Goal: Task Accomplishment & Management: Manage account settings

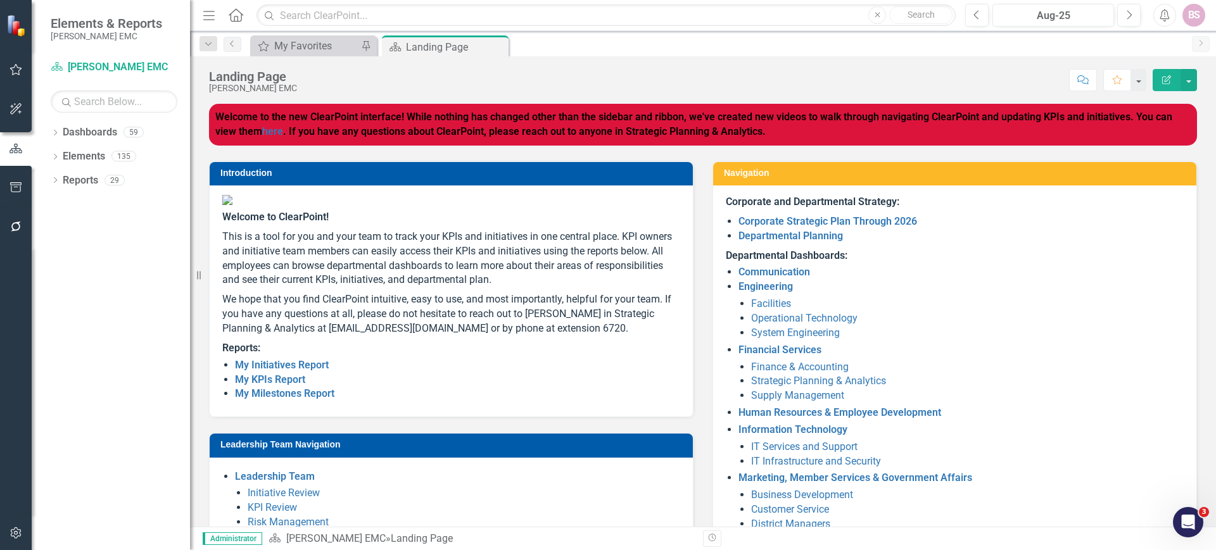
scroll to position [1, 0]
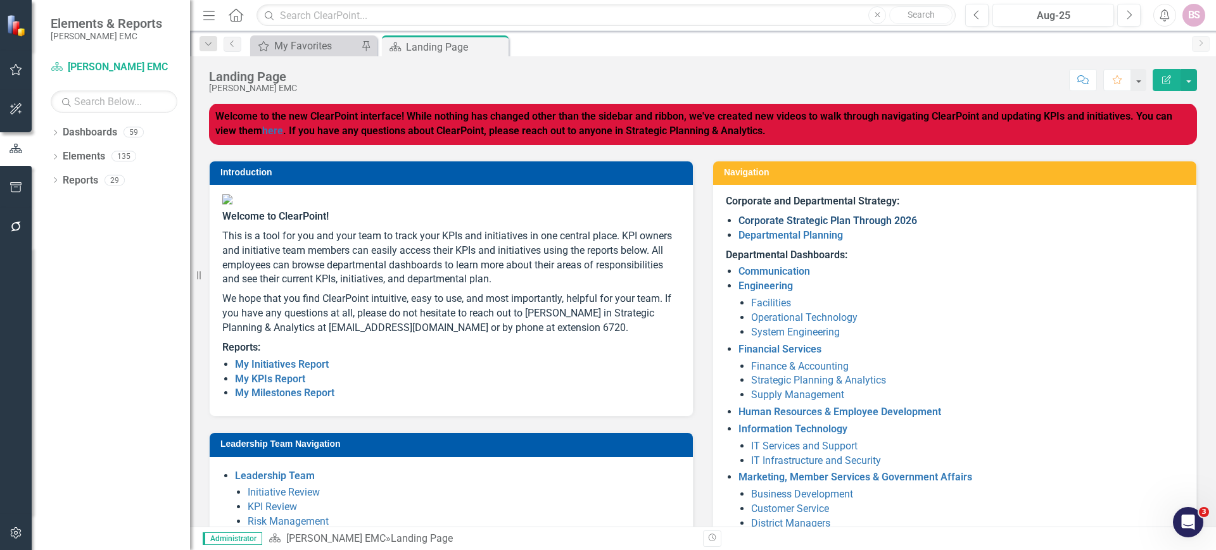
click at [831, 217] on link "Corporate Strategic Plan Through 2026" at bounding box center [828, 221] width 179 height 12
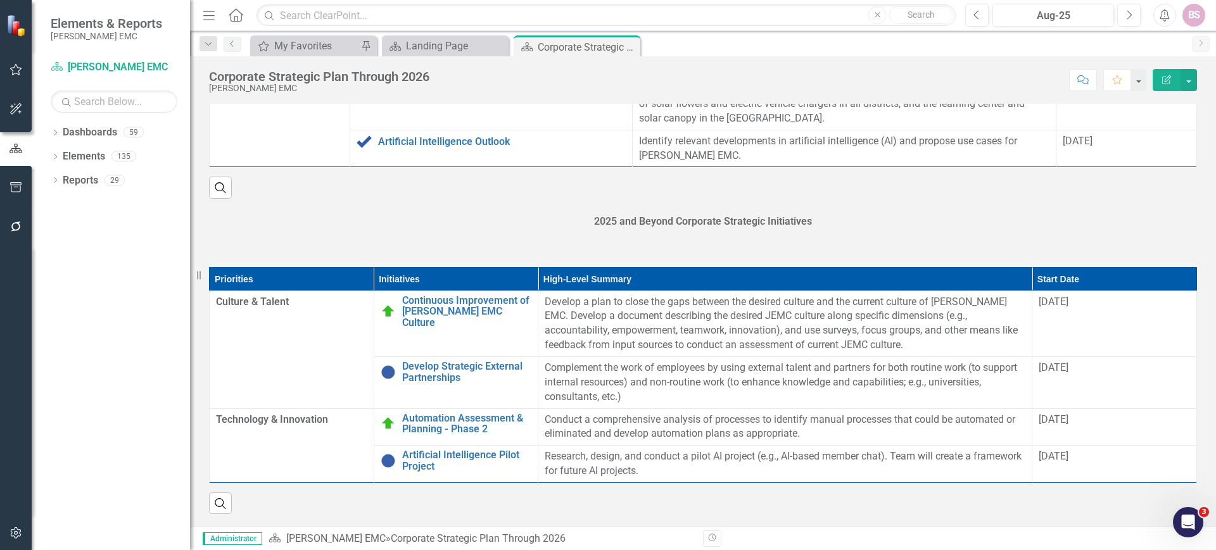
scroll to position [1381, 0]
click at [421, 464] on link "Artificial Intelligence Pilot Project" at bounding box center [467, 461] width 130 height 22
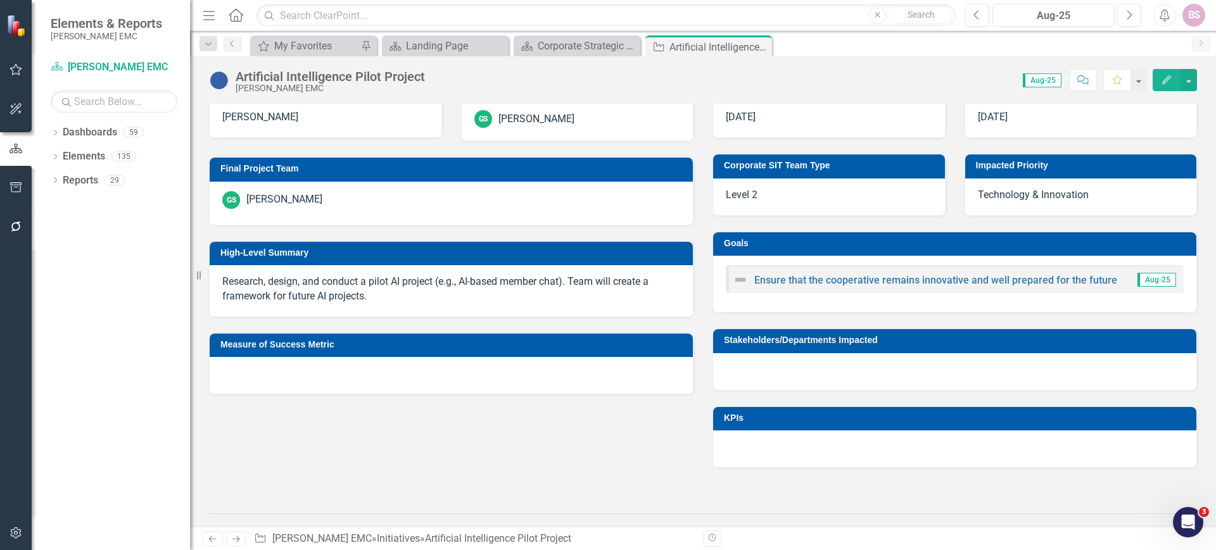
scroll to position [338, 0]
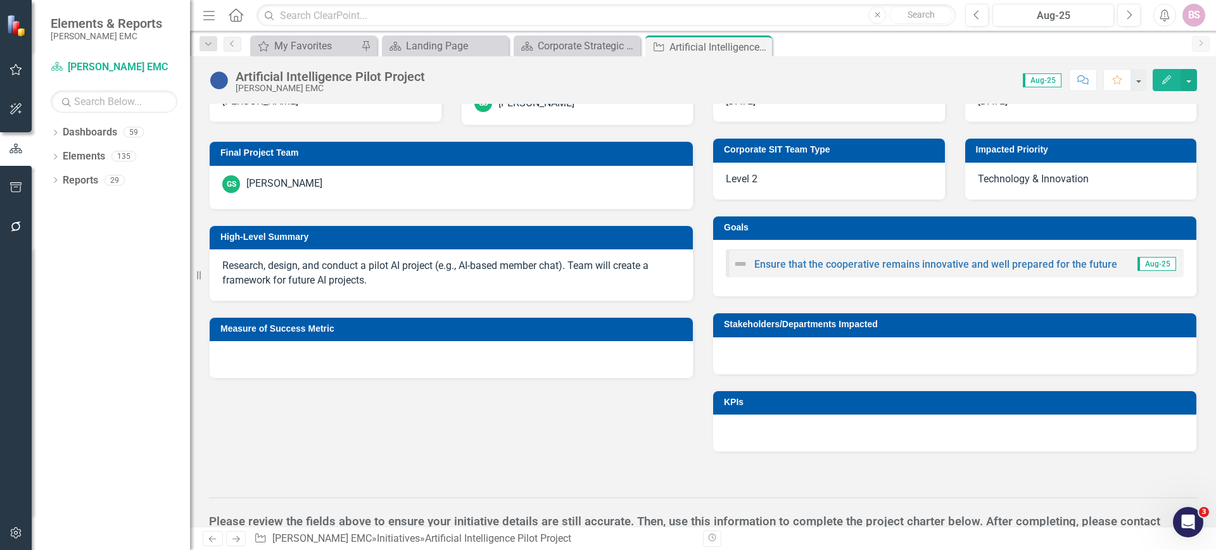
click at [457, 87] on div "Score: 0.00 Aug-25 Completed Comment Favorite Edit" at bounding box center [814, 80] width 766 height 22
click at [427, 82] on div "Artificial Intelligence Pilot Project Jackson EMC" at bounding box center [334, 81] width 196 height 23
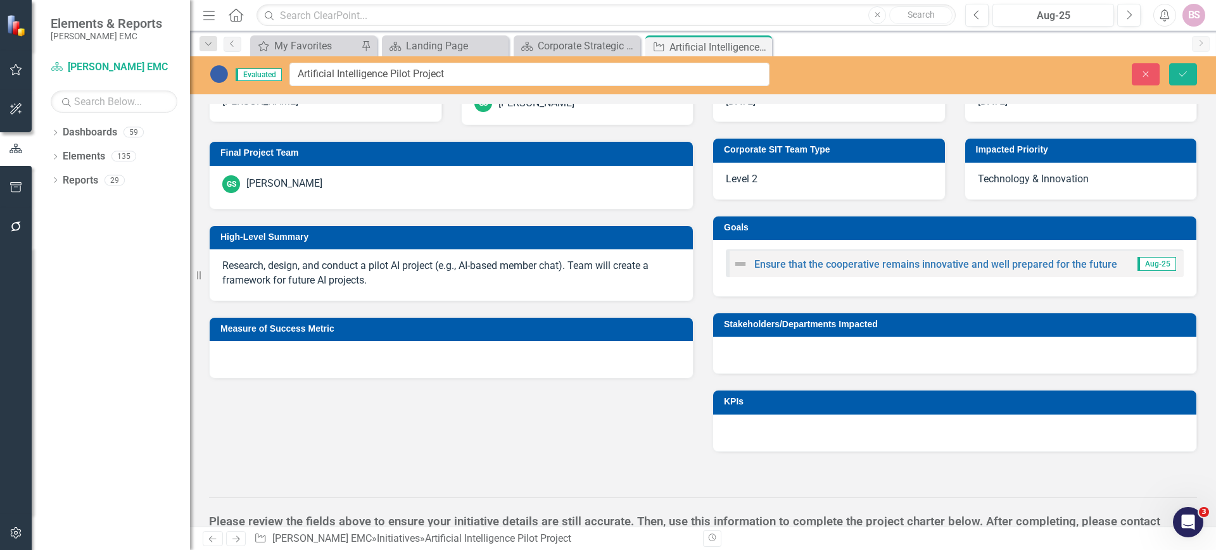
click at [468, 83] on input "Artificial Intelligence Pilot Project" at bounding box center [529, 74] width 480 height 23
type input "Artificial Intelligence Pilot Project - Datamatics"
click at [1190, 79] on button "Save" at bounding box center [1183, 74] width 28 height 22
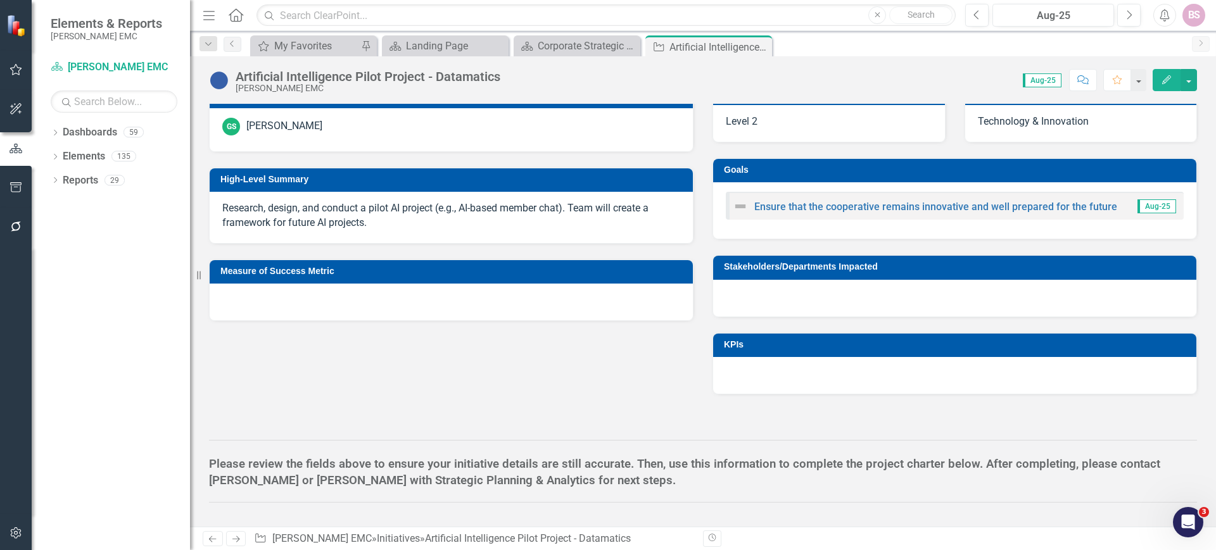
scroll to position [396, 0]
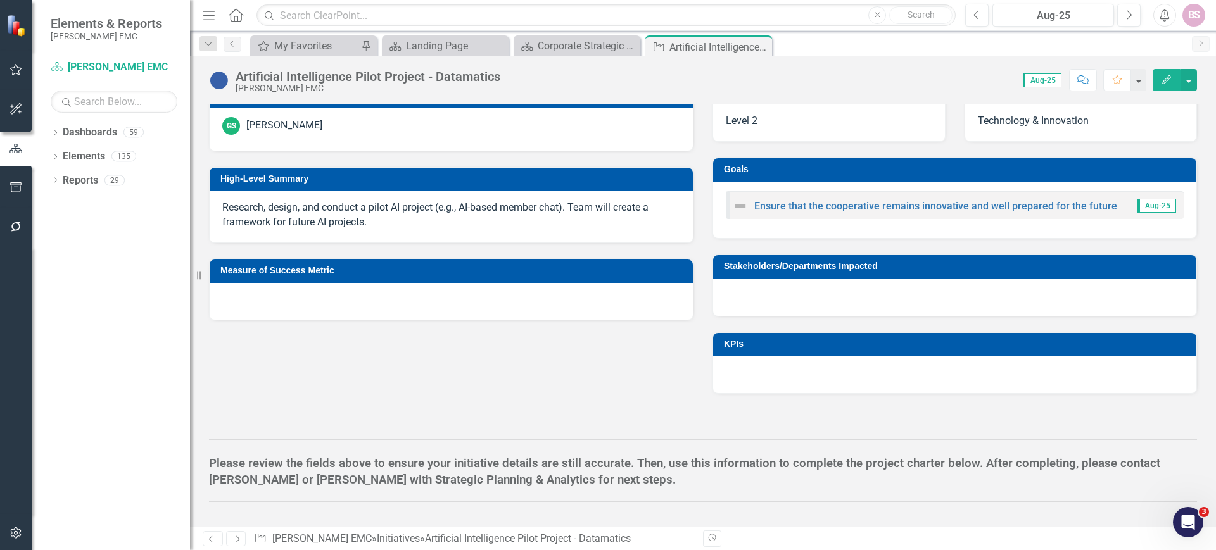
click at [416, 210] on p "Research, design, and conduct a pilot AI project (e.g., AI-based member chat). …" at bounding box center [451, 215] width 458 height 29
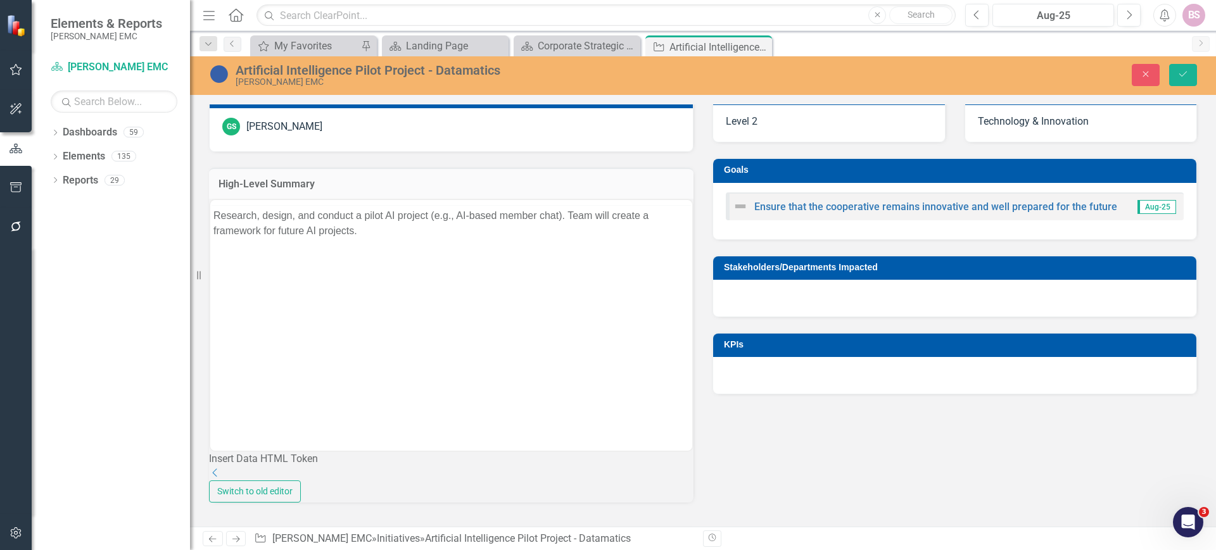
scroll to position [0, 0]
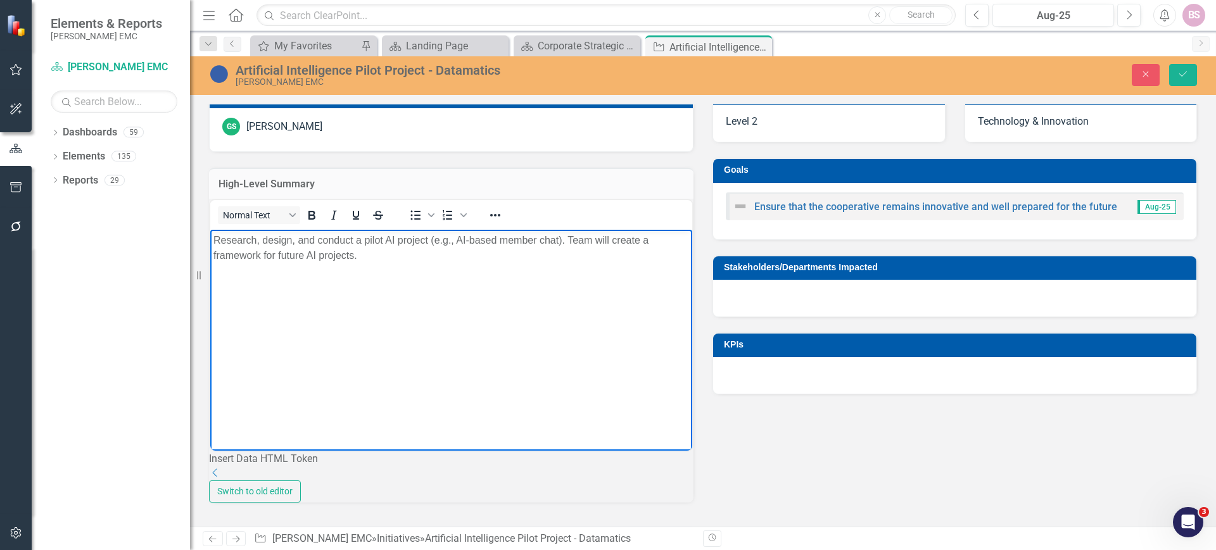
click at [394, 295] on body "Research, design, and conduct a pilot AI project (e.g., AI-based member chat). …" at bounding box center [451, 324] width 482 height 190
click at [375, 262] on body "Research, design, and conduct a pilot AI project (e.g., AI-based member chat). …" at bounding box center [451, 324] width 482 height 190
drag, startPoint x: 375, startPoint y: 262, endPoint x: 570, endPoint y: 231, distance: 197.6
click at [570, 231] on body "Research, design, and conduct a pilot AI project (e.g., AI-based member chat). …" at bounding box center [451, 324] width 482 height 190
drag, startPoint x: 595, startPoint y: 240, endPoint x: 193, endPoint y: 250, distance: 402.3
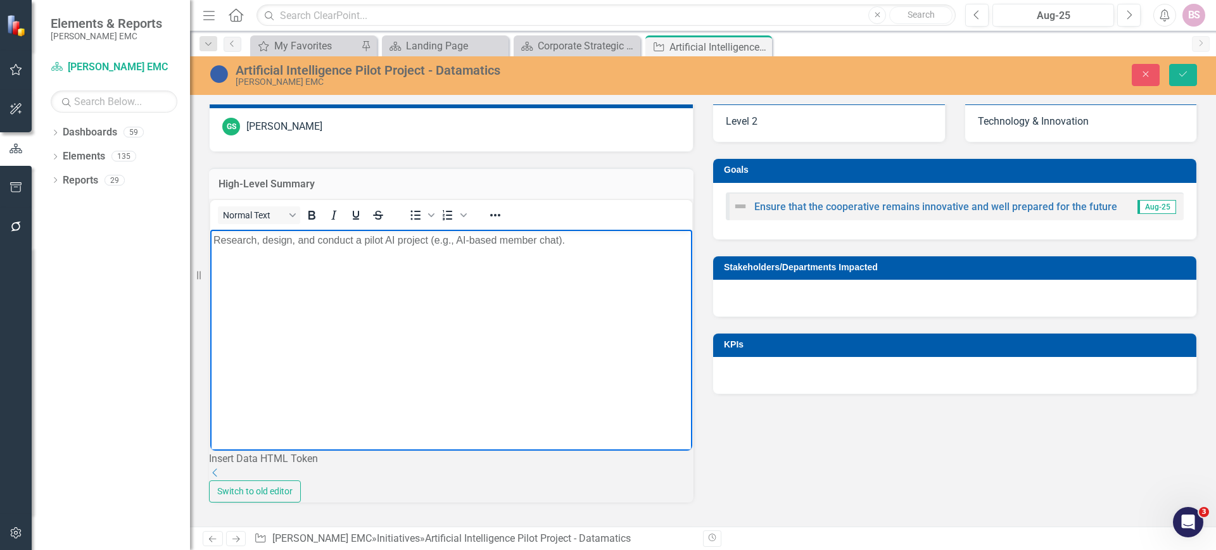
click at [210, 250] on html "Research, design, and conduct a pilot AI project (e.g., AI-based member chat)." at bounding box center [451, 324] width 482 height 190
click at [770, 457] on div "Sponsor Brian Harris Project Manager GS Gerry Sidhom Final Project Team GS Gerr…" at bounding box center [703, 288] width 1007 height 602
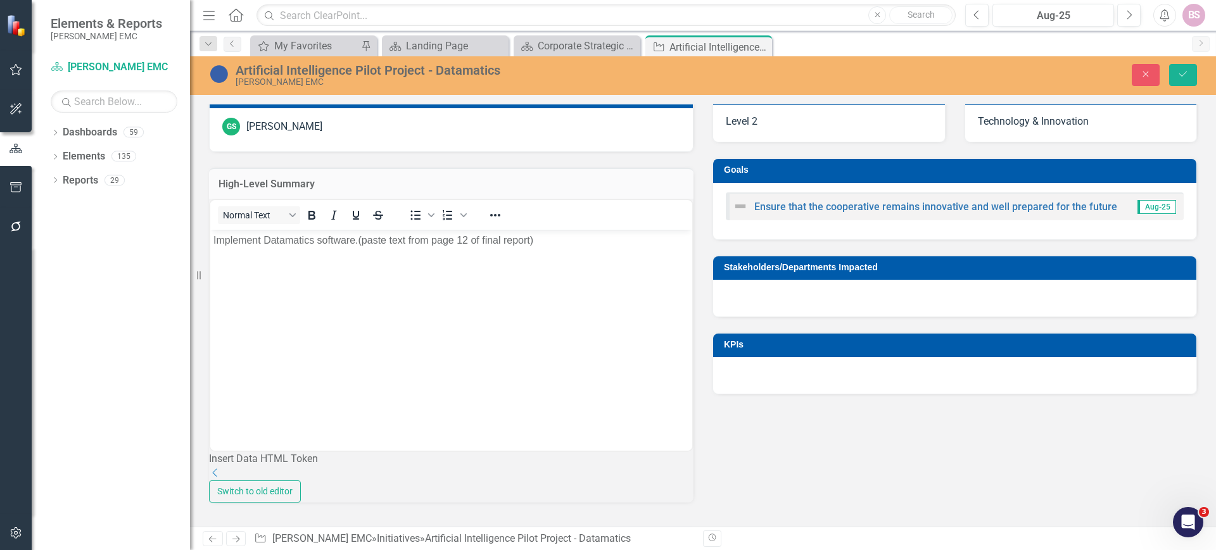
click at [737, 310] on div at bounding box center [954, 298] width 483 height 37
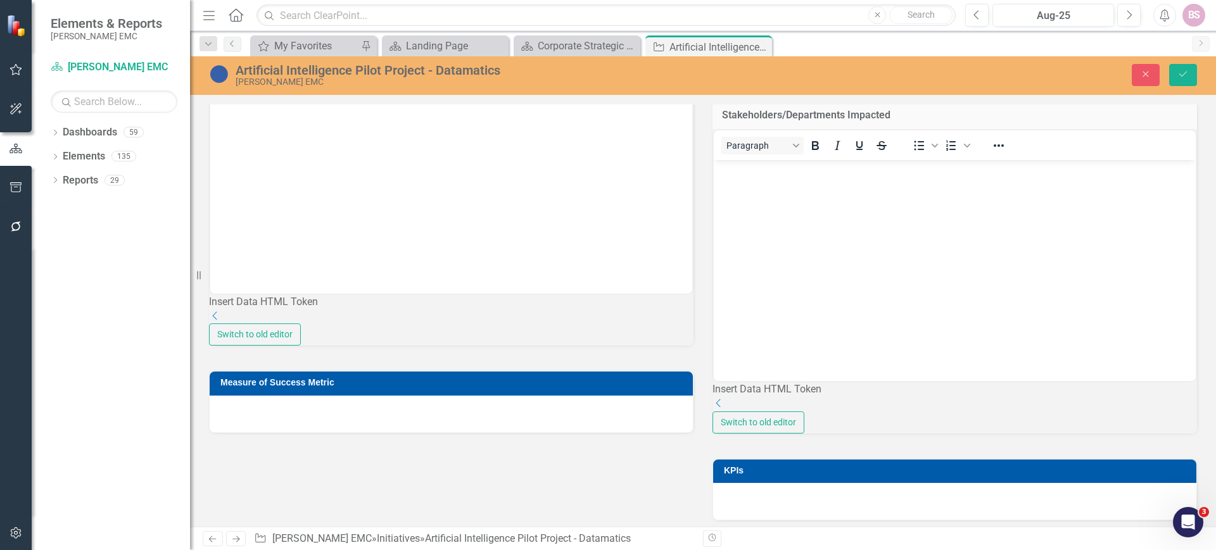
scroll to position [540, 0]
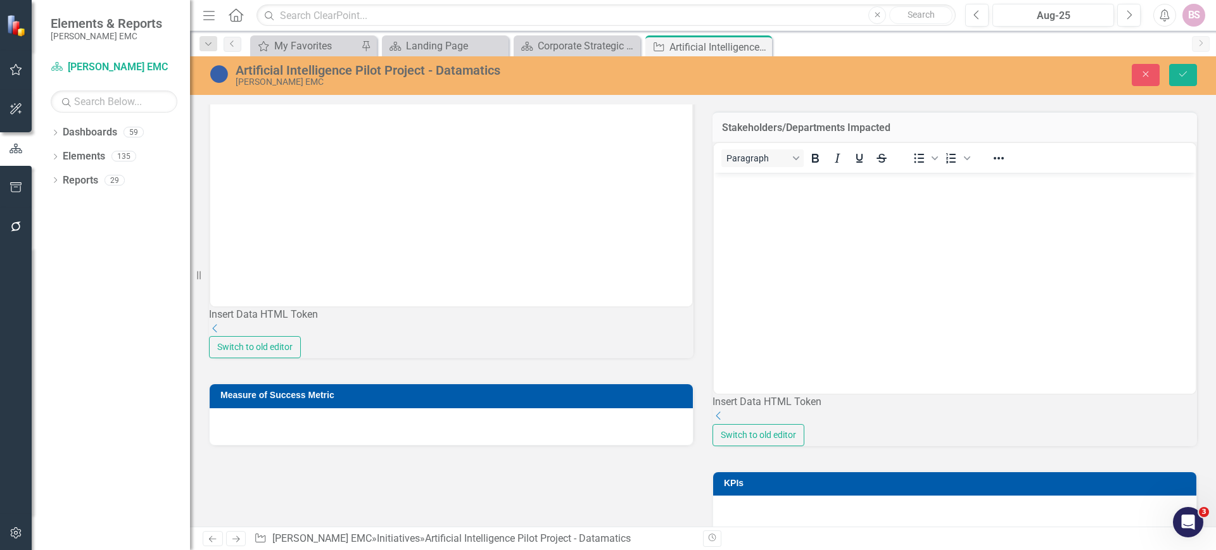
click at [682, 507] on div "Sponsor Brian Harris Project Manager GS Gerry Sidhom Final Project Team GS Gerr…" at bounding box center [703, 188] width 1007 height 690
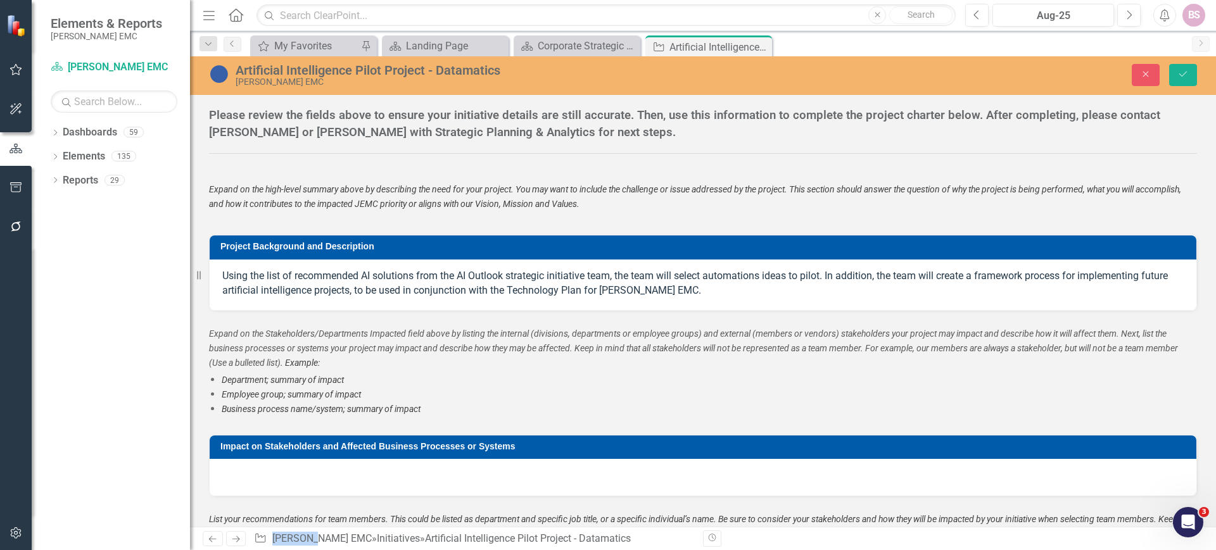
scroll to position [1039, 0]
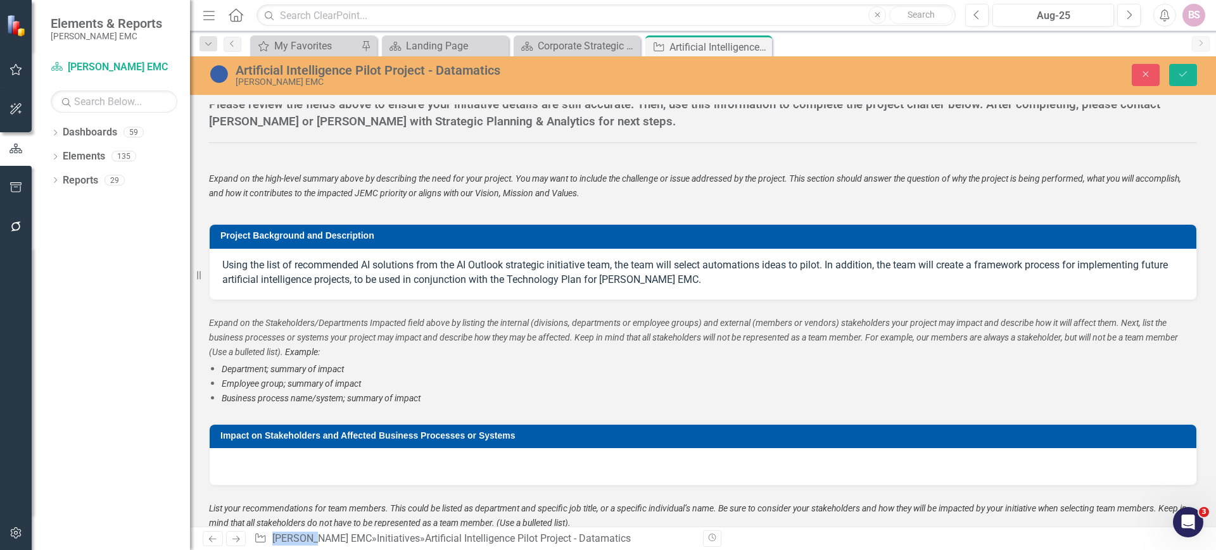
click at [777, 288] on p "Using the list of recommended AI solutions from the AI Outlook strategic initia…" at bounding box center [703, 272] width 962 height 29
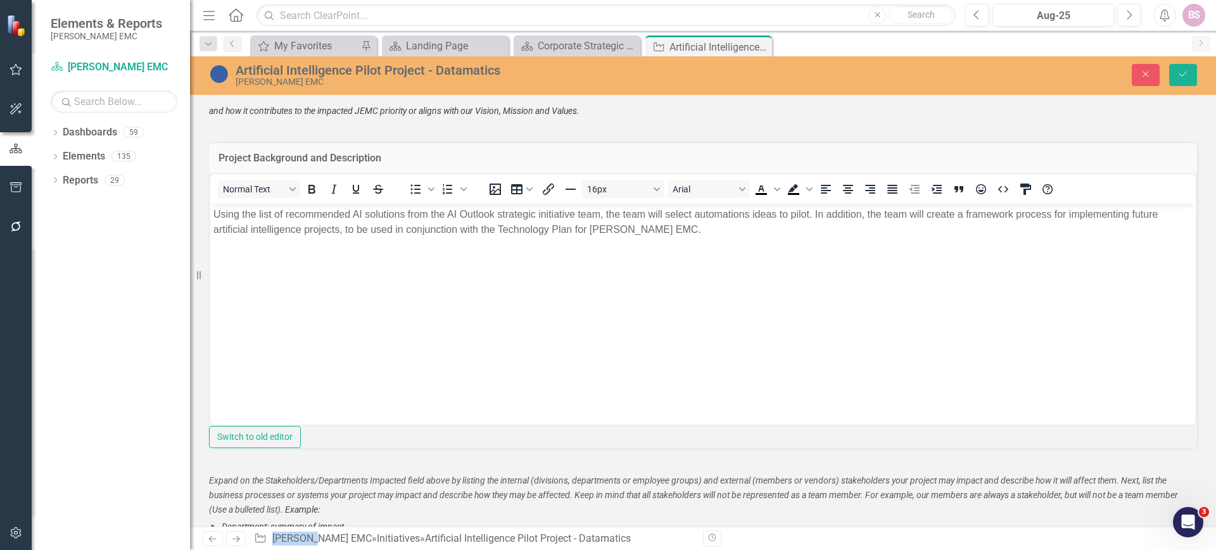
scroll to position [1121, 0]
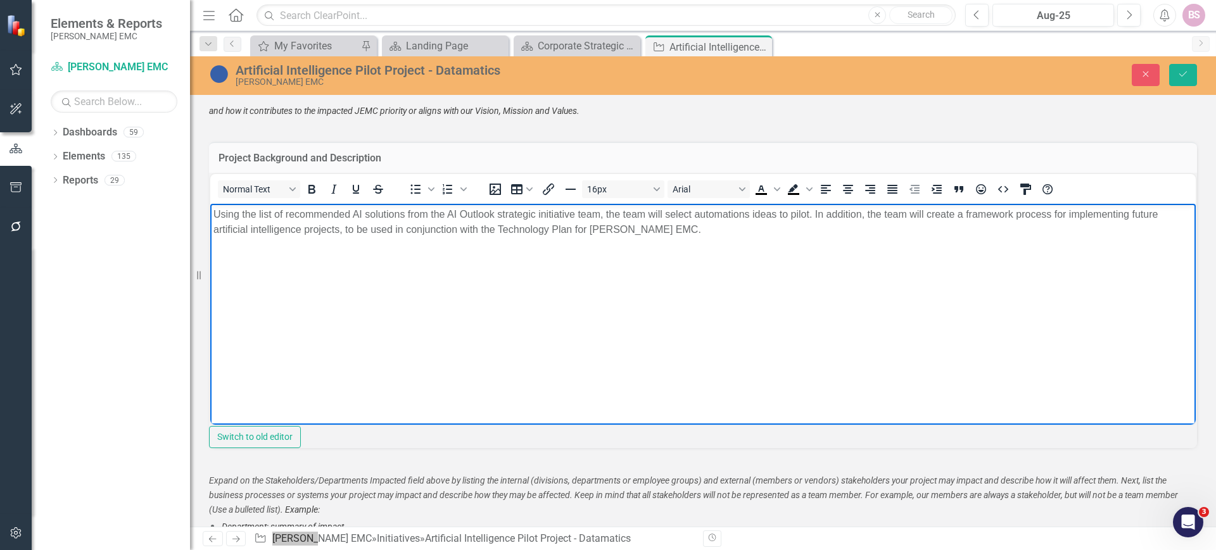
click at [761, 230] on p "Using the list of recommended AI solutions from the AI Outlook strategic initia…" at bounding box center [702, 222] width 979 height 30
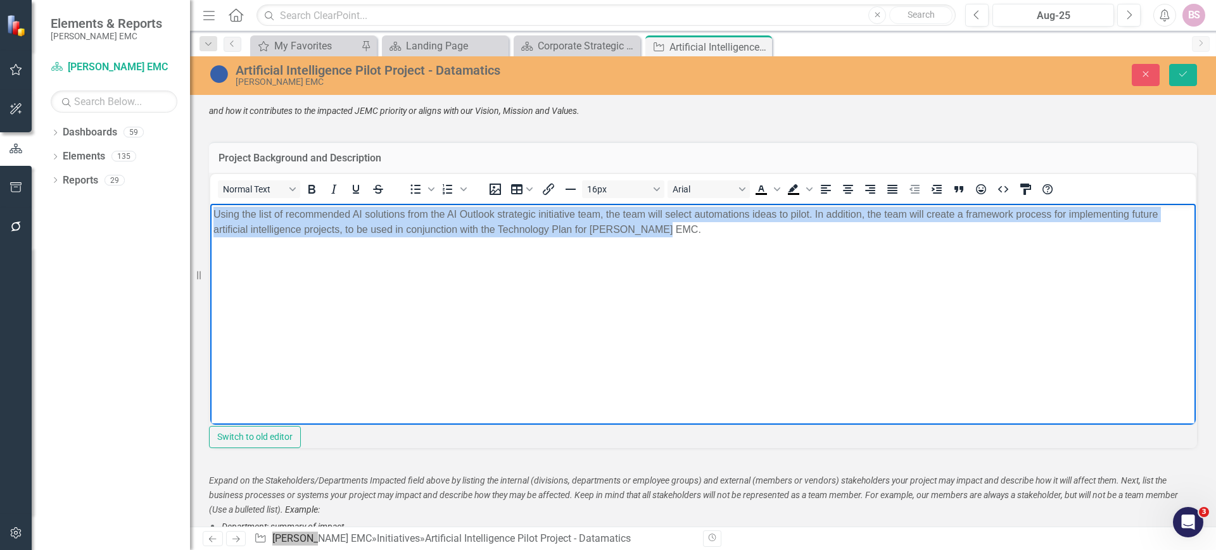
drag, startPoint x: 213, startPoint y: 217, endPoint x: 729, endPoint y: 269, distance: 518.8
click at [729, 269] on body "Using the list of recommended AI solutions from the AI Outlook strategic initia…" at bounding box center [703, 299] width 986 height 190
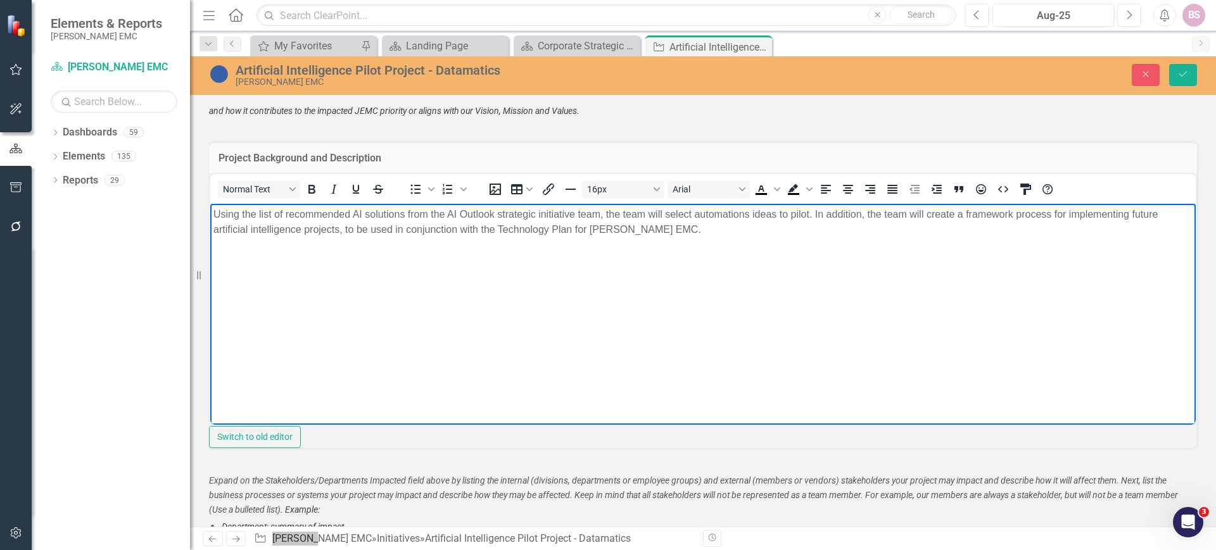
click at [695, 215] on p "Using the list of recommended AI solutions from the AI Outlook strategic initia…" at bounding box center [702, 222] width 979 height 30
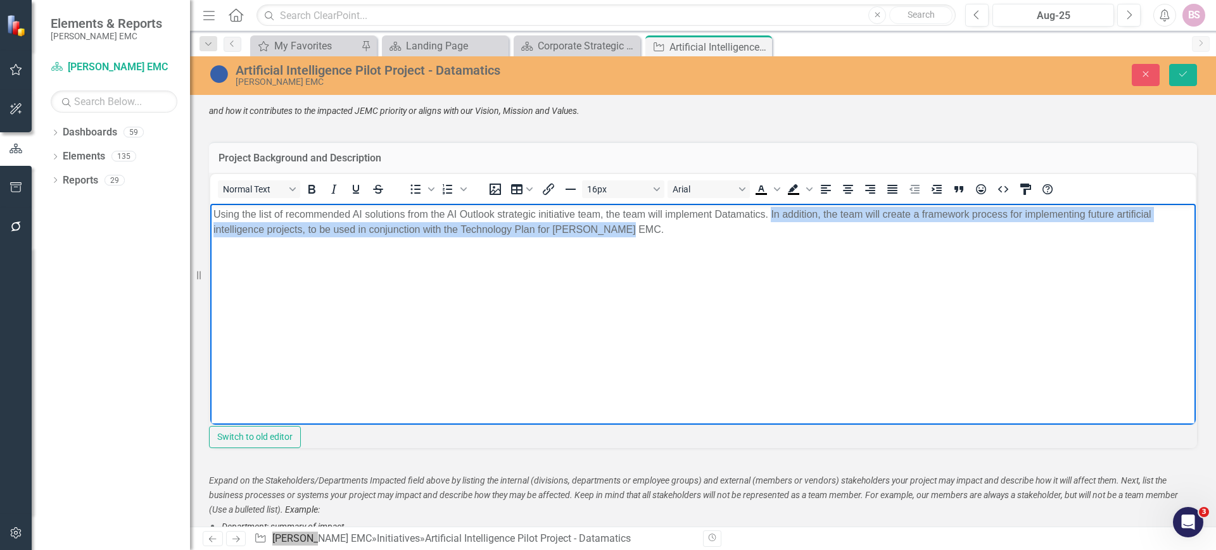
drag, startPoint x: 889, startPoint y: 225, endPoint x: 772, endPoint y: 219, distance: 118.0
click at [772, 219] on p "Using the list of recommended AI solutions from the AI Outlook strategic initia…" at bounding box center [702, 222] width 979 height 30
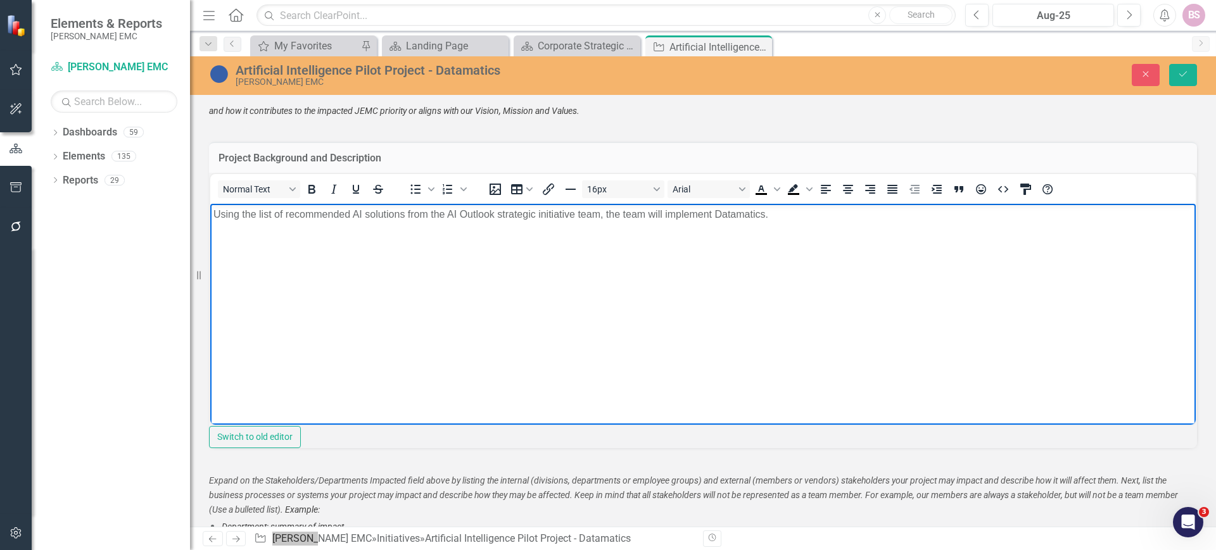
click at [713, 215] on p "Using the list of recommended AI solutions from the AI Outlook strategic initia…" at bounding box center [702, 214] width 979 height 15
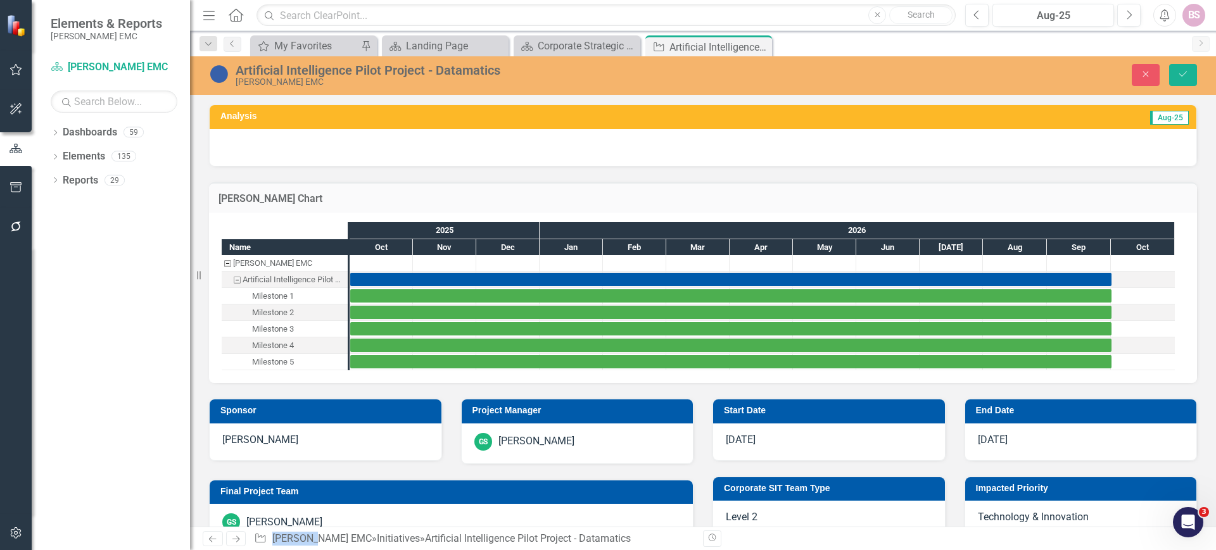
scroll to position [1121, 0]
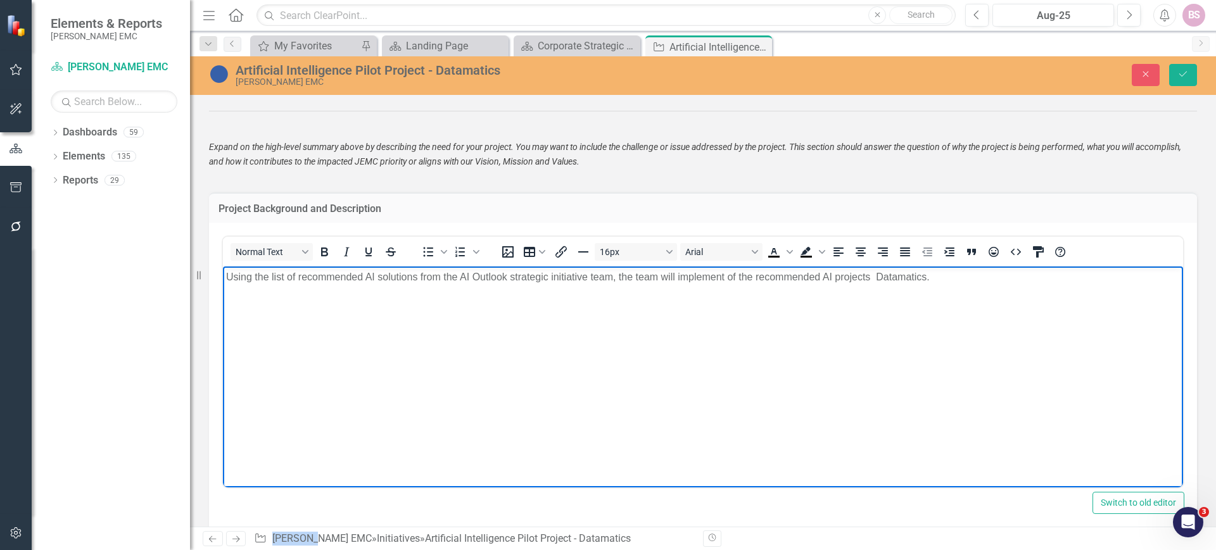
click at [759, 274] on p "Using the list of recommended AI solutions from the AI Outlook strategic initia…" at bounding box center [703, 277] width 954 height 15
drag, startPoint x: 227, startPoint y: 283, endPoint x: 268, endPoint y: 281, distance: 41.2
click at [268, 281] on p "Using the list of recommended AI solutions from the AI Outlook strategic initia…" at bounding box center [703, 277] width 954 height 15
drag, startPoint x: 734, startPoint y: 279, endPoint x: 982, endPoint y: 276, distance: 248.3
click at [982, 276] on p "The Leadership Team reviewed the list of recommended AI solutions from the AI O…" at bounding box center [703, 277] width 954 height 15
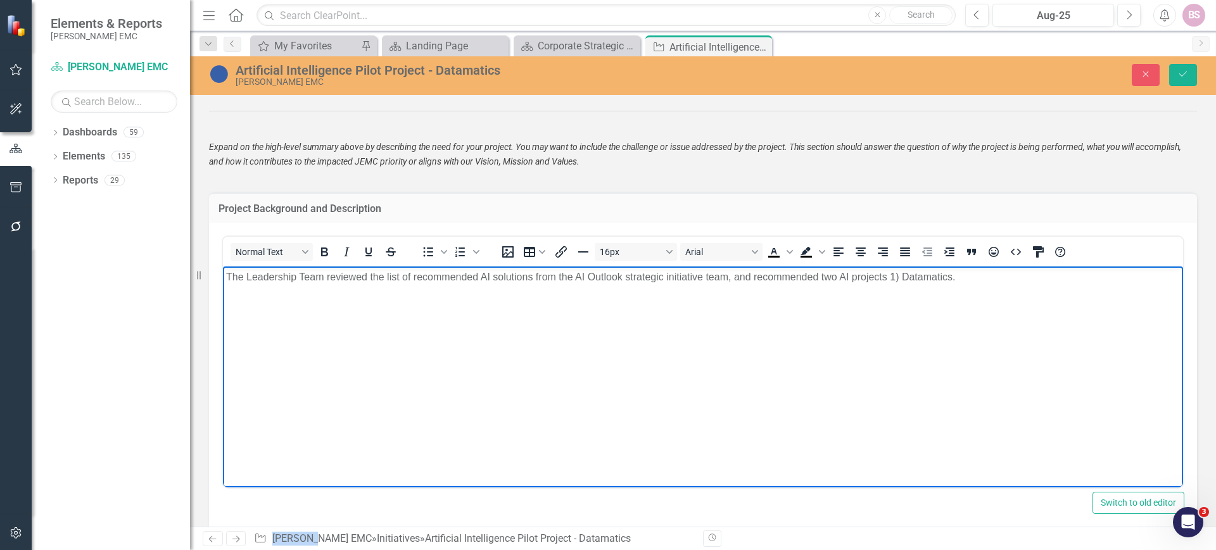
click at [982, 276] on p "The Leadership Team reviewed the list of recommended AI solutions from the AI O…" at bounding box center [703, 277] width 954 height 15
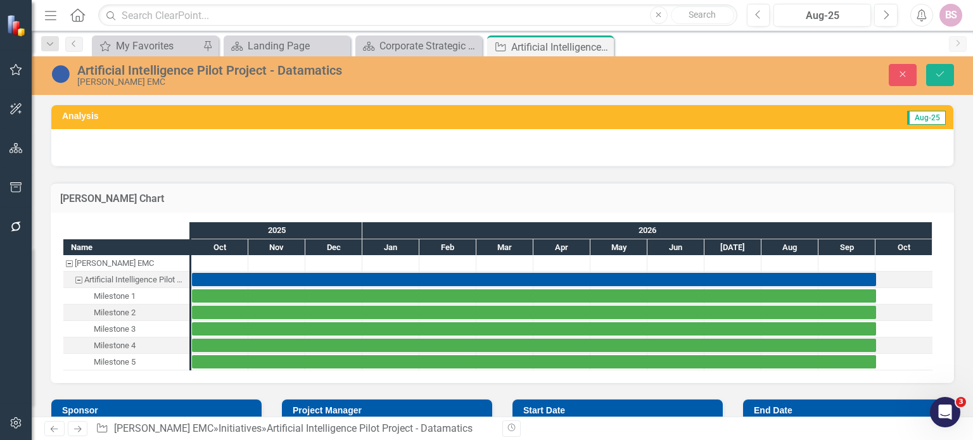
scroll to position [1121, 0]
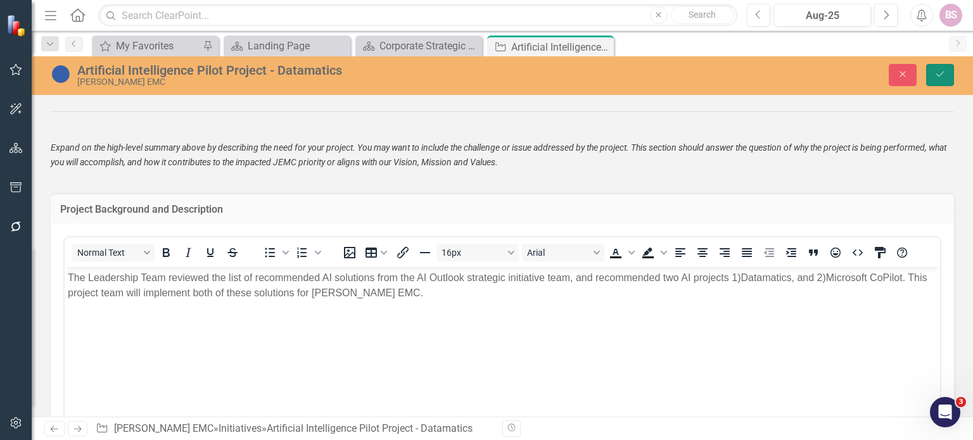
click at [944, 75] on icon "Save" at bounding box center [939, 74] width 11 height 9
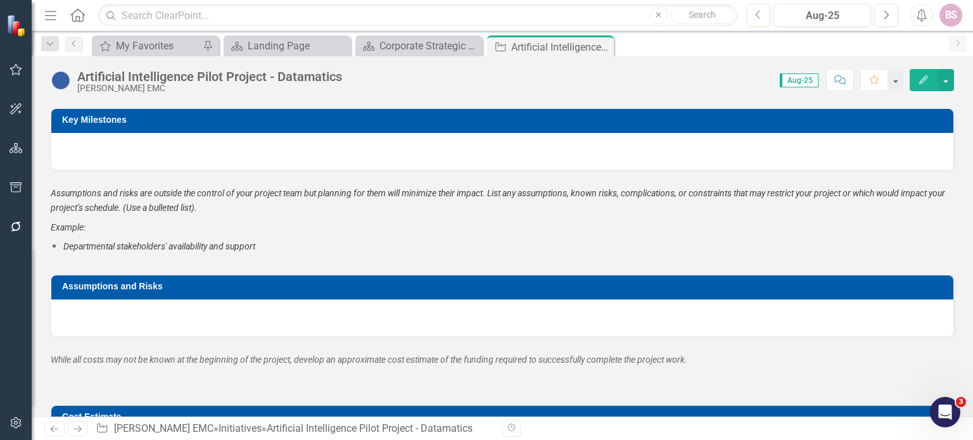
scroll to position [1751, 0]
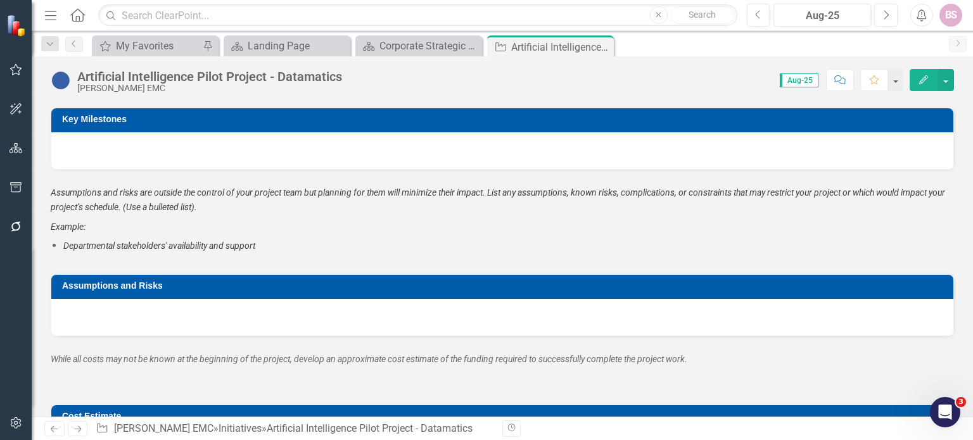
click at [507, 314] on div at bounding box center [502, 317] width 902 height 37
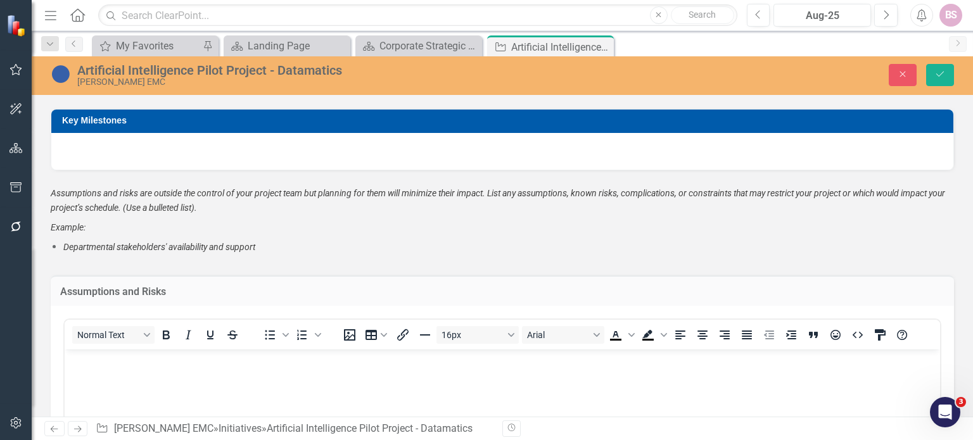
scroll to position [0, 0]
click at [270, 333] on icon "Bullet list" at bounding box center [269, 334] width 15 height 15
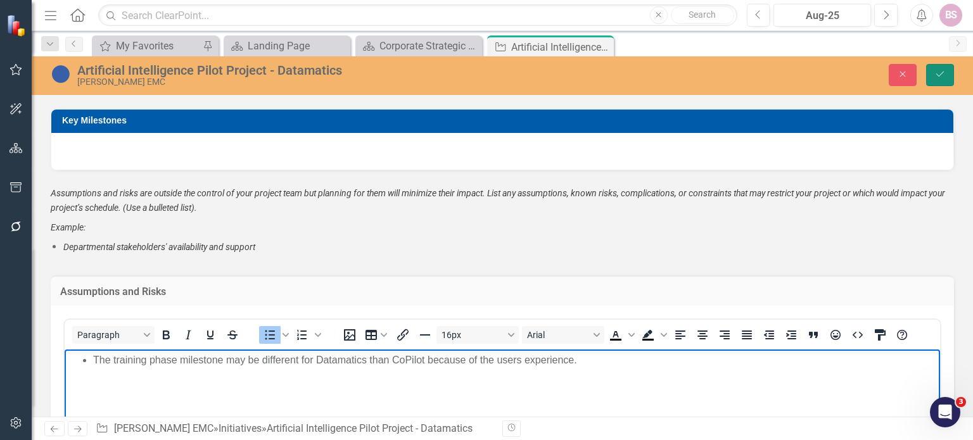
click at [944, 73] on icon "Save" at bounding box center [939, 74] width 11 height 9
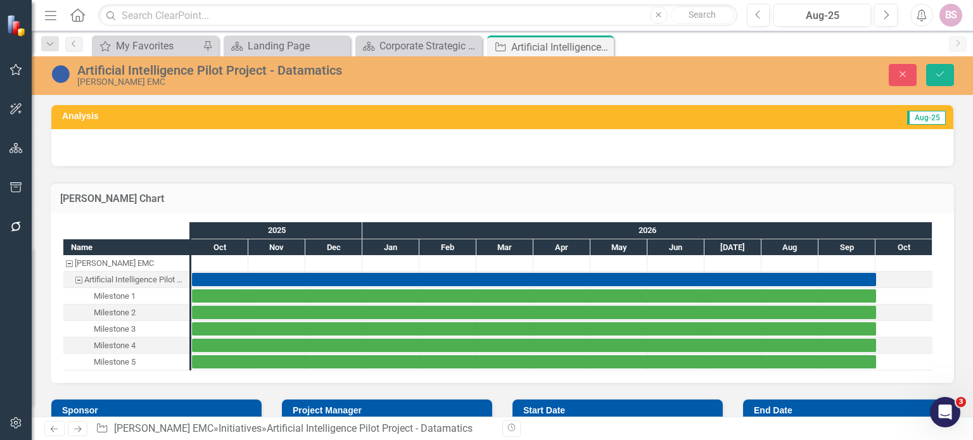
scroll to position [496, 0]
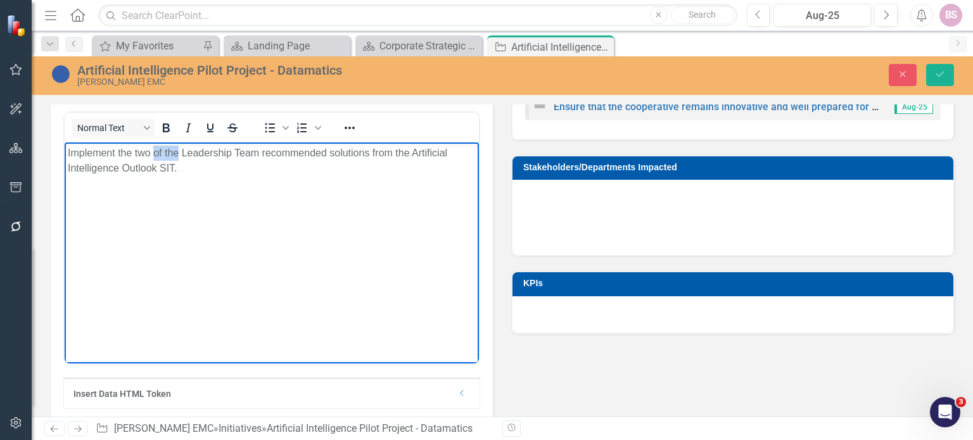
drag, startPoint x: 178, startPoint y: 158, endPoint x: 156, endPoint y: 153, distance: 22.7
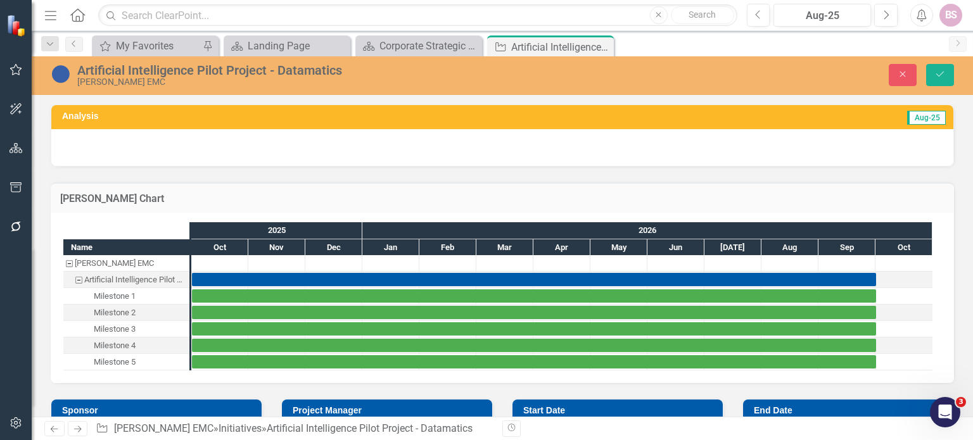
scroll to position [1013, 0]
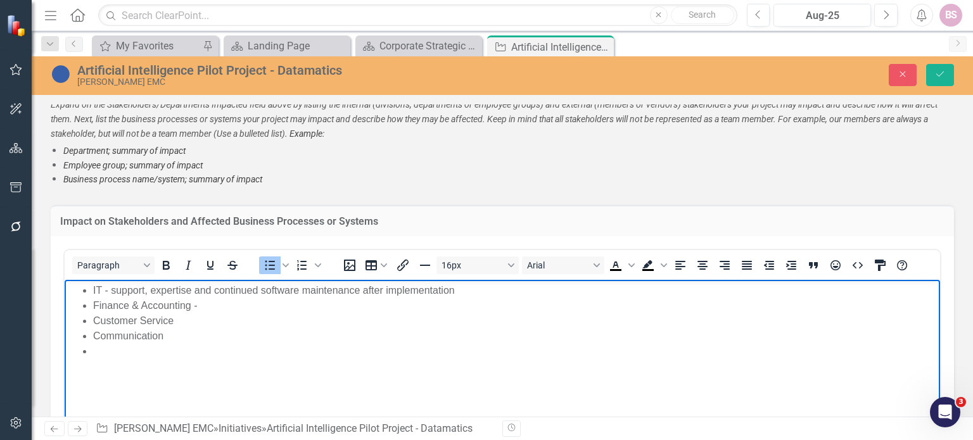
click at [148, 289] on li "IT - support, expertise and continued software maintenance after implementation" at bounding box center [515, 290] width 844 height 15
drag, startPoint x: 581, startPoint y: 293, endPoint x: 508, endPoint y: 553, distance: 270.5
click at [444, 279] on html "IT - support, maintenance, training expertise and continued software maintenanc…" at bounding box center [502, 374] width 875 height 190
click at [386, 291] on li "IT - support, maintenance, training expertise and continued software maintenanc…" at bounding box center [515, 290] width 844 height 15
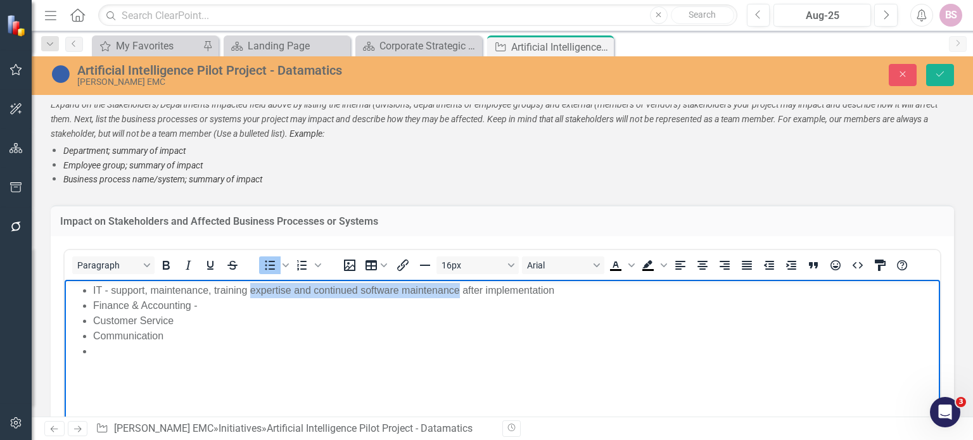
drag, startPoint x: 460, startPoint y: 289, endPoint x: 251, endPoint y: 291, distance: 209.0
click at [251, 291] on li "IT - support, maintenance, training expertise and continued software maintenanc…" at bounding box center [515, 290] width 844 height 15
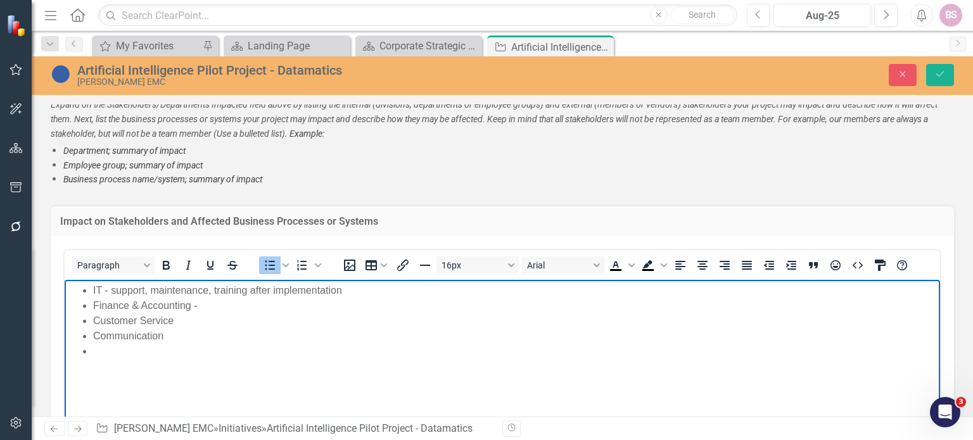
click at [221, 309] on li "Finance & Accounting -" at bounding box center [515, 305] width 844 height 15
click at [277, 308] on li "Finance & Accounting - accounts payable efficiencies" at bounding box center [515, 305] width 844 height 15
click at [201, 305] on li "Finance & Accounting - accounts payable process efficiencies" at bounding box center [515, 305] width 844 height 15
click at [382, 302] on li "Finance & Accounting - accounts payable process efficiencies" at bounding box center [515, 305] width 844 height 15
click at [200, 324] on li "Customer Service" at bounding box center [515, 320] width 844 height 15
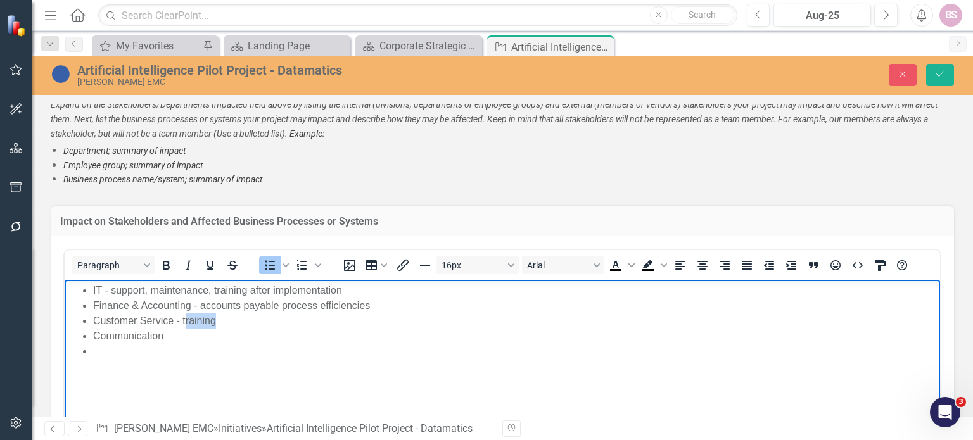
drag, startPoint x: 186, startPoint y: 322, endPoint x: 232, endPoint y: 317, distance: 46.5
click at [232, 317] on li "Customer Service - training" at bounding box center [515, 320] width 844 height 15
click at [185, 321] on li "Customer Service - employees would need training" at bounding box center [515, 320] width 844 height 15
click at [382, 315] on li "Customer Service - employees would need training" at bounding box center [515, 320] width 844 height 15
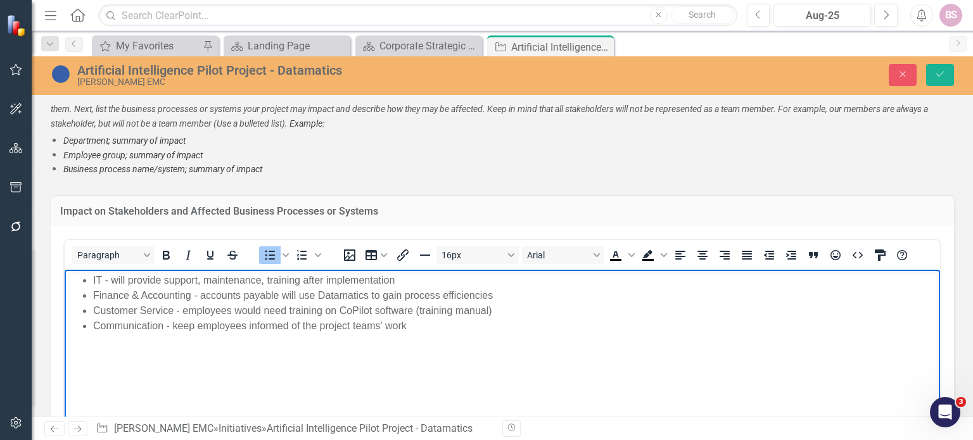
scroll to position [1024, 0]
click at [194, 324] on li "Communication - keep employees informed of the project teams' work" at bounding box center [515, 325] width 844 height 15
click at [474, 327] on li "Communication - keep will keep all employees informed of the project teams' work" at bounding box center [515, 325] width 844 height 15
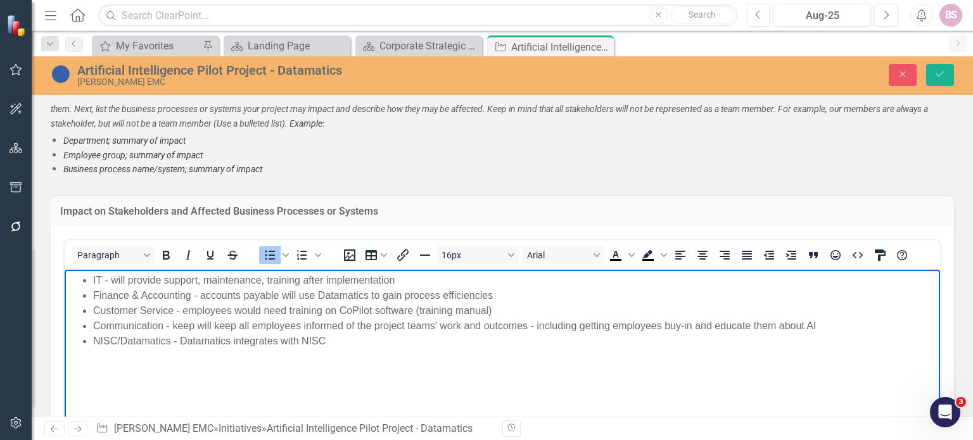
click at [181, 340] on li "NISC/Datamatics - Datamatics integrates with NISC" at bounding box center [515, 340] width 844 height 15
click at [372, 340] on li "NISC/Datamatics - Datamatics integrates with NISC" at bounding box center [515, 340] width 844 height 15
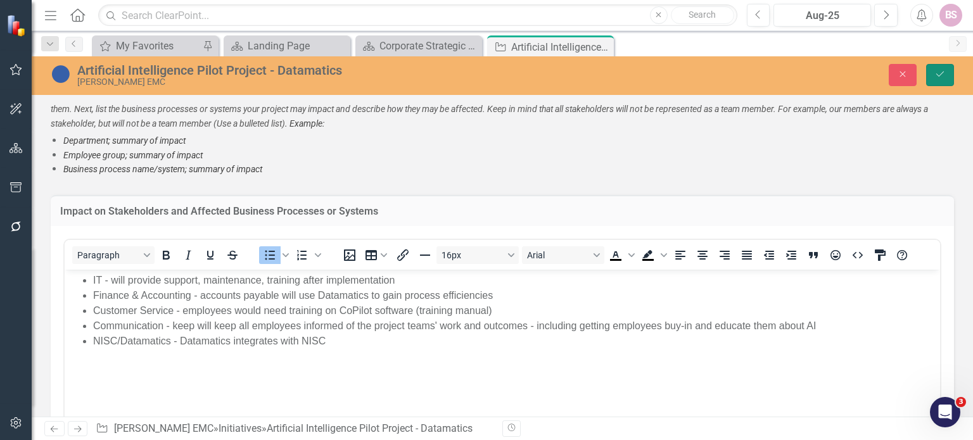
click at [936, 77] on icon "Save" at bounding box center [939, 74] width 11 height 9
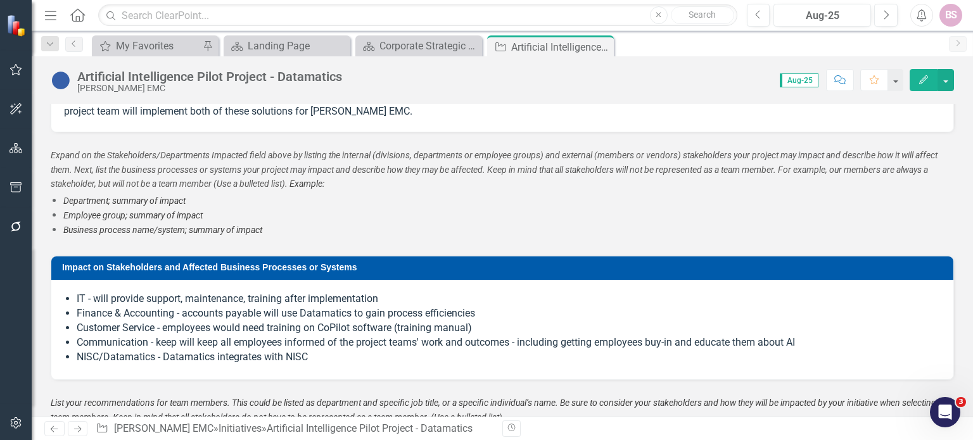
scroll to position [967, 0]
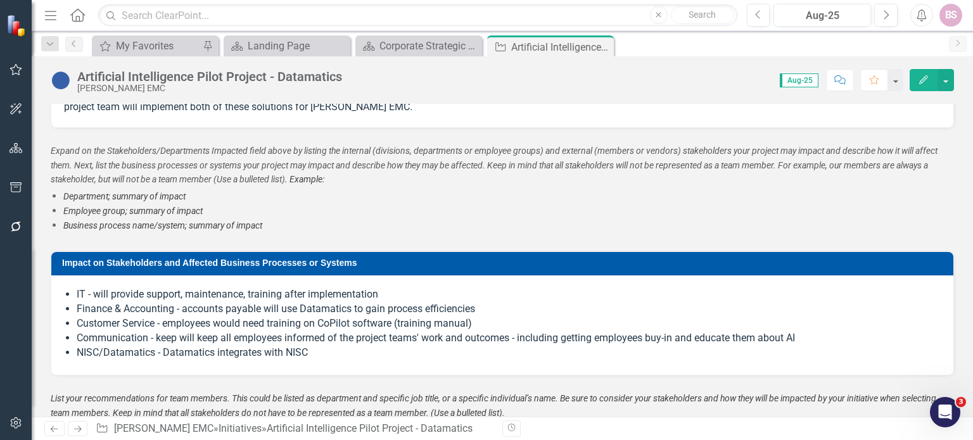
click at [712, 336] on li "Communication - keep will keep all employees informed of the project teams' wor…" at bounding box center [509, 338] width 864 height 15
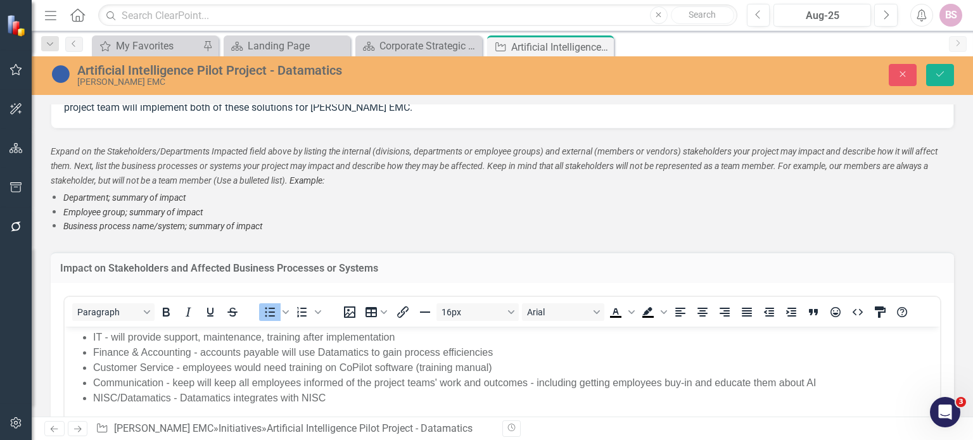
scroll to position [0, 0]
click at [193, 382] on li "Communication - keep will keep all employees informed of the project teams' wor…" at bounding box center [515, 382] width 844 height 15
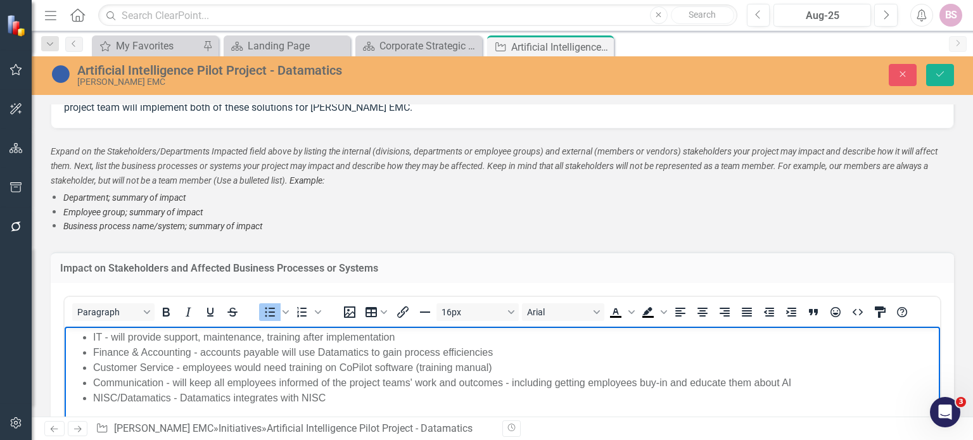
click at [183, 367] on li "Customer Service - employees would need training on CoPilot software (training …" at bounding box center [515, 367] width 844 height 15
click at [264, 338] on li "IT - will provide support, maintenance, training after implementation" at bounding box center [515, 336] width 844 height 15
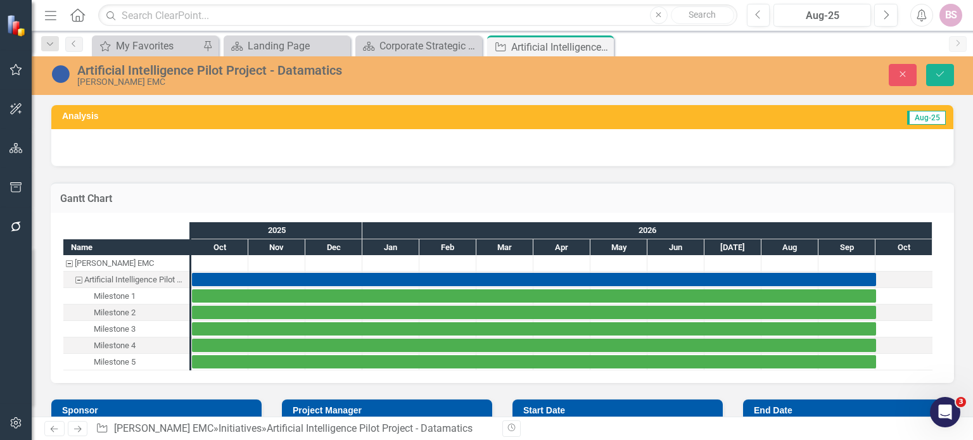
scroll to position [1289, 0]
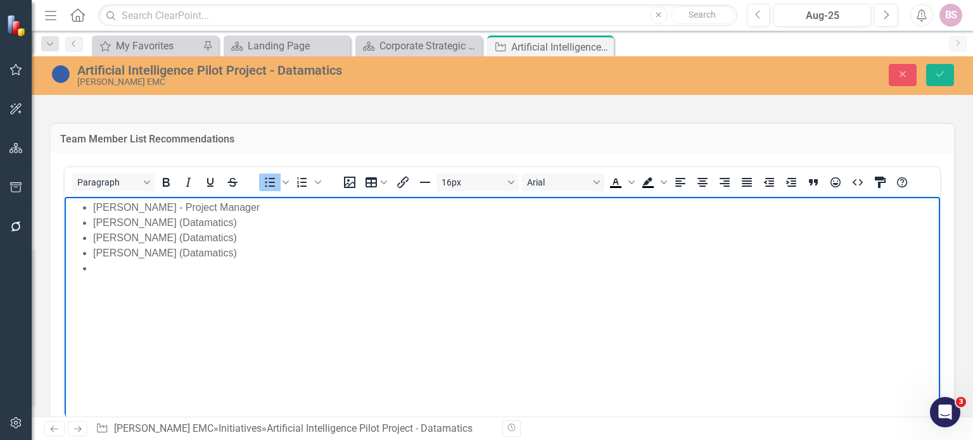
click at [139, 258] on li "Meg Patric (Datamatics)" at bounding box center [515, 253] width 844 height 15
click at [134, 267] on li "Rich Text Area. Press ALT-0 for help." at bounding box center [515, 268] width 844 height 15
drag, startPoint x: 96, startPoint y: 269, endPoint x: 153, endPoint y: 270, distance: 57.0
click at [153, 270] on li "Tracie Morris (CoPilot)" at bounding box center [515, 268] width 844 height 15
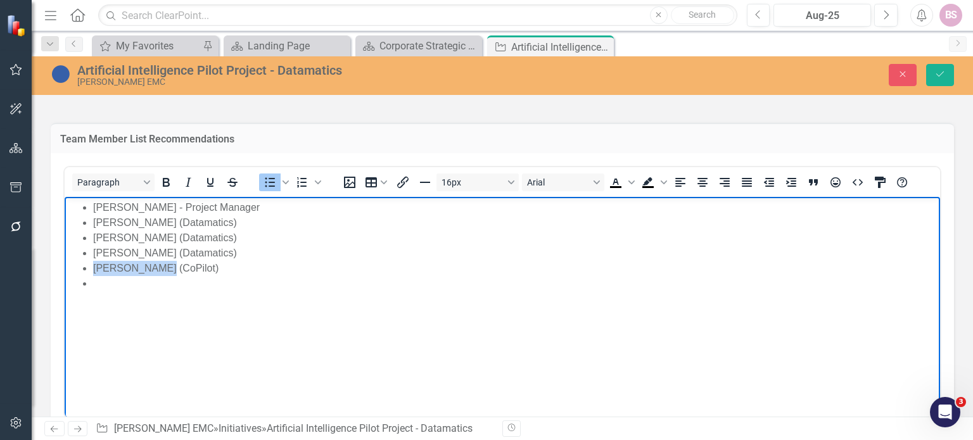
drag, startPoint x: 90, startPoint y: 265, endPoint x: 153, endPoint y: 274, distance: 63.2
click at [153, 274] on ul "Gerry Sidhom - Project Manager Jessica Thompson (Datamatics) Renee Wade (Datama…" at bounding box center [502, 245] width 869 height 91
click at [177, 270] on li "Customer Service representative (CoPilot)" at bounding box center [515, 268] width 844 height 15
click at [94, 270] on li "Customer Service department representative (CoPilot)" at bounding box center [515, 268] width 844 height 15
drag, startPoint x: 181, startPoint y: 270, endPoint x: 296, endPoint y: 269, distance: 115.3
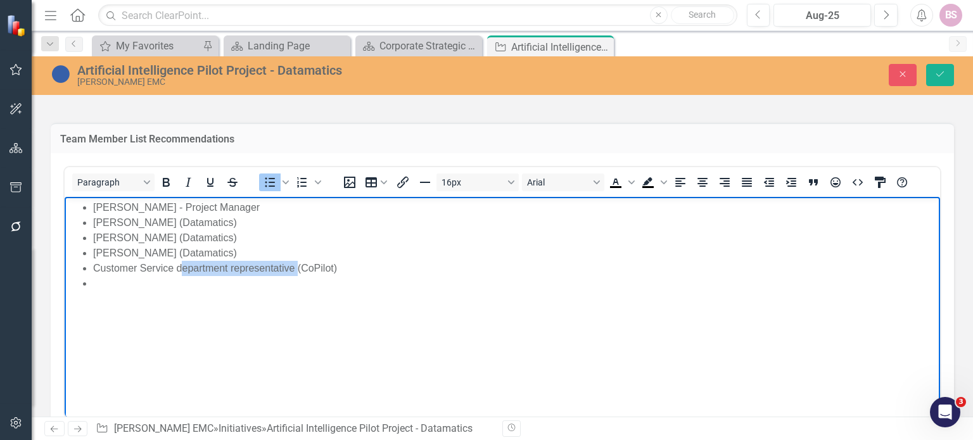
click at [296, 269] on li "Customer Service department representative (CoPilot)" at bounding box center [515, 268] width 844 height 15
click at [189, 290] on li "Rich Text Area. Press ALT-0 for help." at bounding box center [515, 283] width 844 height 15
click at [348, 261] on li "Customer Service training manual expert (CoPilot)" at bounding box center [515, 268] width 844 height 15
drag, startPoint x: 336, startPoint y: 269, endPoint x: 92, endPoint y: 271, distance: 243.2
click at [93, 271] on li "Customer Service training manual expert (CoPilot)" at bounding box center [515, 268] width 844 height 15
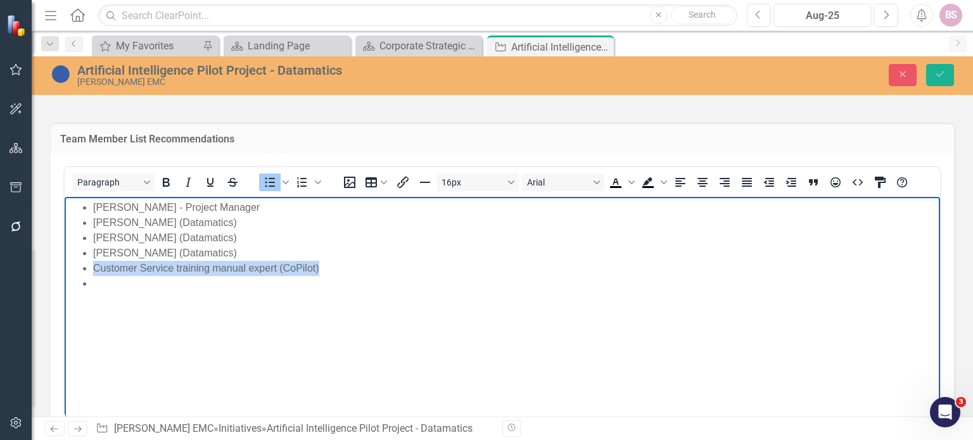
copy li "Customer Service training manual expert (CoPilot)"
click at [122, 289] on li "Rich Text Area. Press ALT-0 for help." at bounding box center [515, 283] width 844 height 15
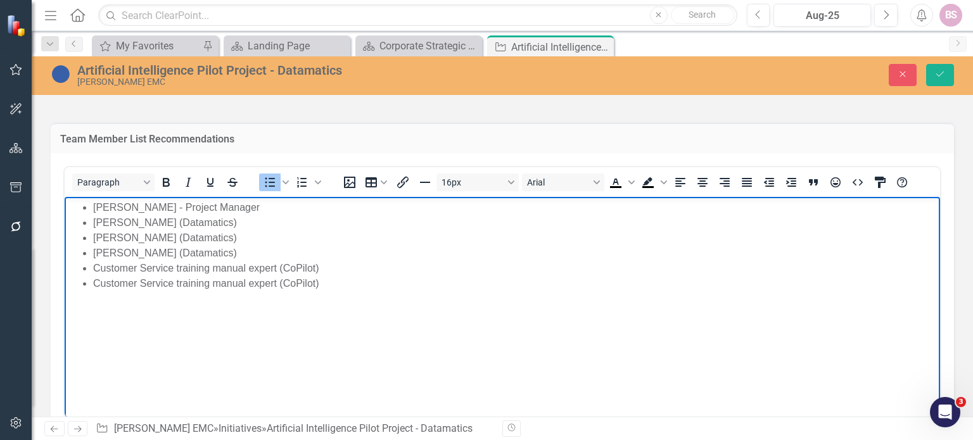
click at [280, 266] on li "Customer Service training manual expert (CoPilot)" at bounding box center [515, 268] width 844 height 15
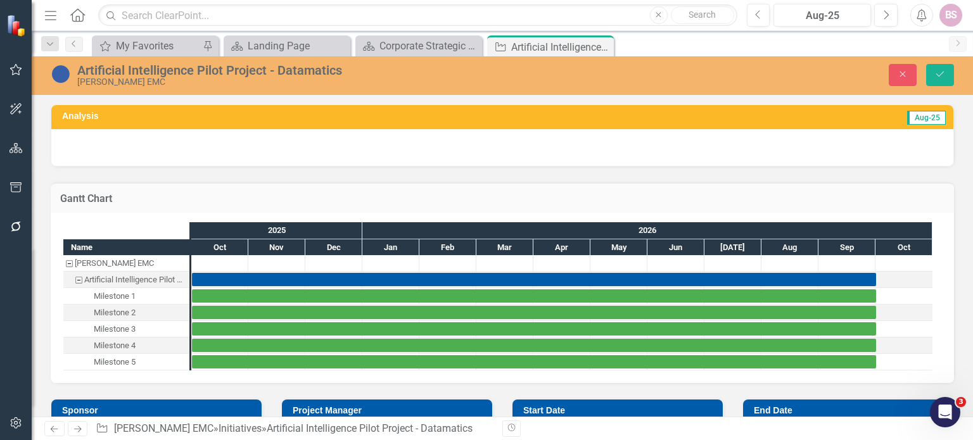
scroll to position [1289, 0]
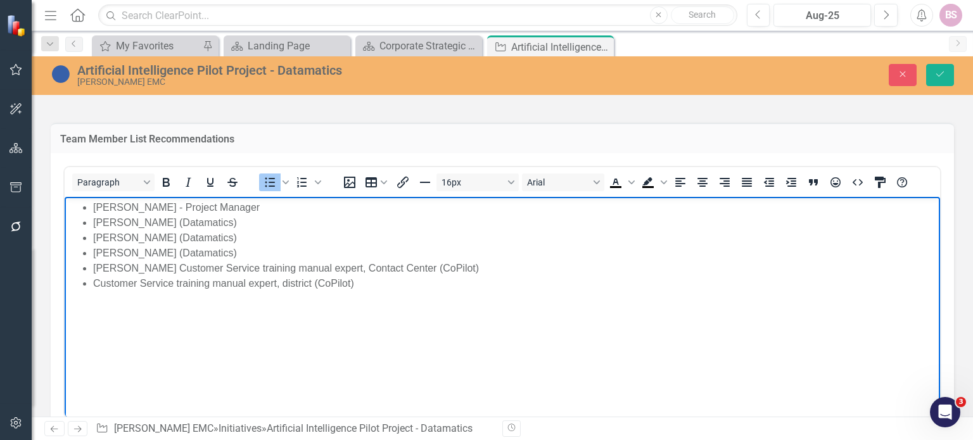
click at [94, 280] on li "Customer Service training manual expert, district (CoPilot)" at bounding box center [515, 283] width 844 height 15
click at [157, 267] on li "Tracie Morris Customer Service training manual expert, Contact Center (CoPilot)" at bounding box center [515, 268] width 844 height 15
click at [174, 286] on li "Maranda Fulcher Customer Service training manual expert, district (CoPilot)" at bounding box center [515, 283] width 844 height 15
click at [294, 324] on body "Gerry Sidhom - Project Manager Jessica Thompson (Datamatics) Renee Wade (Datama…" at bounding box center [502, 292] width 875 height 190
click at [450, 288] on li "[PERSON_NAME] - Customer Service training manual expert, district ([GEOGRAPHIC_…" at bounding box center [515, 283] width 844 height 15
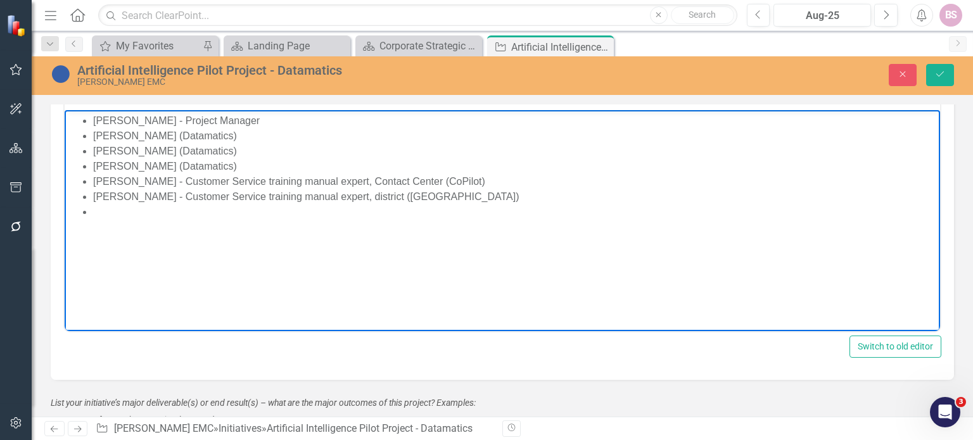
scroll to position [1375, 0]
click at [936, 67] on button "Save" at bounding box center [940, 75] width 28 height 22
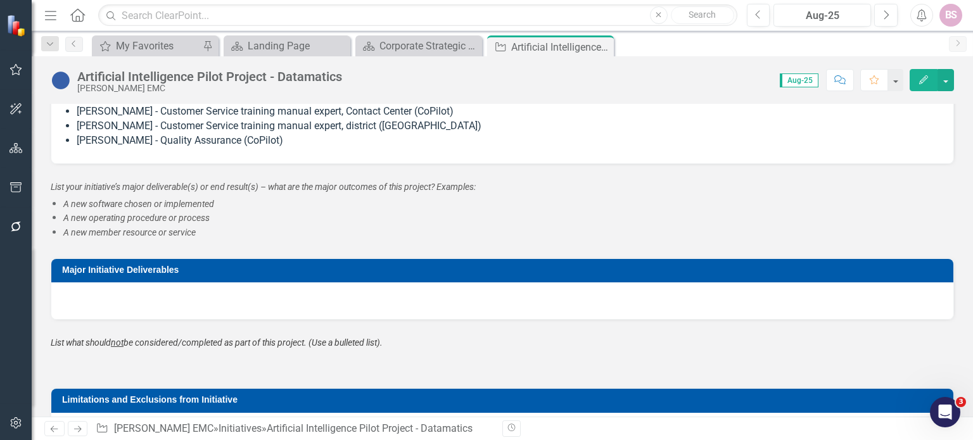
scroll to position [1400, 0]
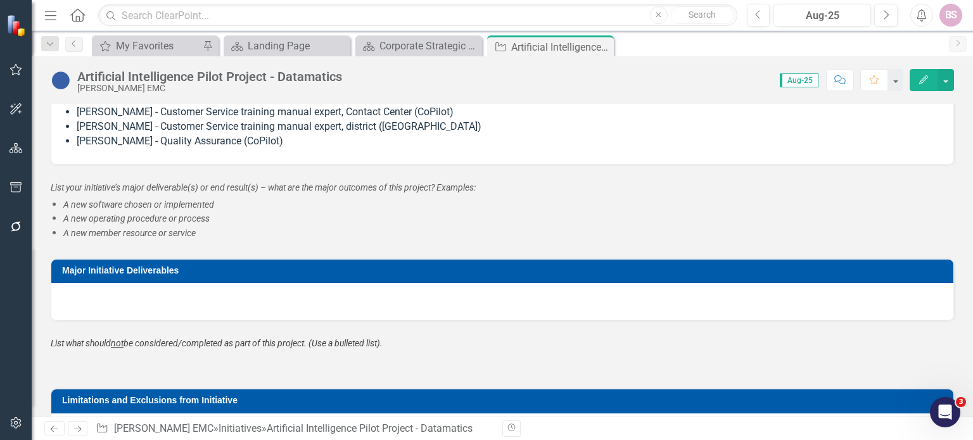
click at [642, 303] on div at bounding box center [502, 301] width 902 height 37
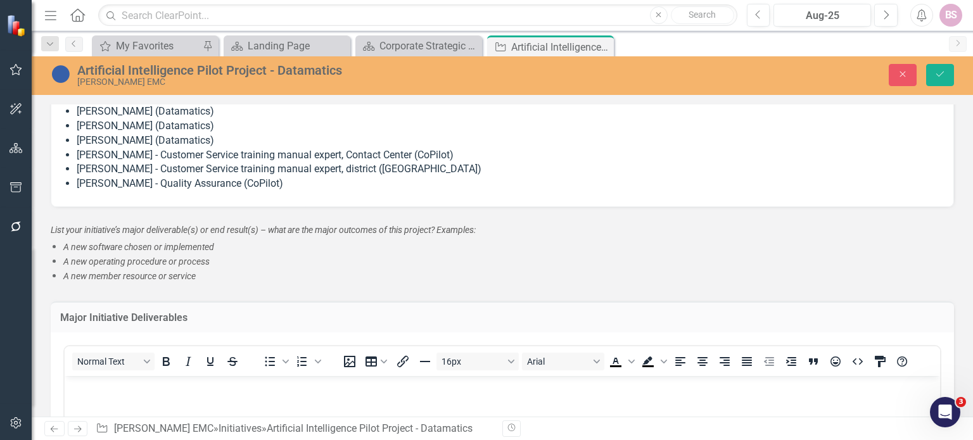
scroll to position [1340, 0]
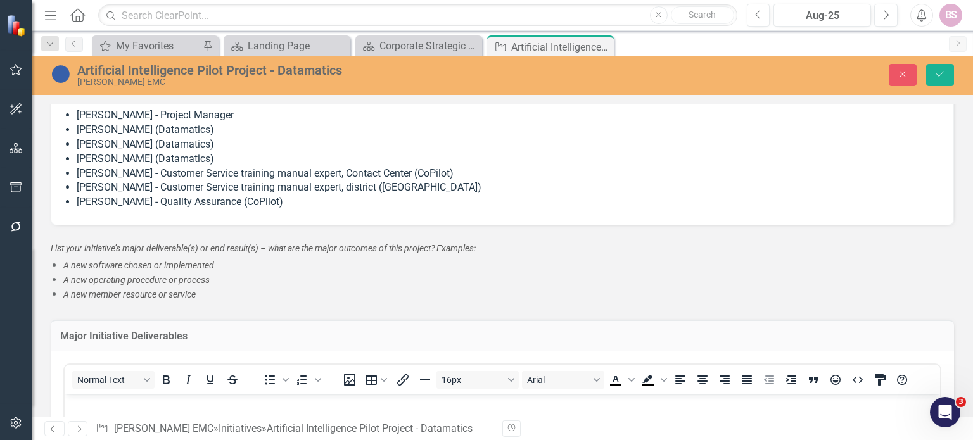
click at [279, 234] on div "List your initiative’s major deliverable(s) or end result(s) – what are the maj…" at bounding box center [502, 264] width 922 height 79
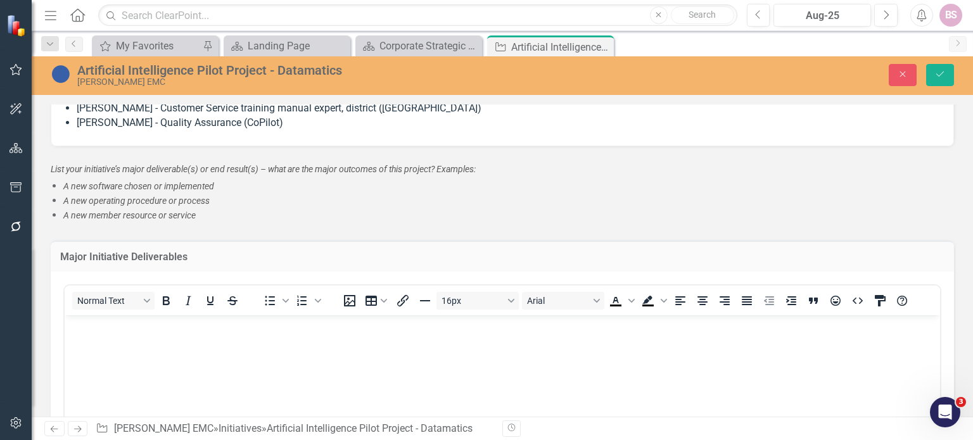
scroll to position [1419, 0]
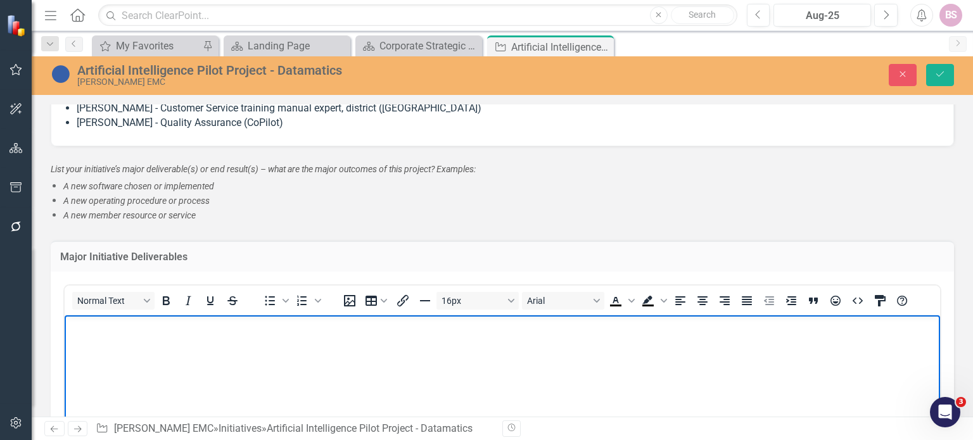
click at [200, 341] on body "Rich Text Area. Press ALT-0 for help." at bounding box center [502, 410] width 875 height 190
click at [266, 303] on icon "Bullet list" at bounding box center [269, 300] width 15 height 15
click at [93, 320] on li "Datatmatics software implementation completion" at bounding box center [515, 326] width 844 height 15
click at [151, 332] on li "Datatmatics software implementation completion" at bounding box center [515, 326] width 844 height 15
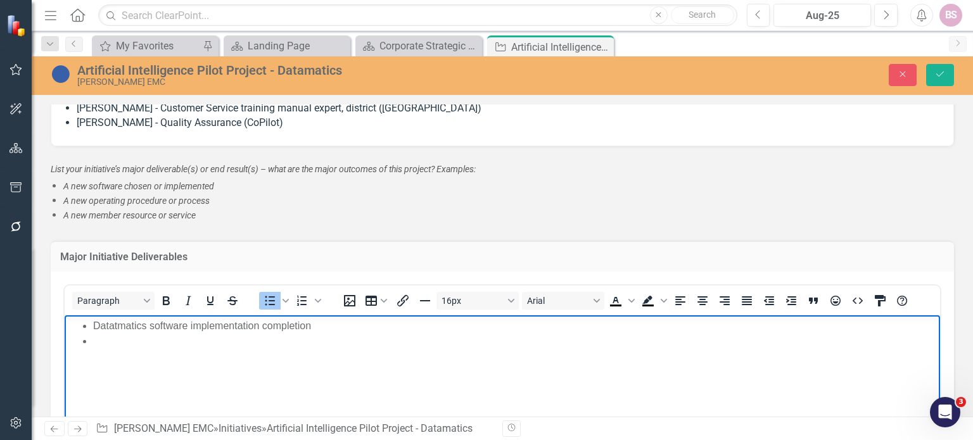
click at [145, 341] on li "Rich Text Area. Press ALT-0 for help." at bounding box center [515, 341] width 844 height 15
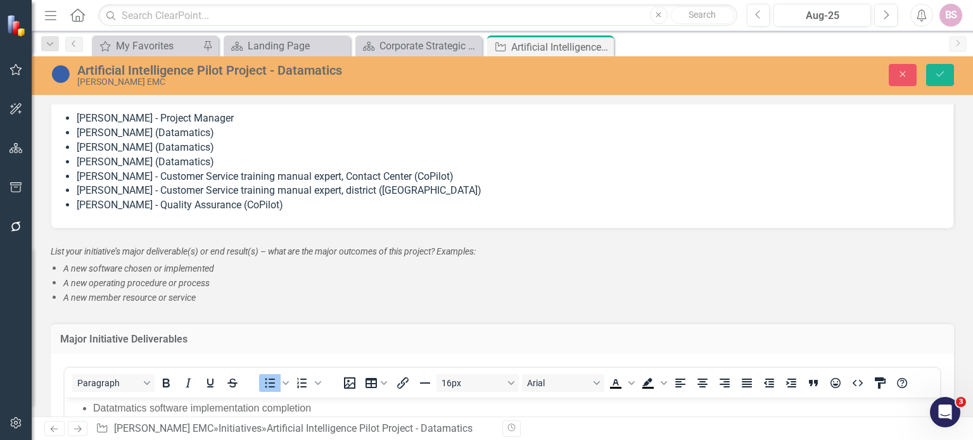
click at [603, 212] on span "Gerry Sidhom - Project Manager Jessica Thompson (Datamatics) Renee Wade (Datama…" at bounding box center [502, 163] width 877 height 104
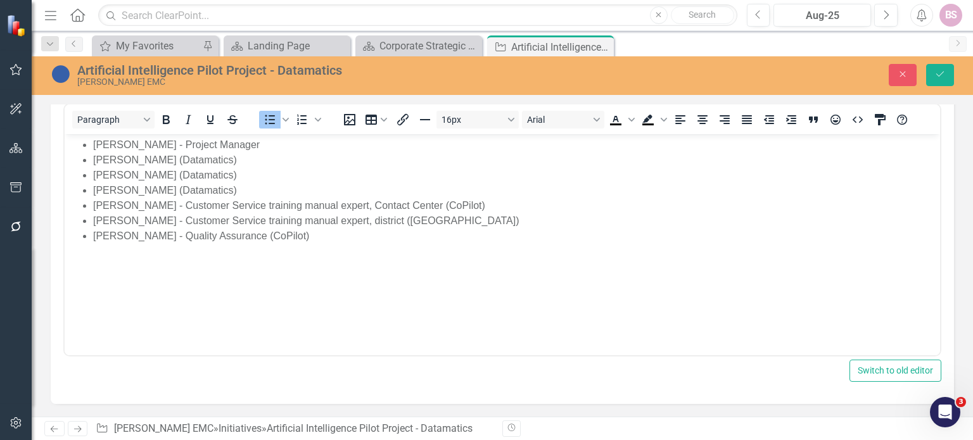
scroll to position [1352, 0]
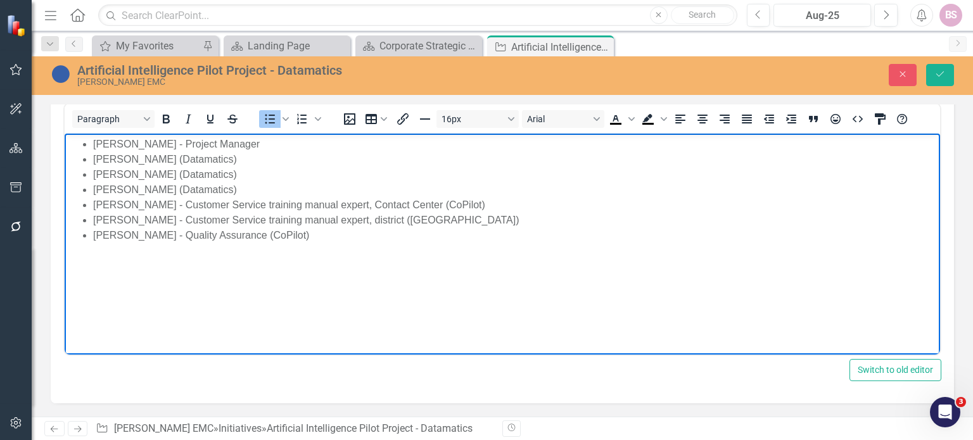
click at [343, 251] on body "Gerry Sidhom - Project Manager Jessica Thompson (Datamatics) Renee Wade (Datama…" at bounding box center [502, 229] width 875 height 190
click at [264, 184] on li "[PERSON_NAME] (Datamatics)" at bounding box center [515, 189] width 844 height 15
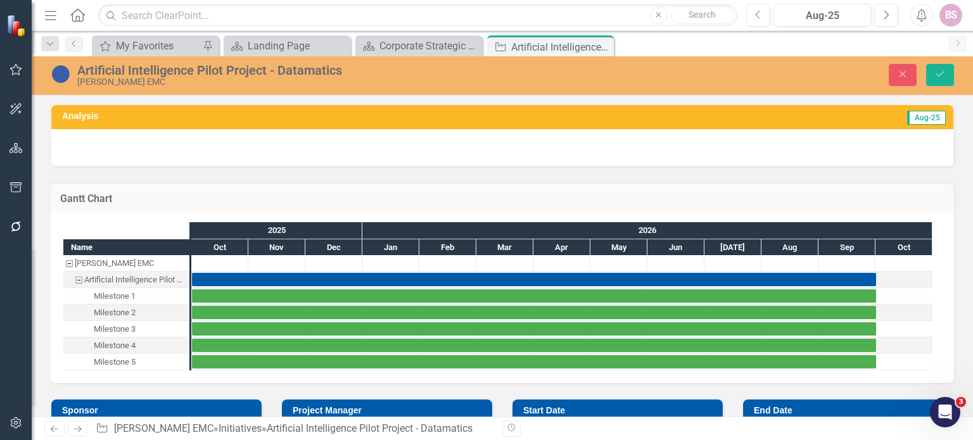
scroll to position [1352, 0]
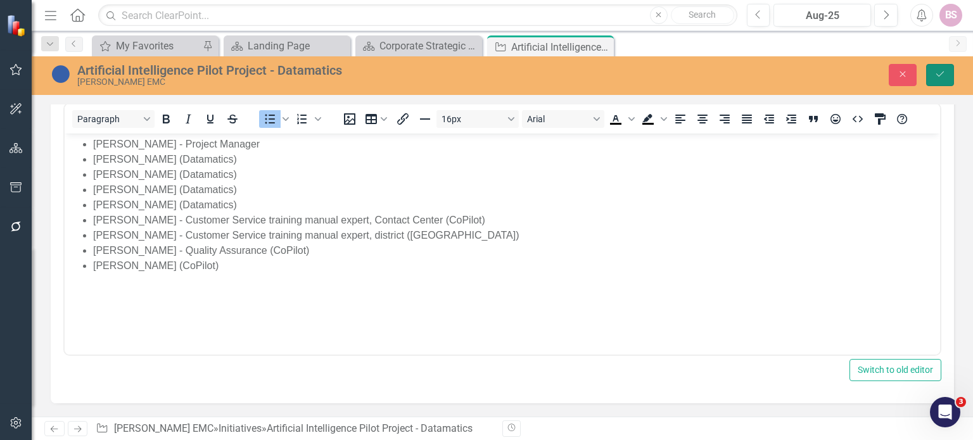
click at [944, 68] on button "Save" at bounding box center [940, 75] width 28 height 22
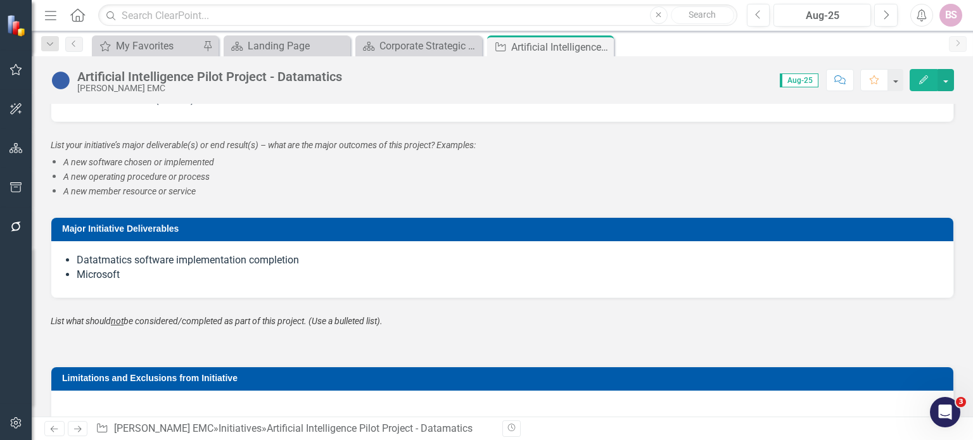
scroll to position [1471, 0]
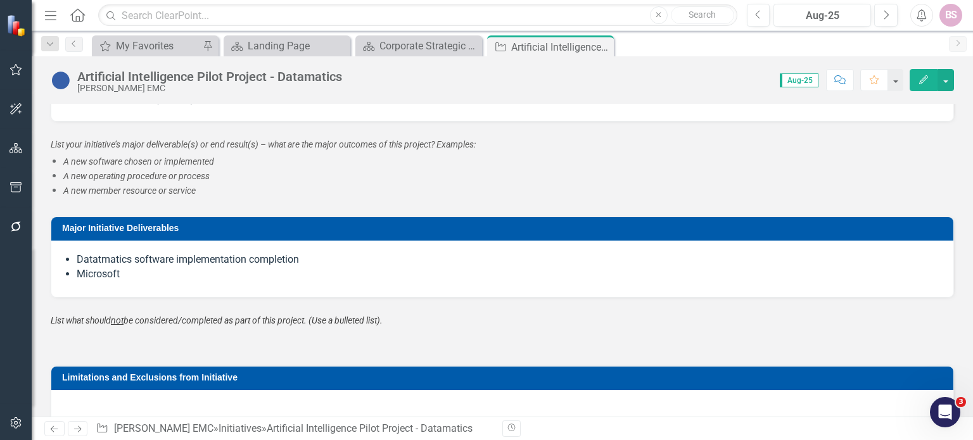
click at [351, 269] on li "Microsoft" at bounding box center [509, 274] width 864 height 15
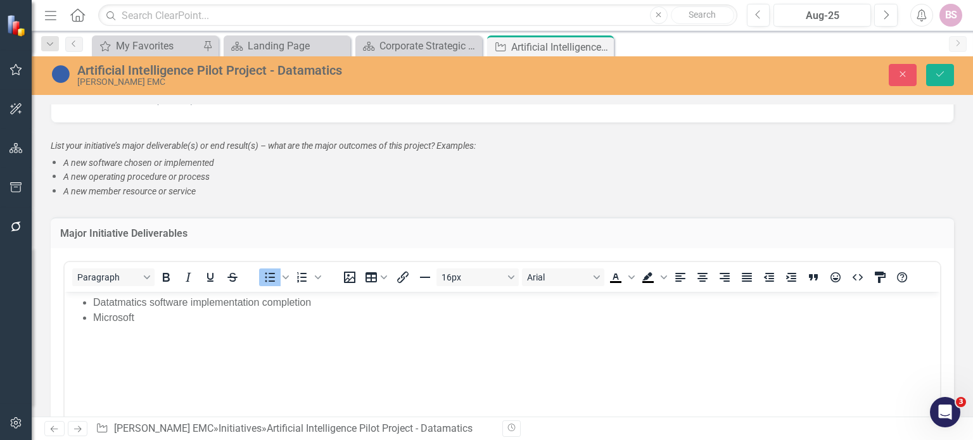
scroll to position [0, 0]
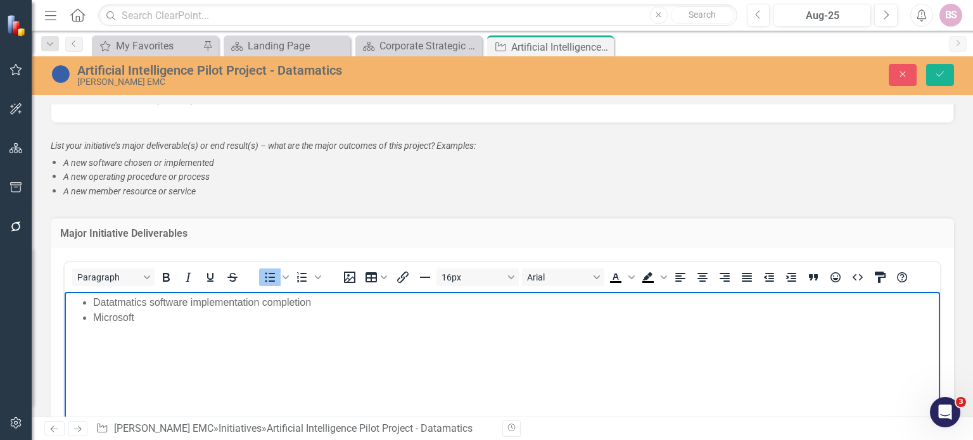
click at [204, 327] on body "Datatmatics software implementation completion Microsoft" at bounding box center [502, 386] width 875 height 190
click at [237, 334] on li "Training on both products to appriate to stakeholders/end users" at bounding box center [515, 332] width 844 height 15
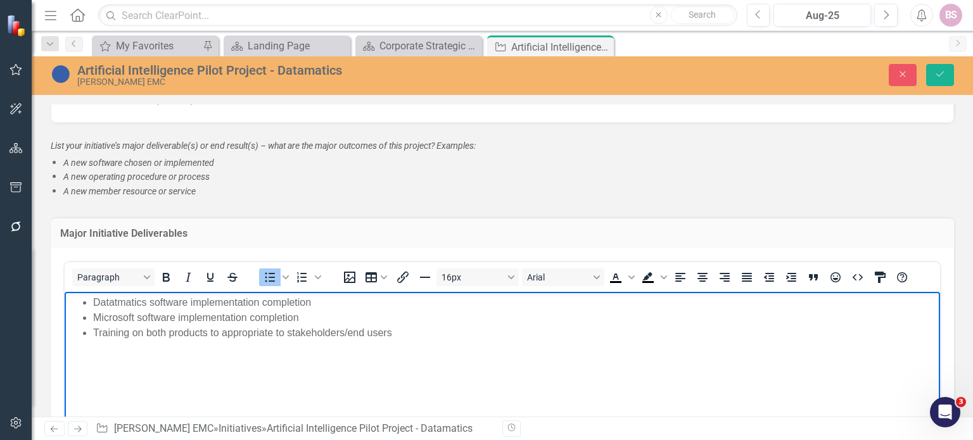
click at [137, 321] on li "Microsoft software implementation completion" at bounding box center [515, 317] width 844 height 15
click at [420, 332] on li "Training on both products to appropriate to stakeholders/end users" at bounding box center [515, 332] width 844 height 15
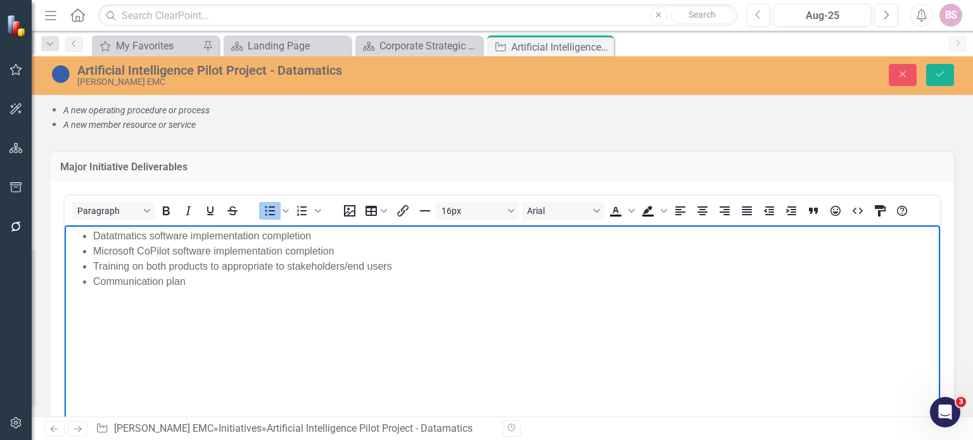
scroll to position [1550, 0]
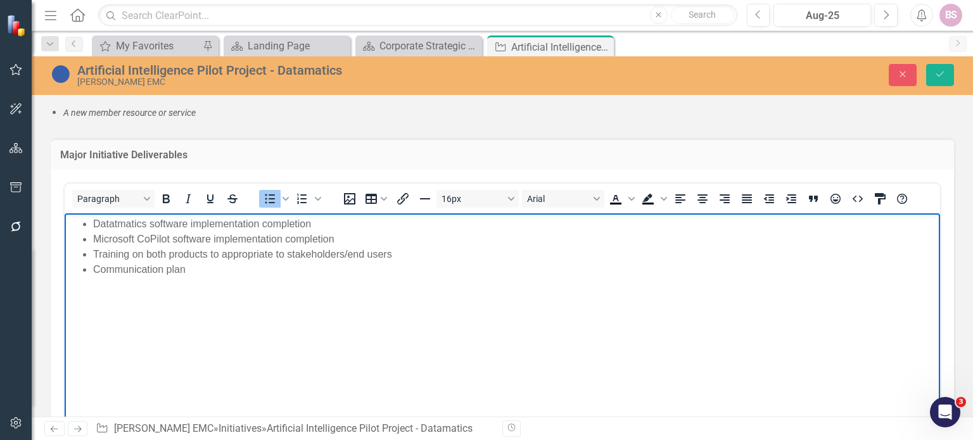
click at [212, 238] on li "Microsoft CoPilot software implementation completion" at bounding box center [515, 238] width 844 height 15
click at [92, 238] on ul "Datatmatics software implementation completion Microsoft CoPilot software imple…" at bounding box center [502, 246] width 869 height 61
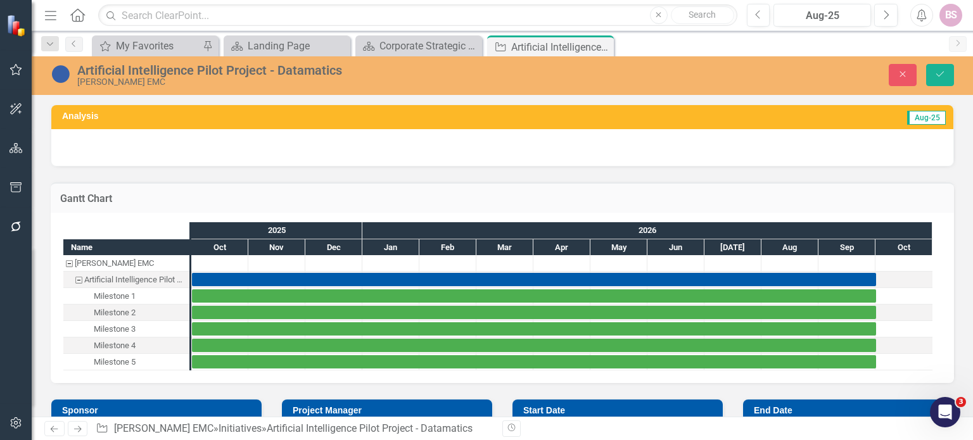
scroll to position [1550, 0]
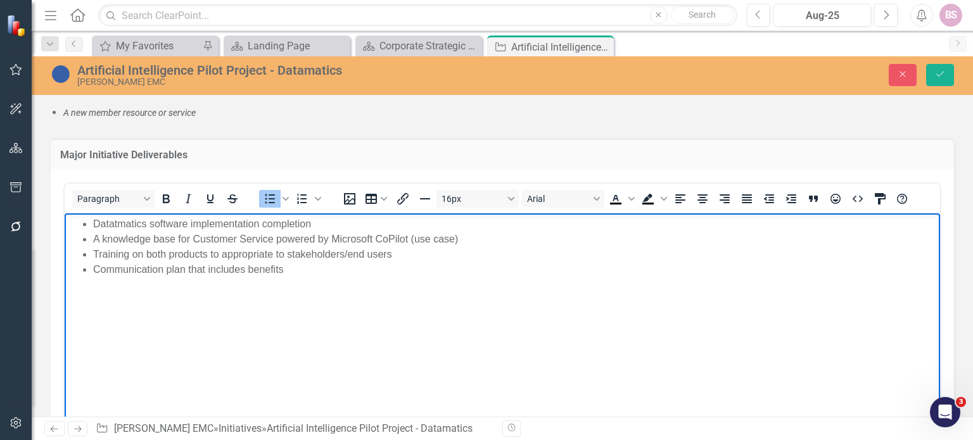
click at [307, 272] on li "Communication plan that includes benefits" at bounding box center [515, 269] width 844 height 15
click at [330, 268] on li "Communication plan that includes benefits/education for AI" at bounding box center [515, 269] width 844 height 15
click at [450, 260] on li "Training on both products to appropriate to stakeholders/end users" at bounding box center [515, 253] width 844 height 15
click at [445, 269] on li "Communication plan that includes benefits/education on importance for AI" at bounding box center [515, 269] width 844 height 15
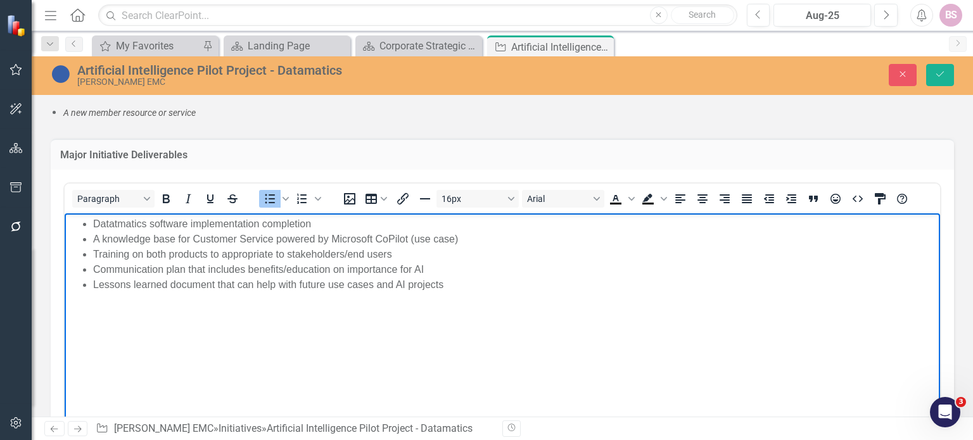
click at [136, 285] on li "Lessons learned document that can help with future use cases and AI projects" at bounding box center [515, 284] width 844 height 15
click at [404, 318] on body "Datatmatics software implementation completion A knowledge base for Customer Se…" at bounding box center [502, 308] width 875 height 190
click at [489, 300] on body "Datatmatics software implementation completion A knowledge base for Customer Se…" at bounding box center [502, 308] width 875 height 190
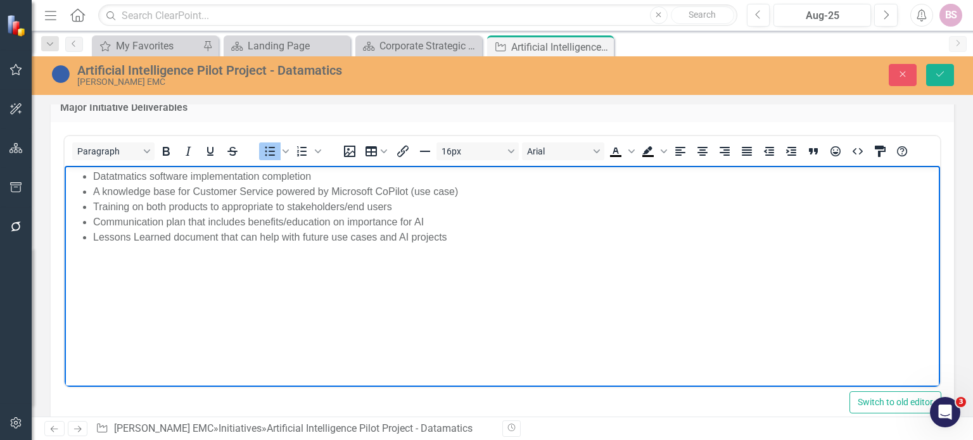
scroll to position [1598, 0]
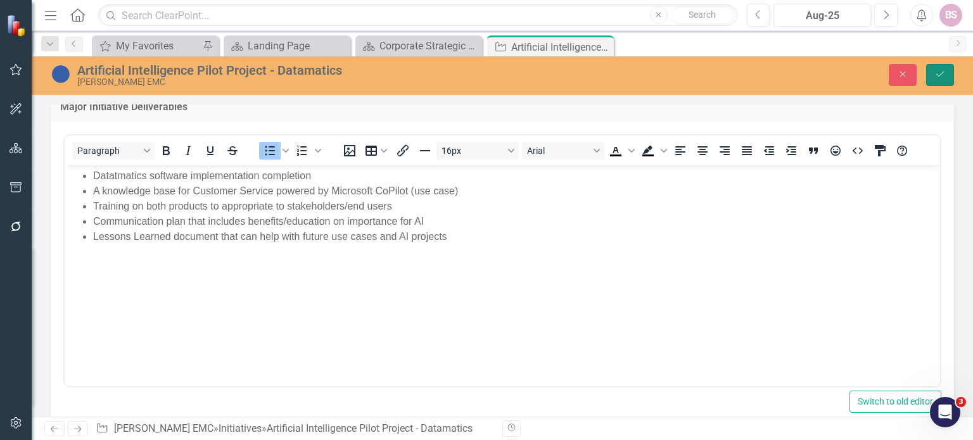
click at [945, 77] on icon "Save" at bounding box center [939, 74] width 11 height 9
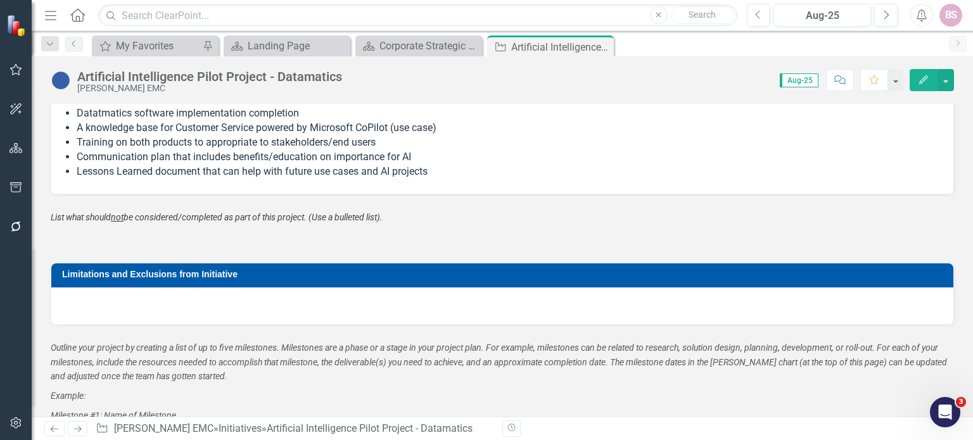
scroll to position [1618, 0]
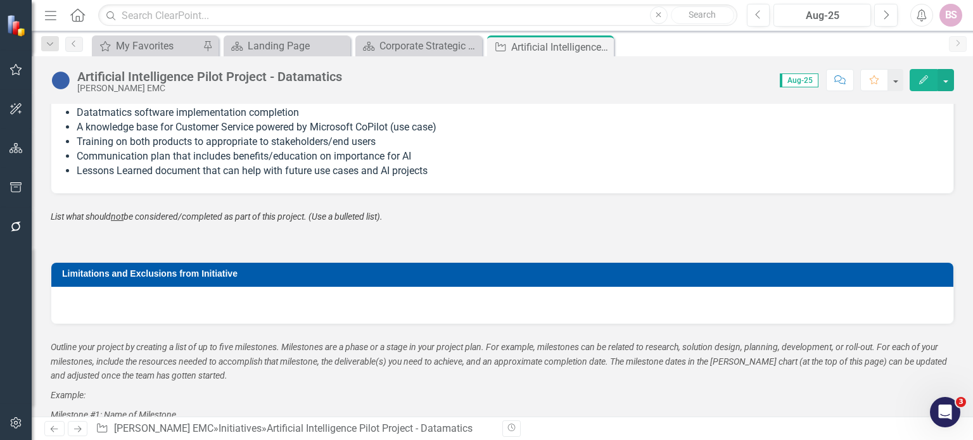
click at [529, 291] on div at bounding box center [502, 305] width 902 height 37
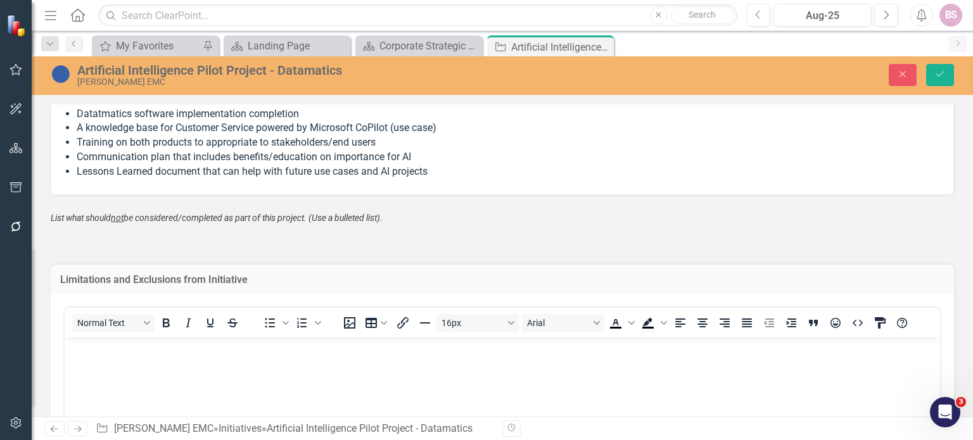
scroll to position [1677, 0]
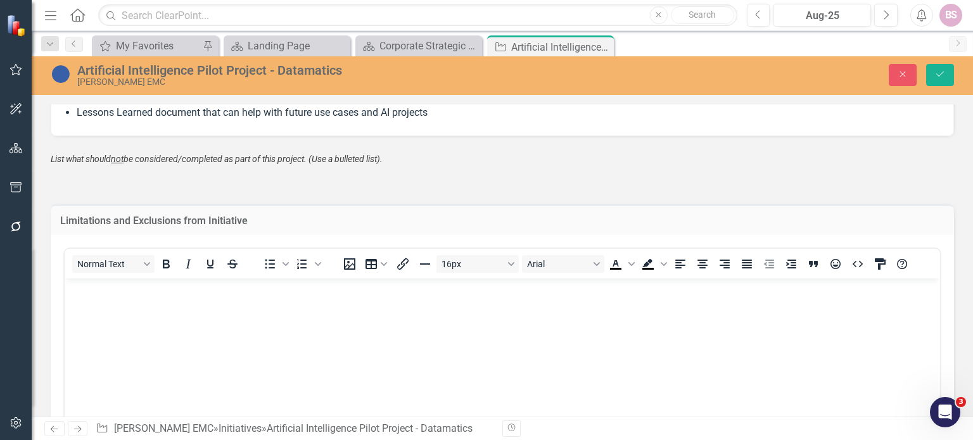
click at [348, 343] on body "Rich Text Area. Press ALT-0 for help." at bounding box center [502, 374] width 875 height 190
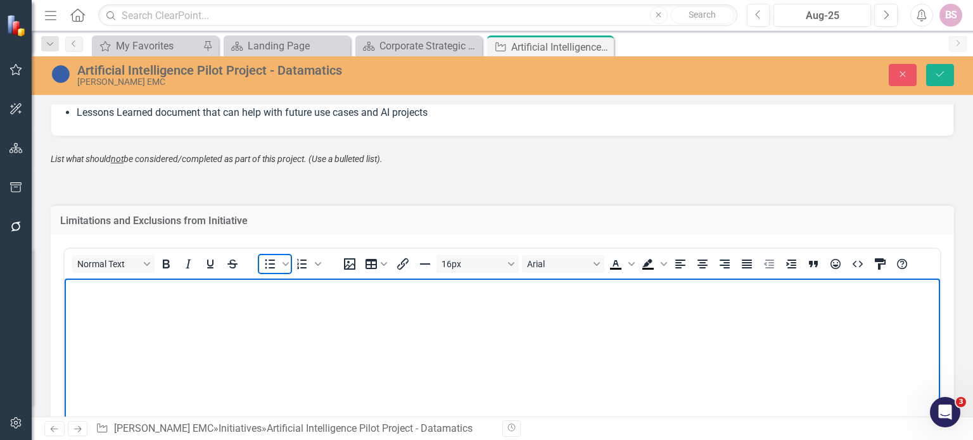
click at [279, 258] on span "Bullet list" at bounding box center [270, 264] width 22 height 18
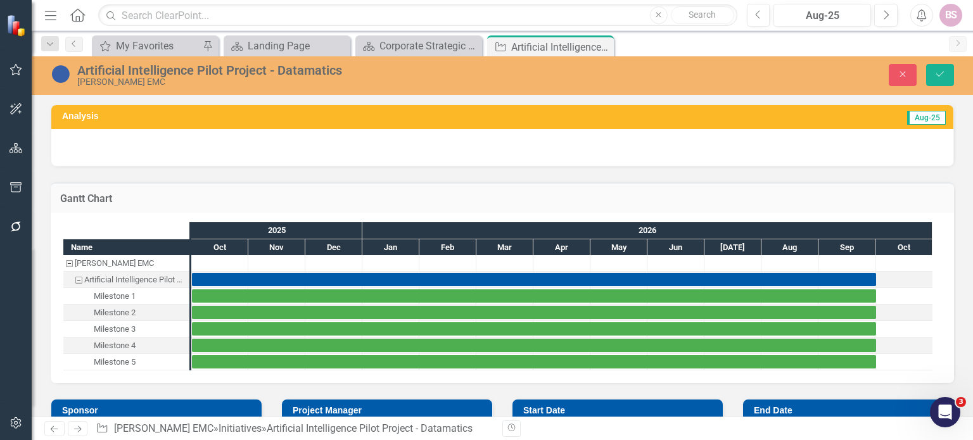
scroll to position [1658, 0]
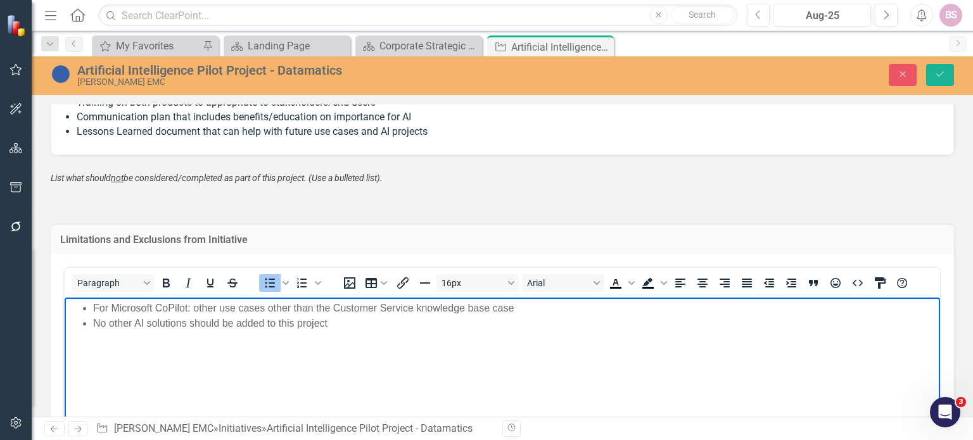
click at [267, 323] on li "No other AI solutions should be added to this project" at bounding box center [515, 323] width 844 height 15
click at [265, 321] on li "No other AI solutions should be added or a part of this project" at bounding box center [515, 323] width 844 height 15
click at [454, 321] on li "No other AI solutions should be added to or a part of this project" at bounding box center [515, 323] width 844 height 15
click at [943, 69] on button "Save" at bounding box center [940, 75] width 28 height 22
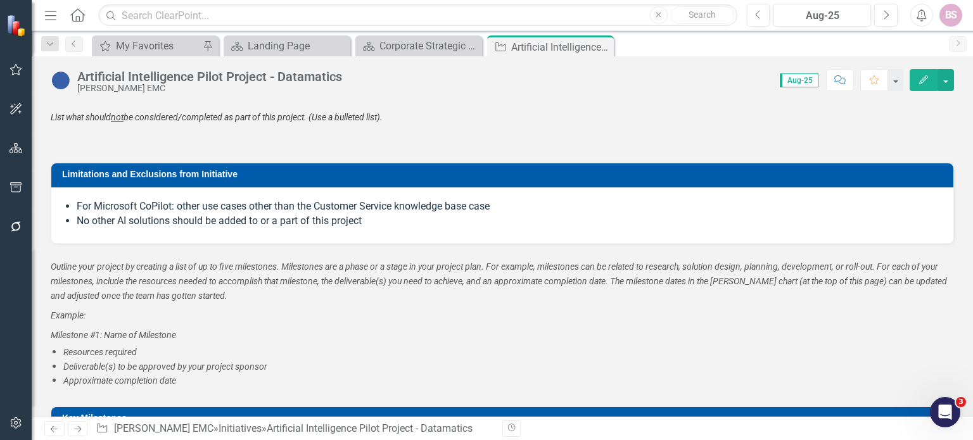
scroll to position [1711, 0]
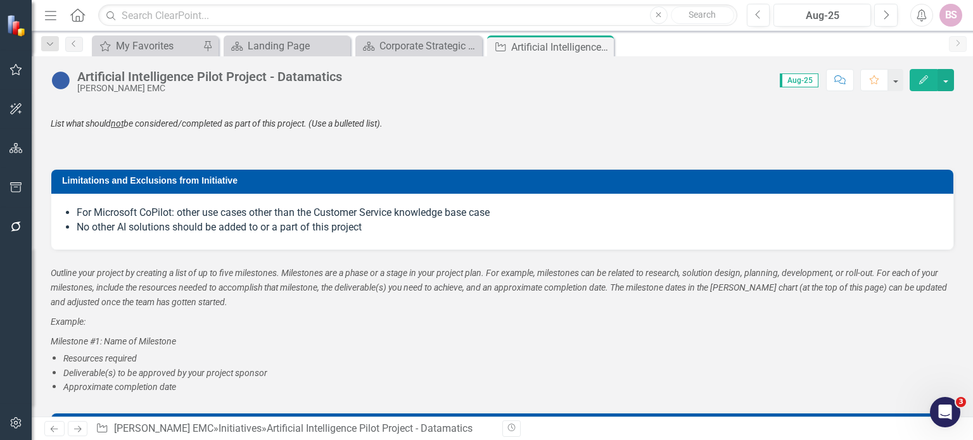
click at [780, 235] on div "For Microsoft CoPilot: other use cases other than the Customer Service knowledg…" at bounding box center [502, 222] width 902 height 56
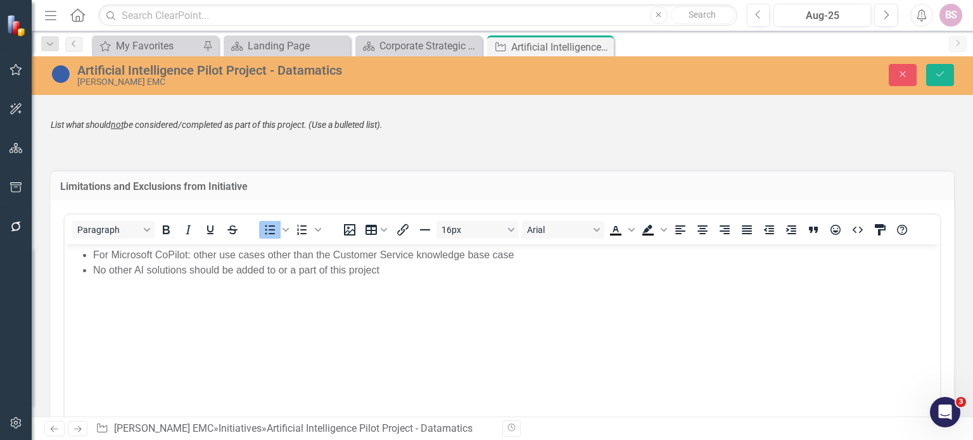
scroll to position [0, 0]
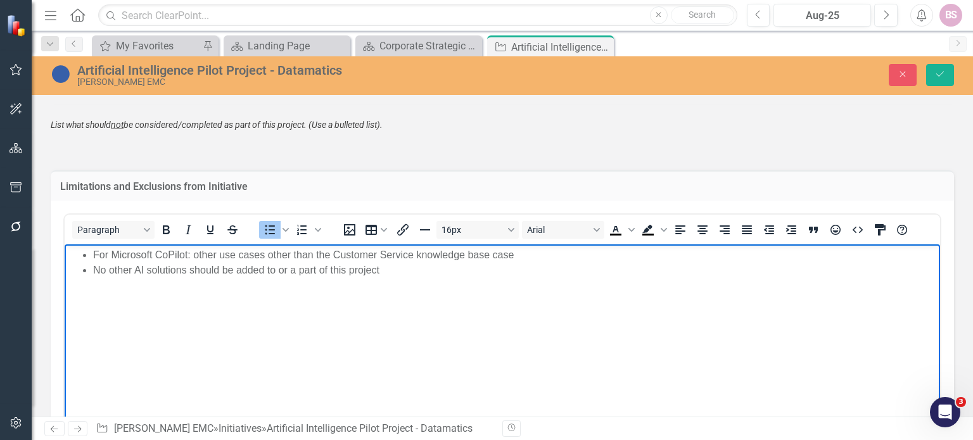
click at [490, 280] on body "For Microsoft CoPilot: other use cases other than the Customer Service knowledg…" at bounding box center [502, 339] width 875 height 190
click at [100, 290] on li "A formal frame" at bounding box center [515, 285] width 844 height 15
click at [288, 285] on li "Team will not be creating a formal frame" at bounding box center [515, 285] width 844 height 15
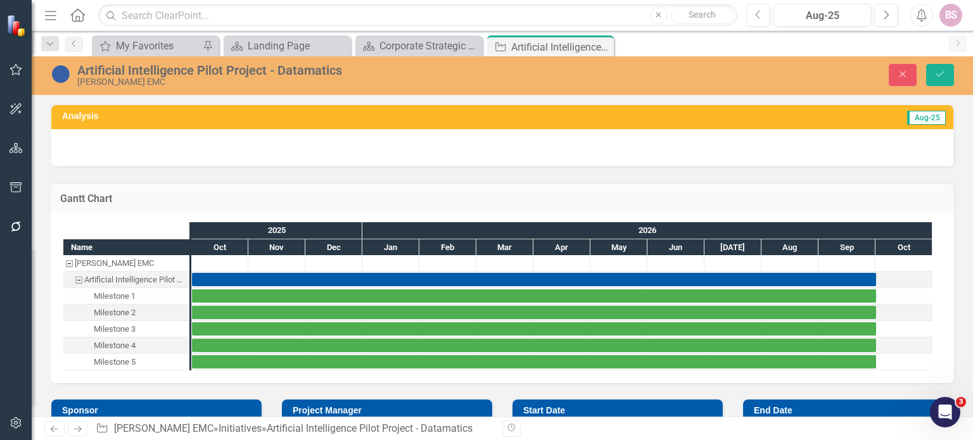
scroll to position [1962, 0]
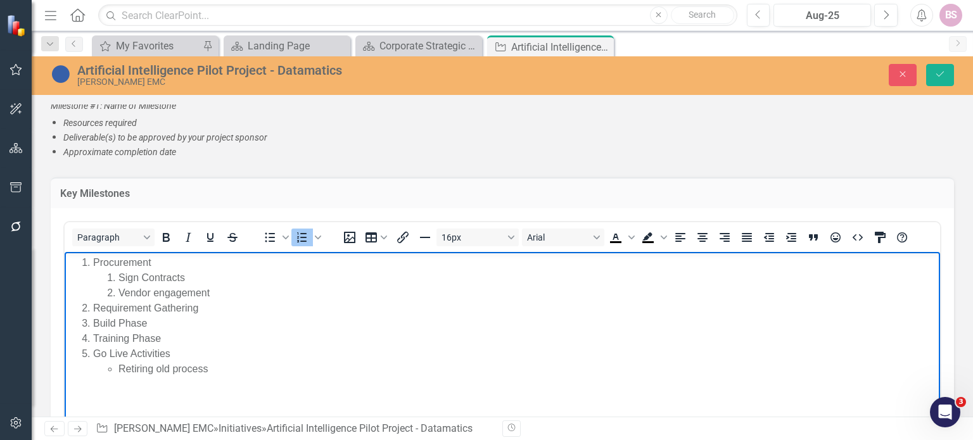
click at [163, 322] on li "Build Phase" at bounding box center [515, 323] width 844 height 15
click at [94, 364] on li "Go Live Activities Retiring old process" at bounding box center [515, 377] width 844 height 30
click at [93, 356] on li "Training Phase" at bounding box center [515, 353] width 844 height 15
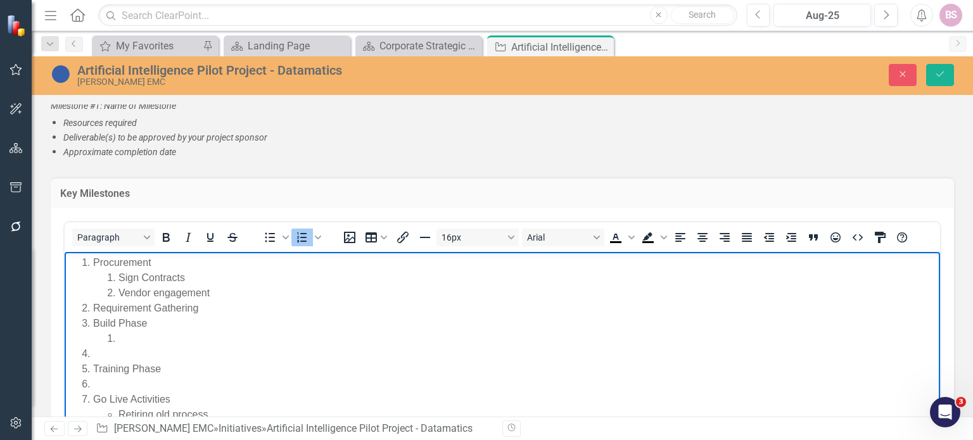
click at [93, 356] on li "Rich Text Area. Press ALT-0 for help." at bounding box center [515, 353] width 844 height 15
click at [105, 377] on li "Rich Text Area. Press ALT-0 for help." at bounding box center [515, 384] width 844 height 15
drag, startPoint x: 134, startPoint y: 388, endPoint x: 173, endPoint y: 383, distance: 39.6
click at [173, 383] on li "Go Live Activities Retiring old process" at bounding box center [515, 392] width 844 height 30
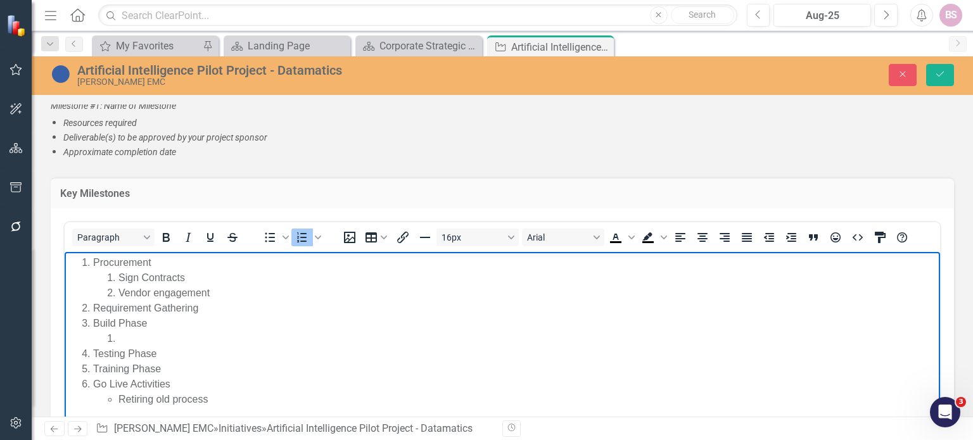
click at [173, 383] on li "Go Live Activities Retiring old process" at bounding box center [515, 392] width 844 height 30
click at [168, 384] on li "Go Live Activities Retiring old process" at bounding box center [515, 392] width 844 height 30
click at [118, 397] on li "Retiring old process" at bounding box center [527, 399] width 818 height 15
click at [130, 338] on li "Rich Text Area. Press ALT-0 for help." at bounding box center [527, 338] width 818 height 15
click at [229, 308] on li "Requirement Gathering" at bounding box center [515, 308] width 844 height 15
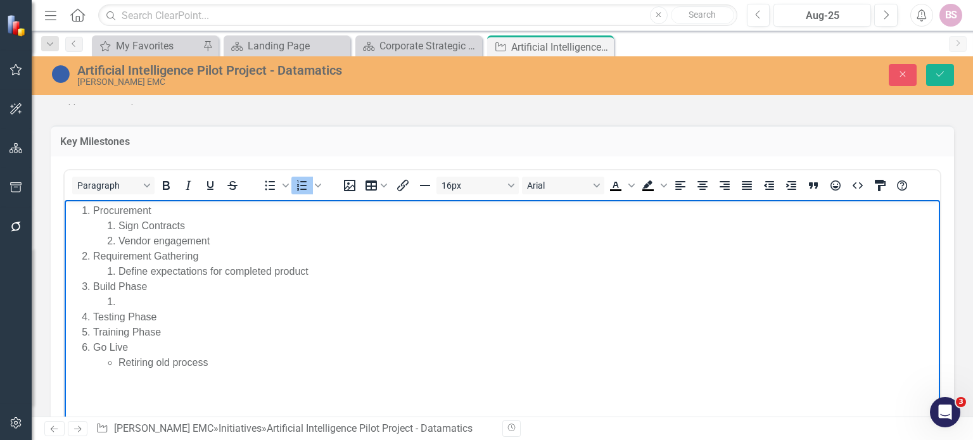
scroll to position [2019, 0]
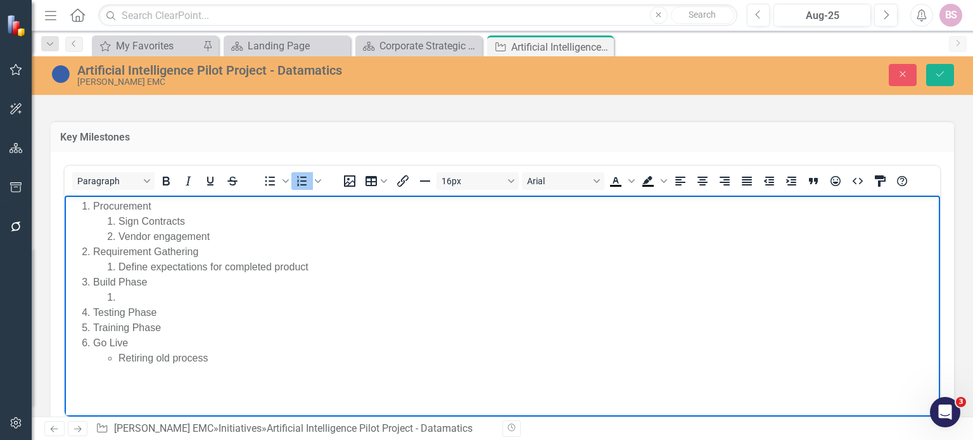
click at [159, 298] on li "Rich Text Area. Press ALT-0 for help." at bounding box center [527, 297] width 818 height 15
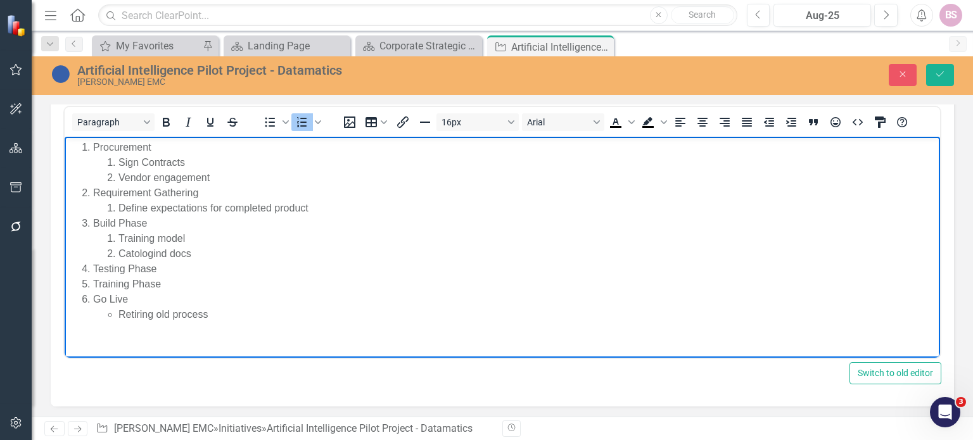
scroll to position [2080, 0]
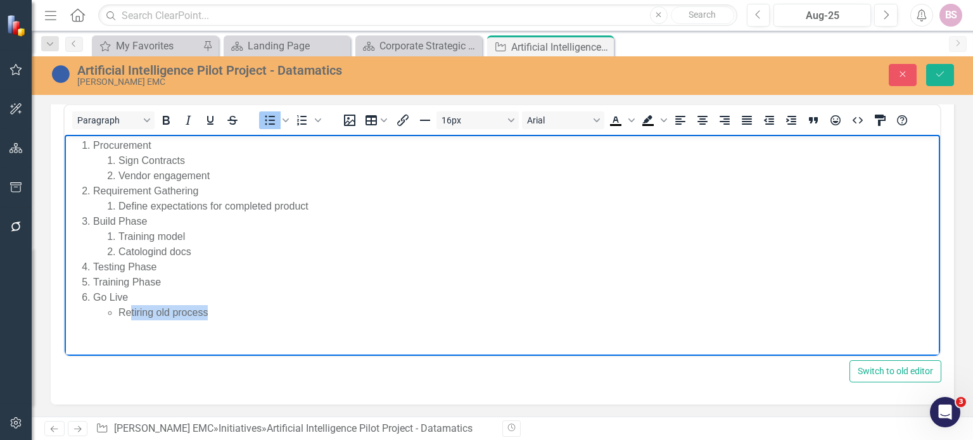
drag, startPoint x: 209, startPoint y: 308, endPoint x: 129, endPoint y: 307, distance: 79.8
click at [129, 307] on li "Retiring old process" at bounding box center [527, 312] width 818 height 15
click at [219, 174] on li "Vendor engagement" at bounding box center [527, 175] width 818 height 15
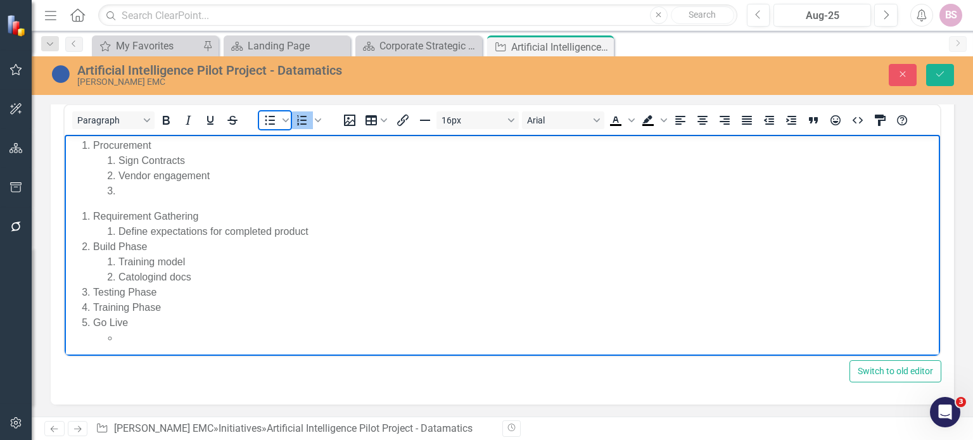
click at [265, 121] on icon "Bullet list" at bounding box center [269, 120] width 15 height 15
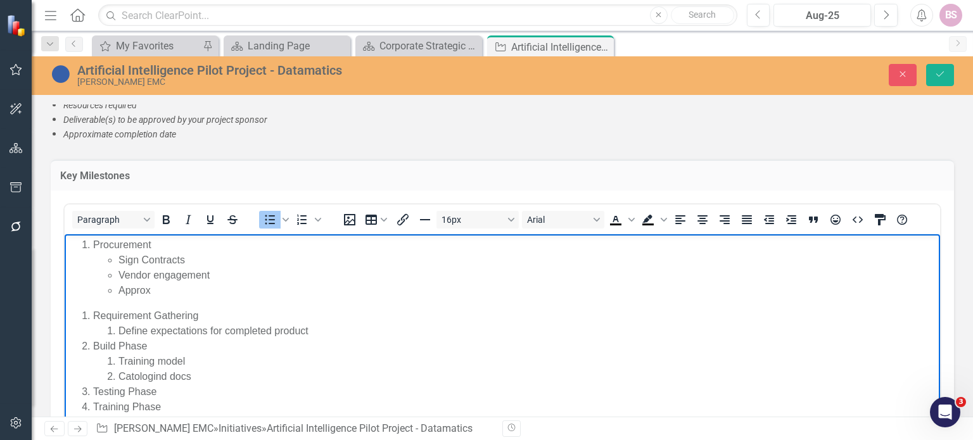
scroll to position [1984, 0]
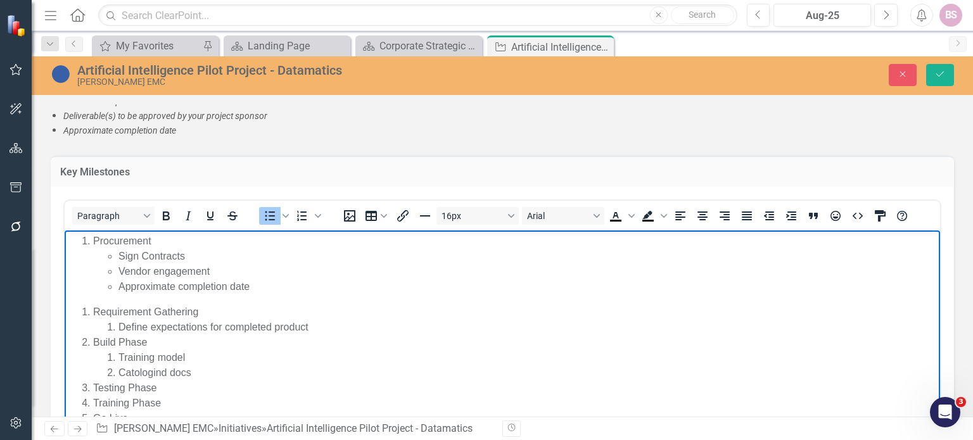
click at [257, 283] on li "Approximate completion date" at bounding box center [527, 286] width 818 height 15
click at [120, 286] on li "Approximate completion date:" at bounding box center [527, 286] width 818 height 15
copy li "Approximate completion date:"
click at [324, 329] on li "Define expectations for completed product" at bounding box center [527, 327] width 818 height 15
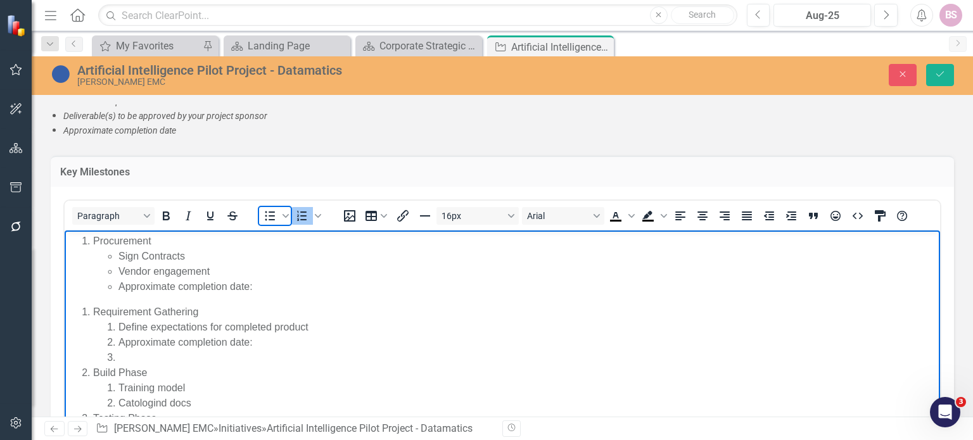
click at [269, 215] on icon "Bullet list" at bounding box center [270, 217] width 10 height 10
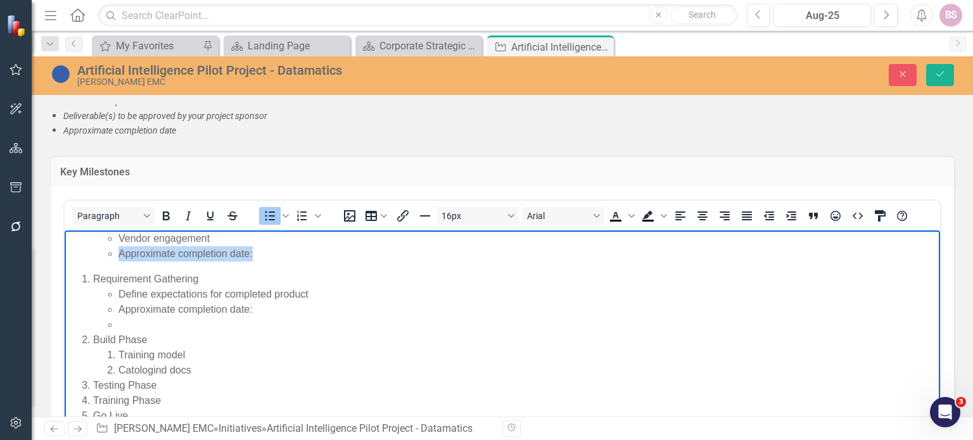
drag, startPoint x: 261, startPoint y: 252, endPoint x: 118, endPoint y: 253, distance: 142.5
click at [118, 253] on li "Approximate completion date:" at bounding box center [527, 253] width 818 height 15
click at [118, 326] on li "Rich Text Area. Press ALT-0 for help." at bounding box center [527, 324] width 818 height 15
click at [208, 374] on li "Catologind docs" at bounding box center [527, 370] width 818 height 15
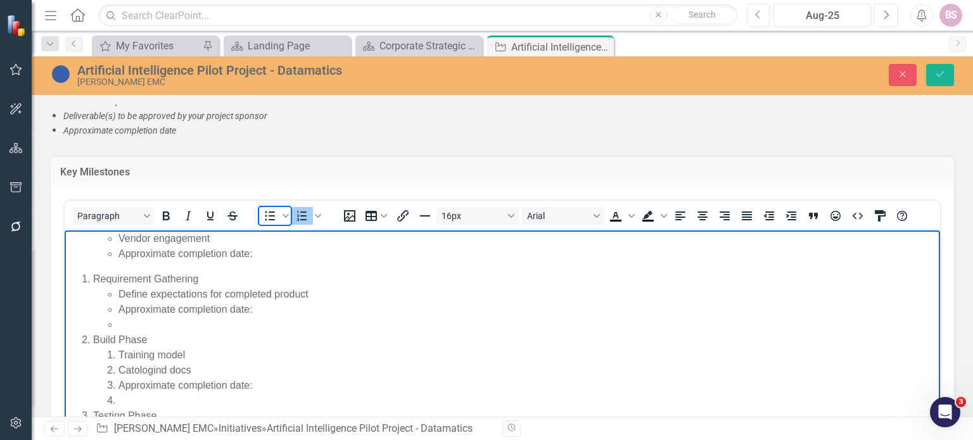
click at [270, 215] on icon "Bullet list" at bounding box center [269, 215] width 15 height 15
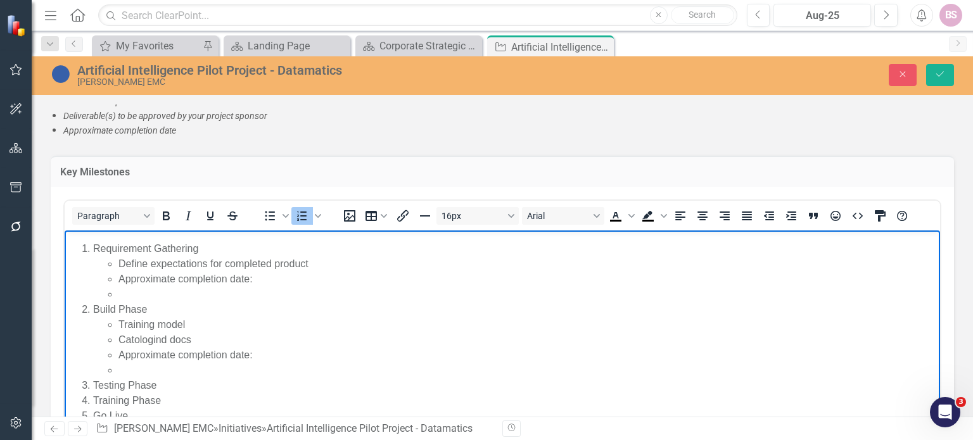
click at [173, 390] on li "Testing Phase" at bounding box center [515, 385] width 844 height 15
click at [93, 402] on li "Approximate completion date:" at bounding box center [515, 400] width 844 height 15
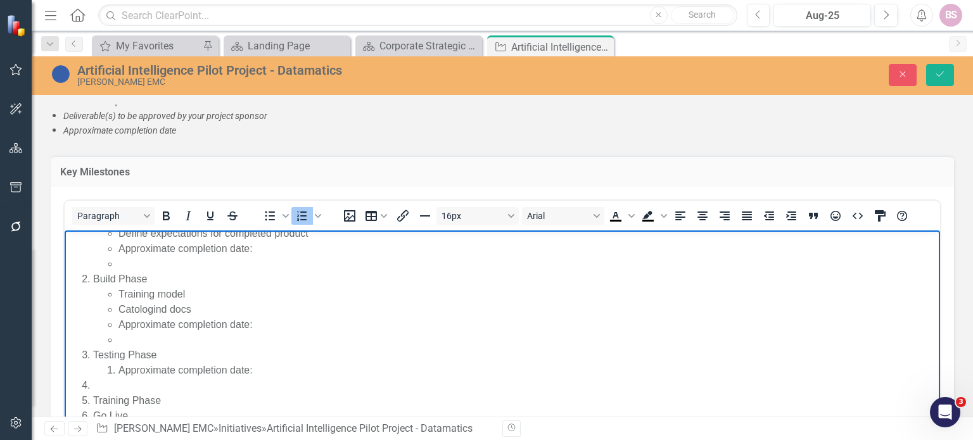
click at [109, 379] on li "Rich Text Area. Press ALT-0 for help." at bounding box center [515, 385] width 844 height 15
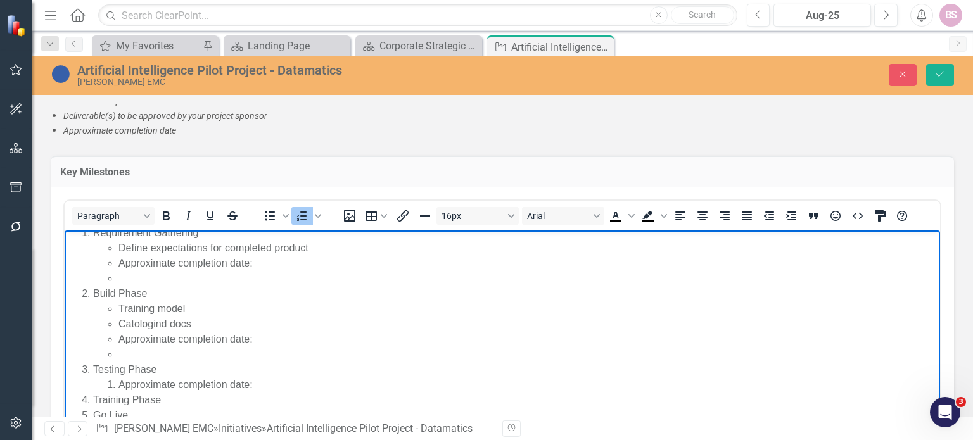
scroll to position [79, 0]
click at [182, 405] on li "Training Phase" at bounding box center [515, 400] width 844 height 15
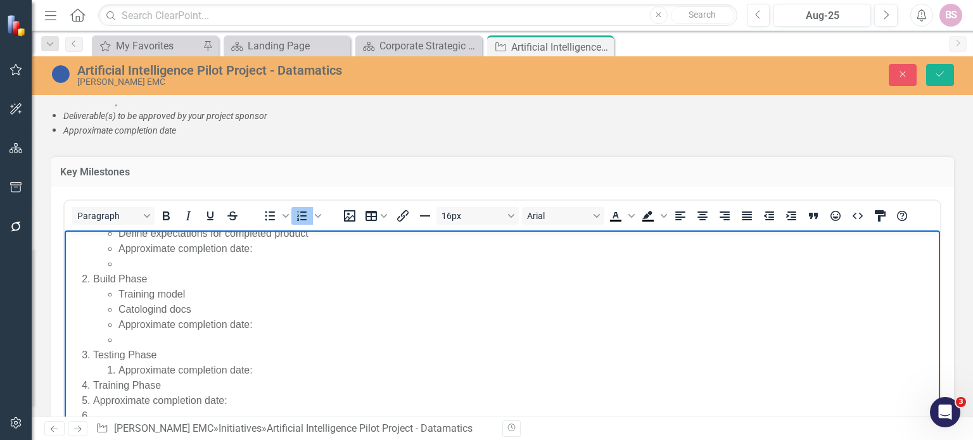
click at [97, 400] on li "Approximate completion date:" at bounding box center [515, 400] width 844 height 15
click at [95, 400] on li "Approximate completion date:" at bounding box center [515, 400] width 844 height 15
click at [272, 212] on icon "Bullet list" at bounding box center [270, 217] width 10 height 10
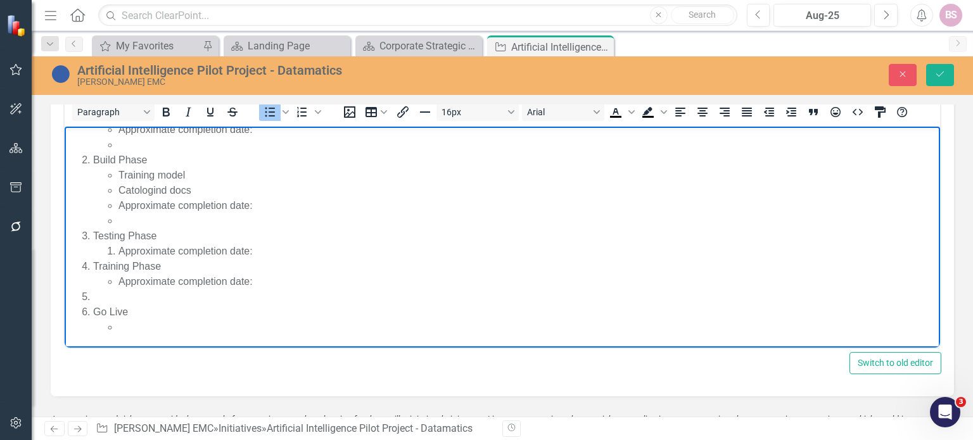
scroll to position [2093, 0]
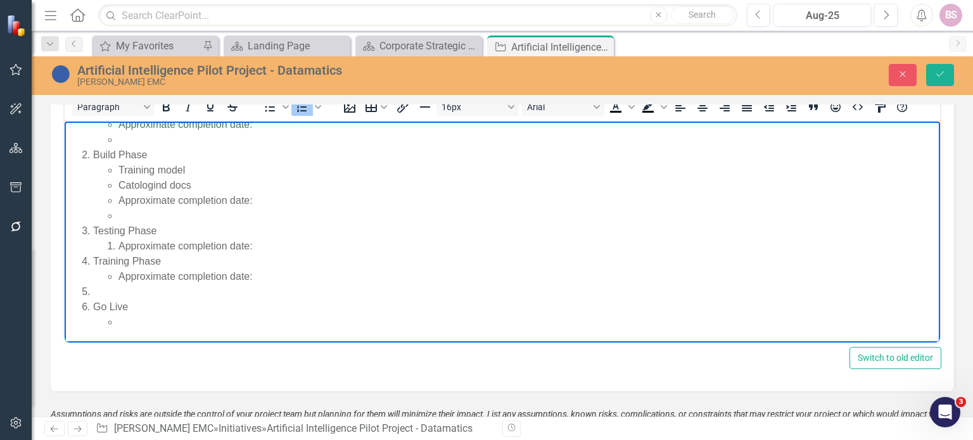
click at [141, 296] on li "Rich Text Area. Press ALT-0 for help." at bounding box center [515, 291] width 844 height 15
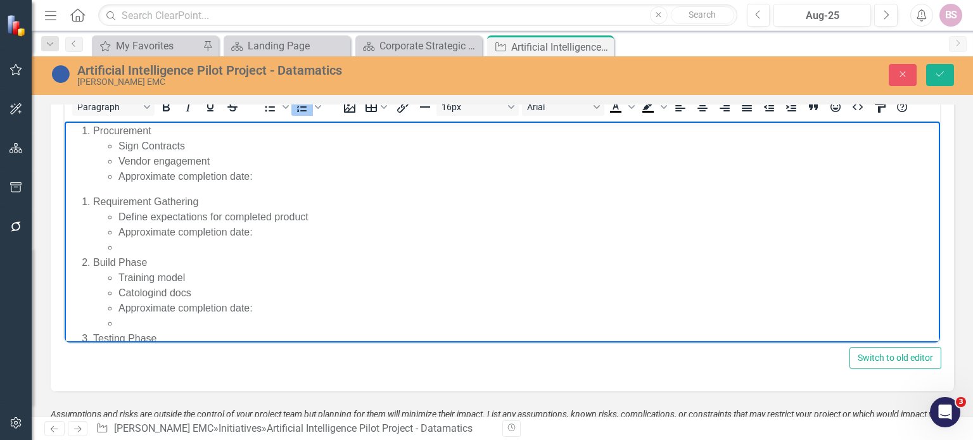
scroll to position [2, 0]
click at [93, 201] on li "Requirement Gathering Define expectations for completed product Approximate com…" at bounding box center [515, 224] width 844 height 61
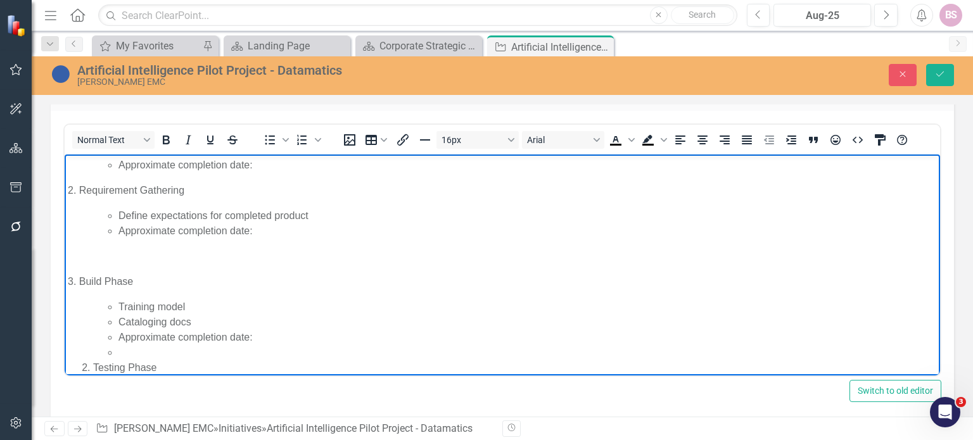
scroll to position [118, 0]
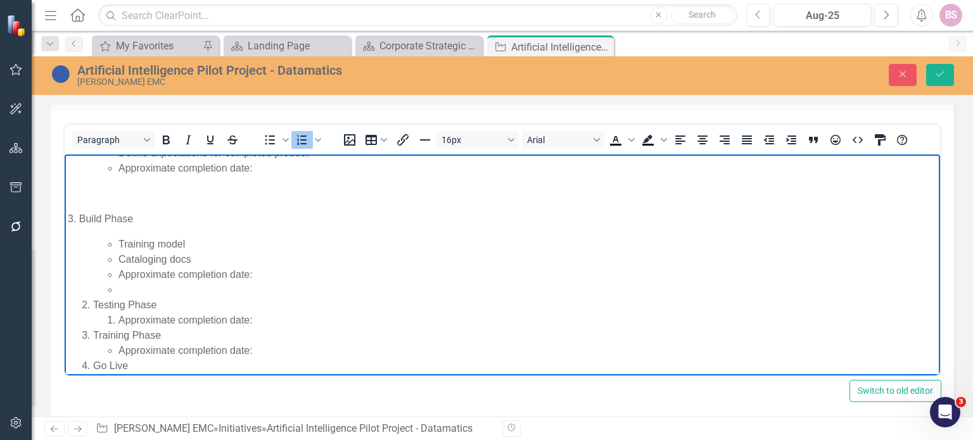
click at [93, 305] on li "Testing Phase Approximate completion date:" at bounding box center [515, 313] width 844 height 30
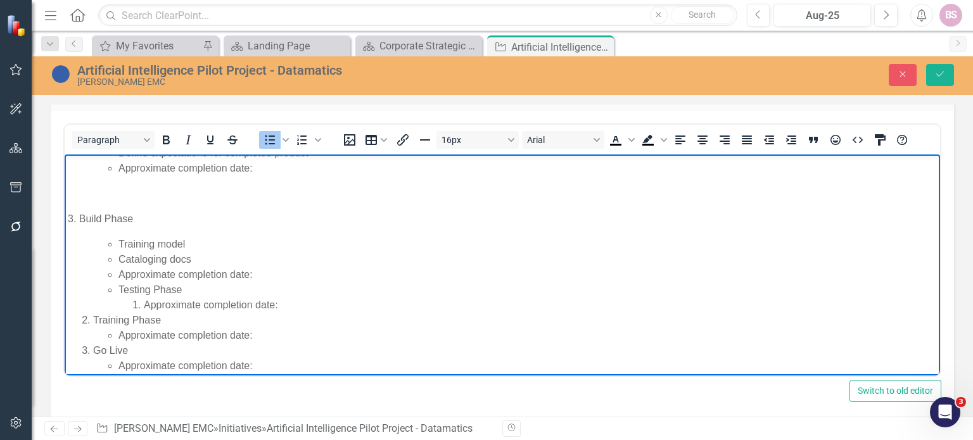
scroll to position [114, 0]
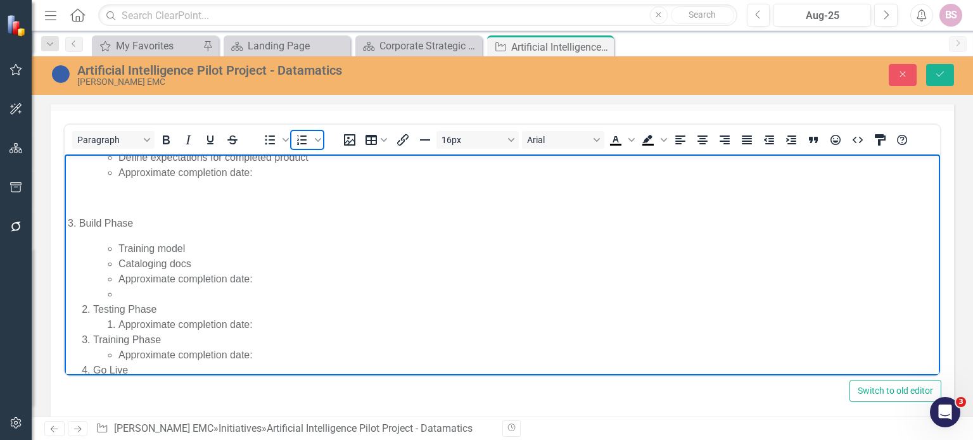
click at [305, 135] on icon "Numbered list" at bounding box center [302, 140] width 10 height 10
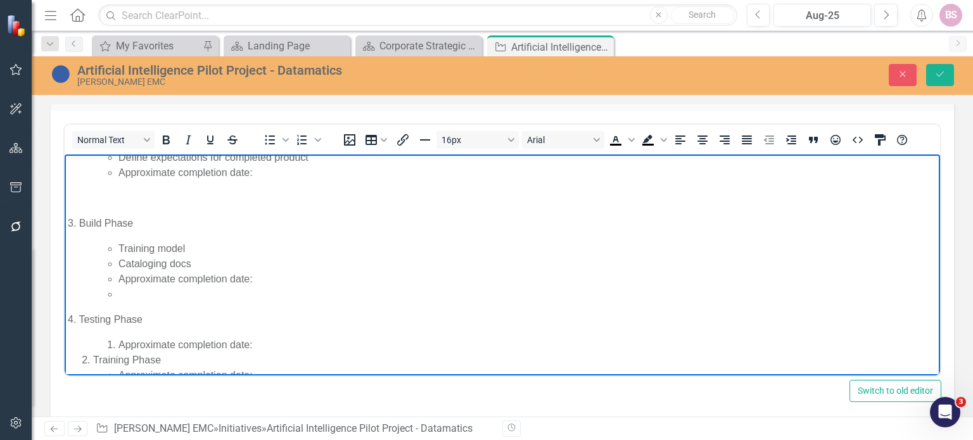
scroll to position [165, 0]
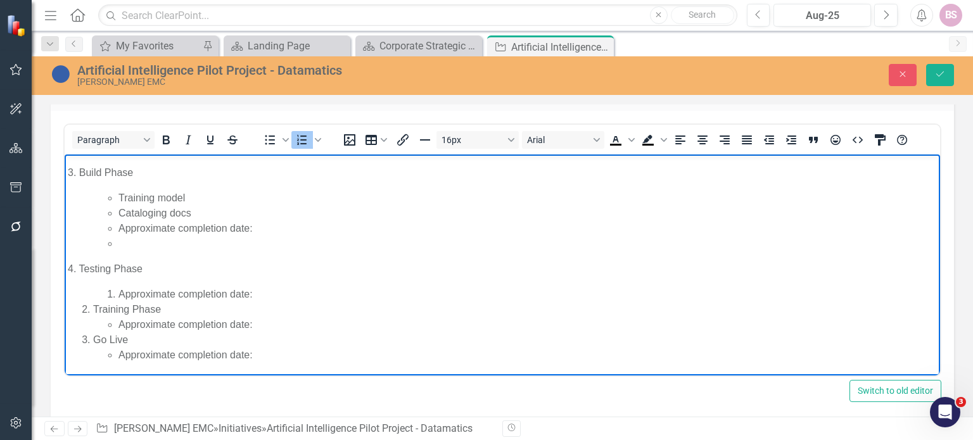
click at [93, 304] on li "Training Phase Approximate completion date:" at bounding box center [515, 317] width 844 height 30
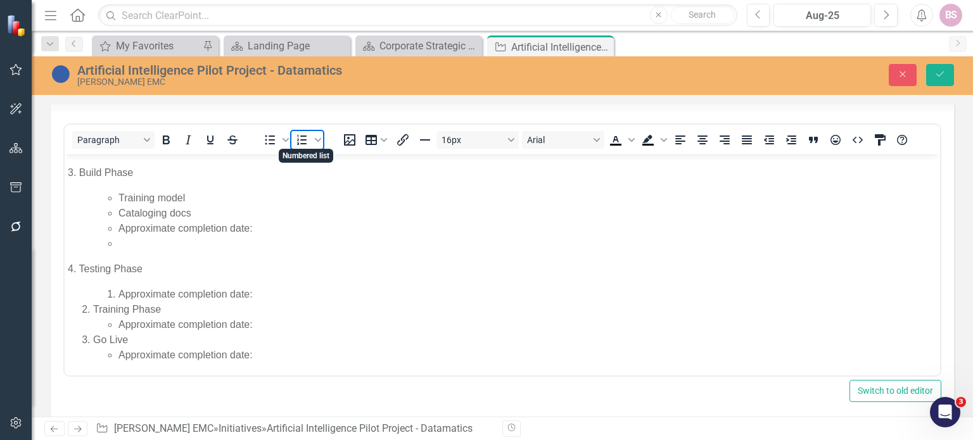
click at [297, 139] on icon "Numbered list" at bounding box center [302, 140] width 10 height 10
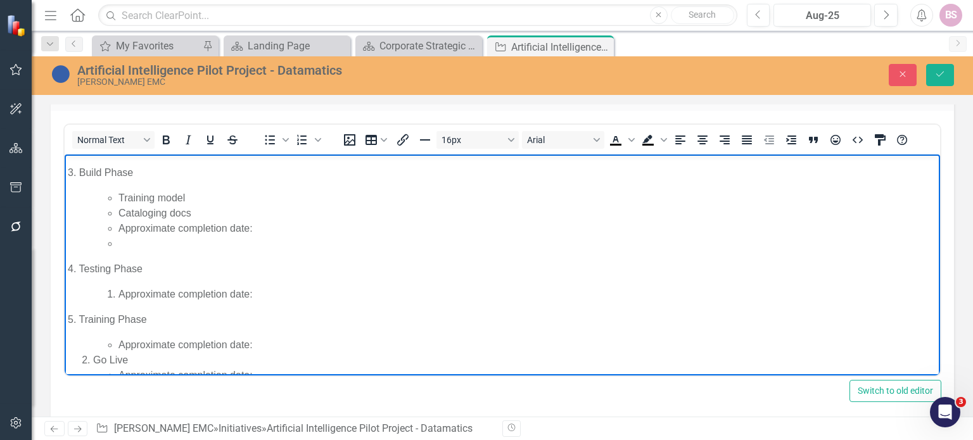
scroll to position [185, 0]
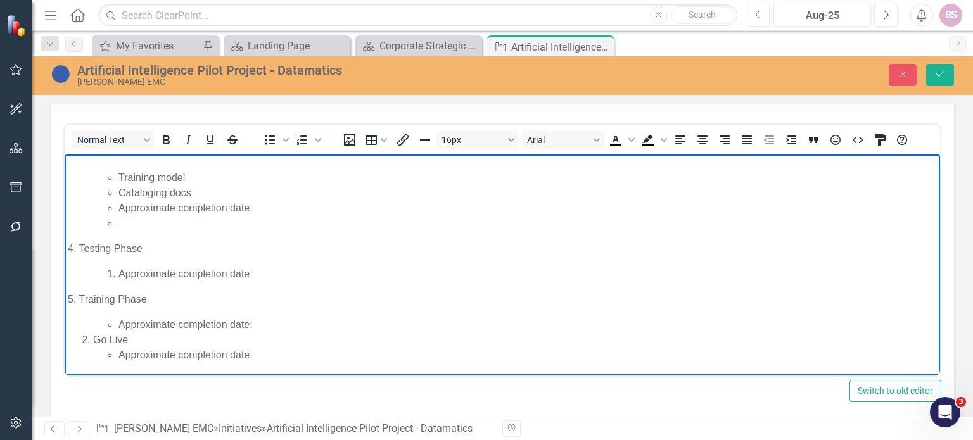
click at [93, 344] on li "Go Live Approximate completion date:" at bounding box center [515, 348] width 844 height 30
click at [300, 135] on icon "Numbered list" at bounding box center [302, 140] width 10 height 10
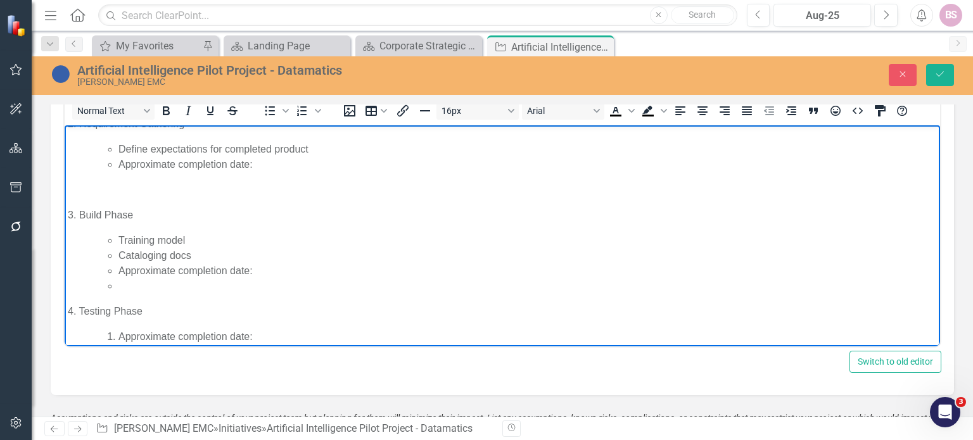
scroll to position [0, 0]
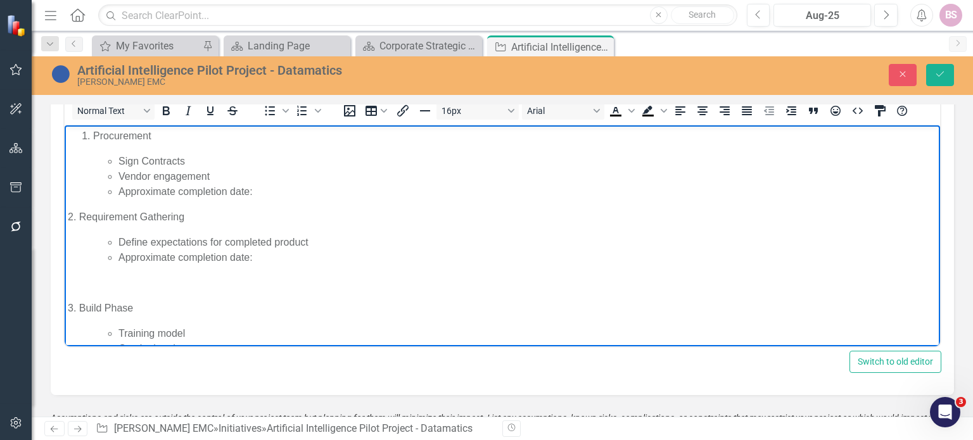
click at [196, 272] on body "Procurement Sign Contracts Vendor engagement Approximate completion date: 2. Re…" at bounding box center [502, 338] width 875 height 427
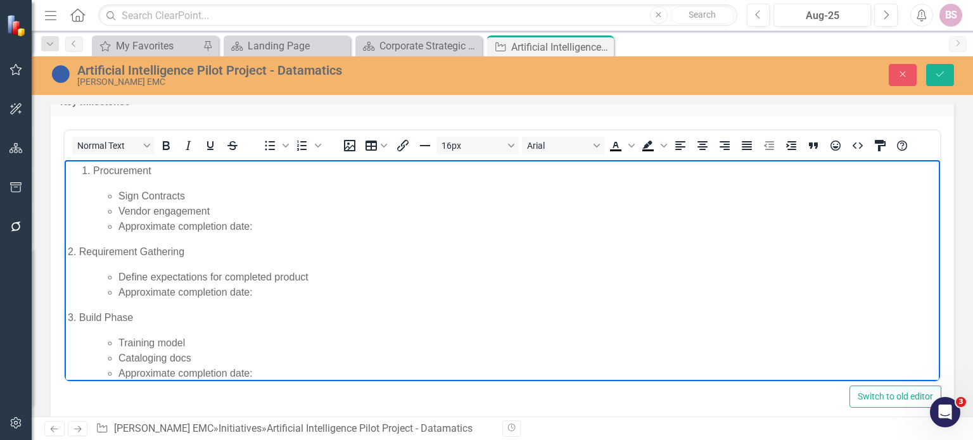
scroll to position [2054, 0]
click at [93, 172] on li "Procurement" at bounding box center [515, 171] width 844 height 15
click at [303, 141] on icon "Numbered list" at bounding box center [302, 146] width 15 height 15
click at [303, 141] on icon "Numbered list" at bounding box center [302, 146] width 10 height 10
click at [173, 172] on li "Procurement" at bounding box center [515, 171] width 844 height 15
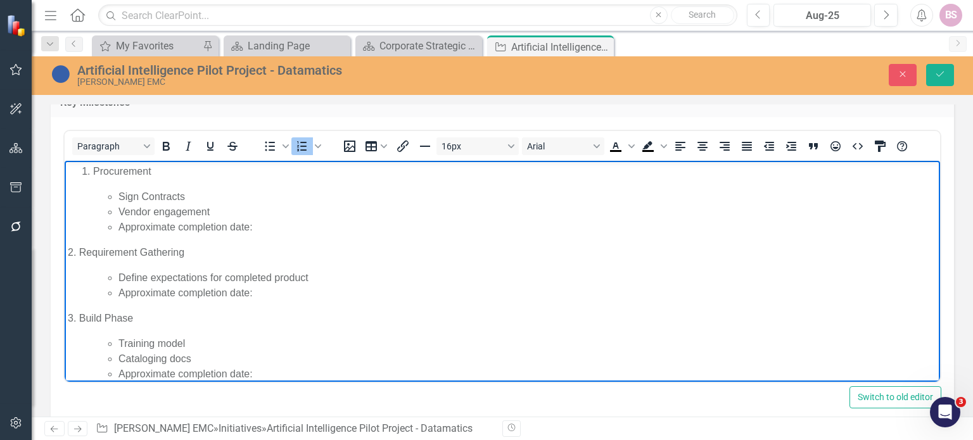
drag, startPoint x: 173, startPoint y: 172, endPoint x: 72, endPoint y: 171, distance: 100.7
click at [72, 171] on ol "Procurement" at bounding box center [502, 171] width 869 height 15
click at [170, 139] on icon "Bold" at bounding box center [165, 146] width 15 height 15
drag, startPoint x: 186, startPoint y: 257, endPoint x: 75, endPoint y: 247, distance: 111.3
click at [75, 247] on p "2. Requirement Gathering" at bounding box center [502, 252] width 869 height 15
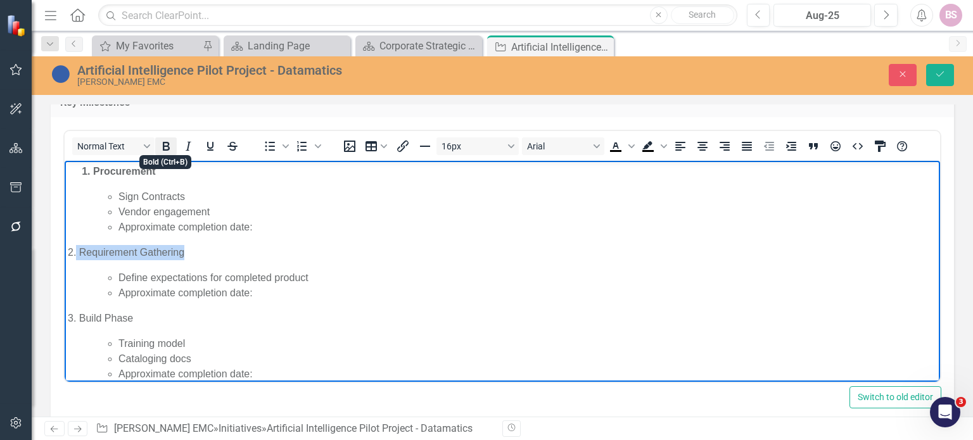
click at [160, 148] on icon "Bold" at bounding box center [165, 146] width 15 height 15
click at [172, 145] on icon "Bold" at bounding box center [165, 146] width 15 height 15
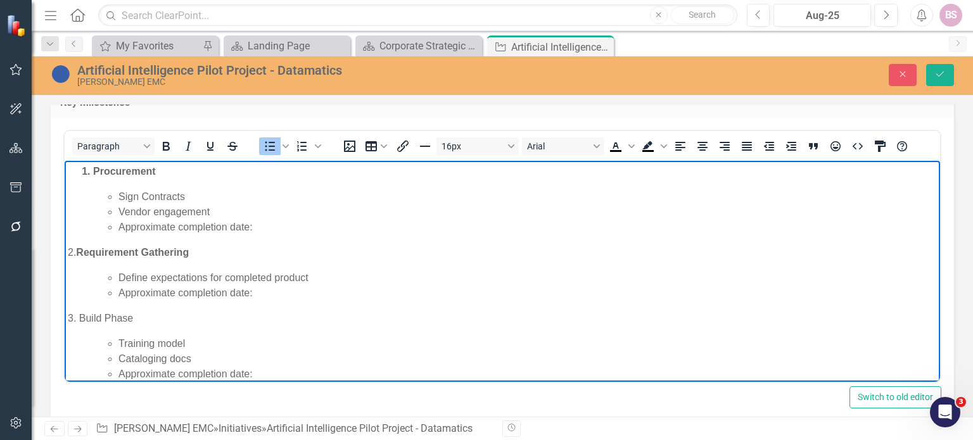
click at [201, 328] on body "Procurement Sign Contracts Vendor engagement Approximate completion date: 2. Re…" at bounding box center [502, 362] width 875 height 402
click at [160, 318] on p "3. Build Phase" at bounding box center [502, 318] width 869 height 15
drag, startPoint x: 160, startPoint y: 318, endPoint x: 65, endPoint y: 317, distance: 95.7
click at [65, 317] on body "Procurement Sign Contracts Vendor engagement Approximate completion date: 2. Re…" at bounding box center [502, 362] width 875 height 402
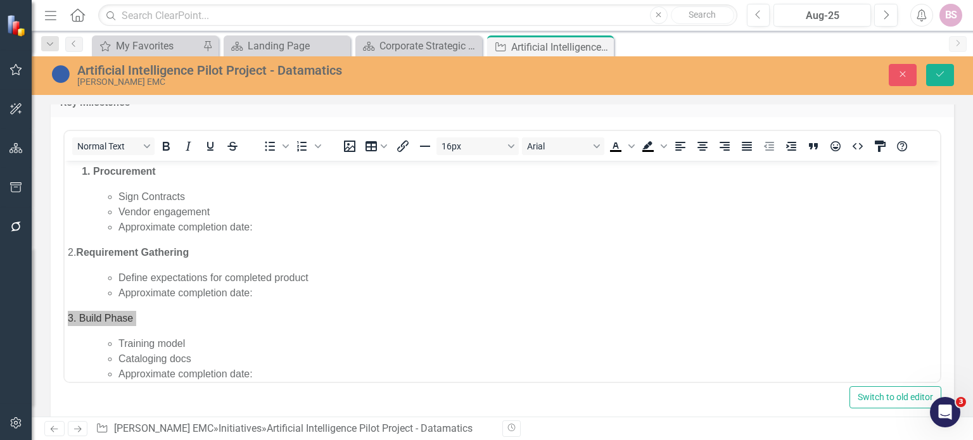
drag, startPoint x: 162, startPoint y: 151, endPoint x: 170, endPoint y: 133, distance: 20.1
click at [170, 134] on div "Normal Text" at bounding box center [158, 146] width 187 height 25
click at [163, 144] on icon "Bold" at bounding box center [166, 146] width 7 height 9
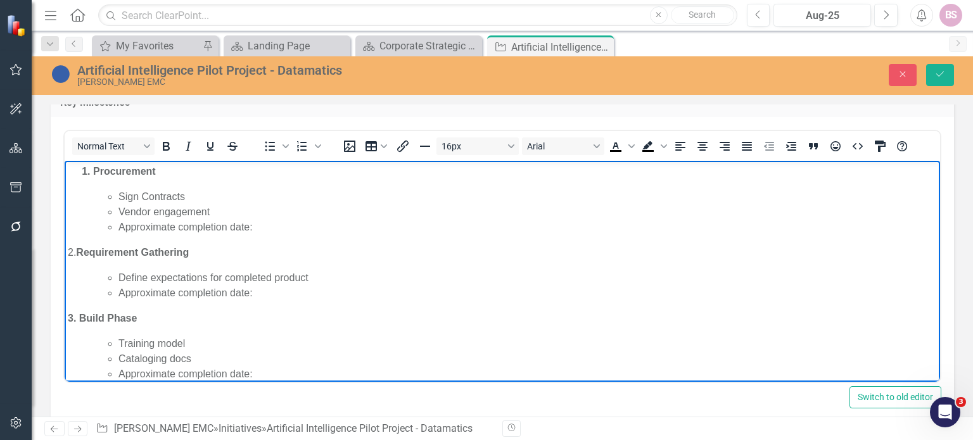
click at [72, 250] on p "2. Requirement Gathering" at bounding box center [502, 252] width 869 height 15
drag, startPoint x: 77, startPoint y: 251, endPoint x: 70, endPoint y: 251, distance: 7.0
click at [70, 251] on p "2. Requirement Gathering" at bounding box center [502, 252] width 869 height 15
click at [160, 149] on icon "Bold" at bounding box center [165, 146] width 15 height 15
click at [156, 241] on body "Procurement Sign Contracts Vendor engagement Approximate completion date: 2. Re…" at bounding box center [502, 362] width 875 height 402
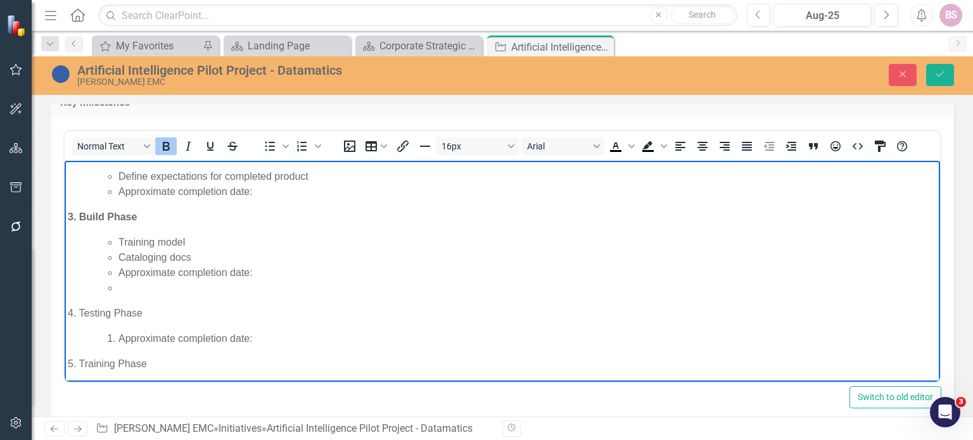
scroll to position [106, 0]
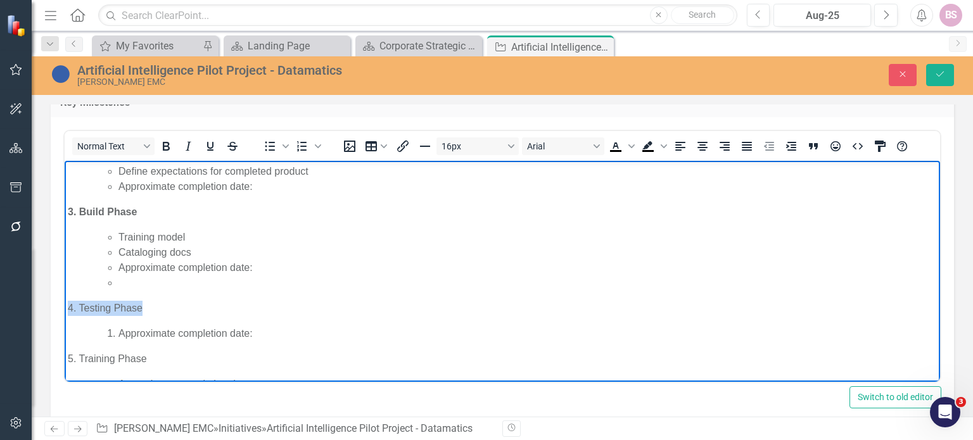
drag, startPoint x: 149, startPoint y: 310, endPoint x: 66, endPoint y: 302, distance: 83.3
click at [66, 302] on body "Procurement Sign Contracts Vendor engagement Approximate completion date: 2. Re…" at bounding box center [502, 255] width 875 height 402
click at [167, 142] on icon "Bold" at bounding box center [166, 146] width 7 height 9
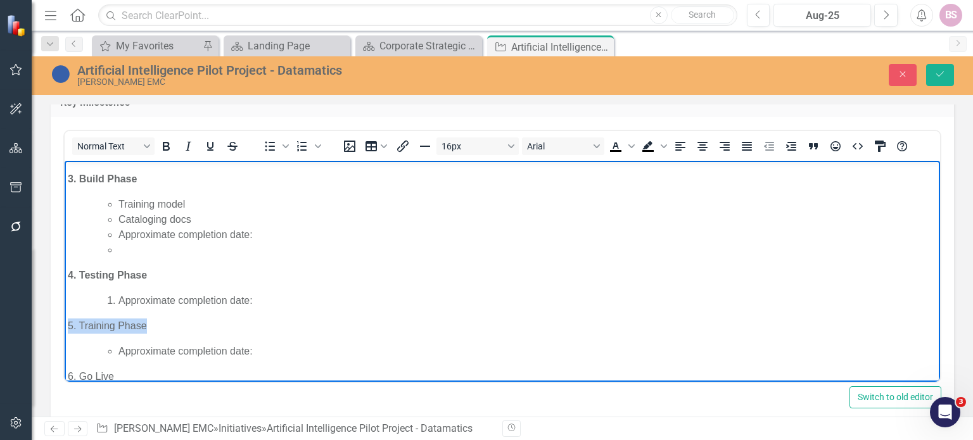
drag, startPoint x: 151, startPoint y: 323, endPoint x: 63, endPoint y: 324, distance: 88.1
click at [65, 324] on html "Procurement Sign Contracts Vendor engagement Approximate completion date: 2. Re…" at bounding box center [502, 223] width 875 height 402
click at [170, 146] on icon "Bold" at bounding box center [165, 146] width 15 height 15
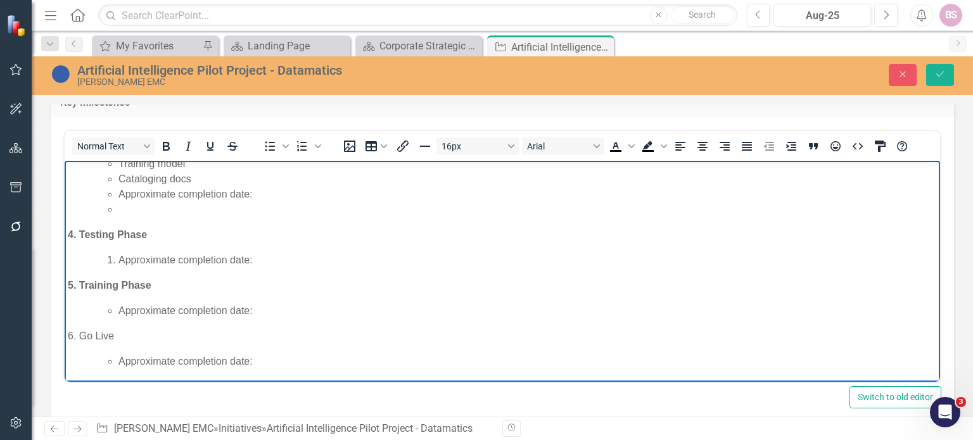
drag, startPoint x: 131, startPoint y: 343, endPoint x: 54, endPoint y: 327, distance: 78.4
click at [65, 327] on html "Procurement Sign Contracts Vendor engagement Approximate completion date: 2. Re…" at bounding box center [502, 182] width 875 height 402
click at [170, 143] on icon "Bold" at bounding box center [165, 146] width 15 height 15
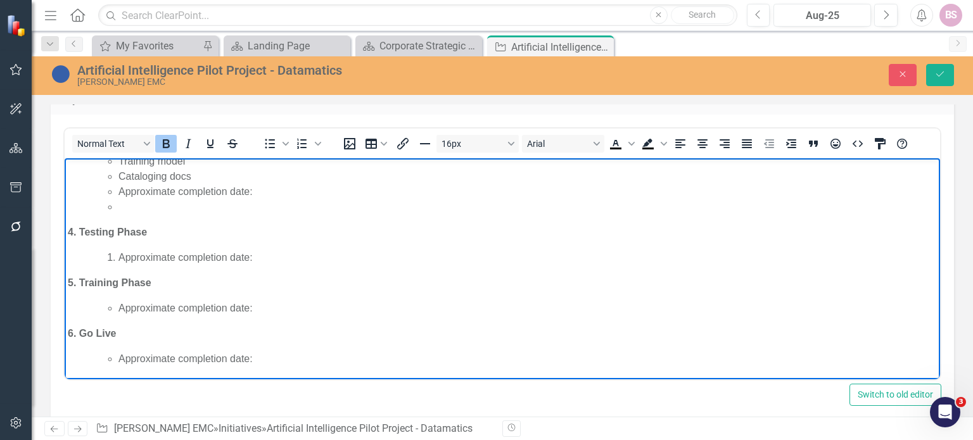
scroll to position [2036, 0]
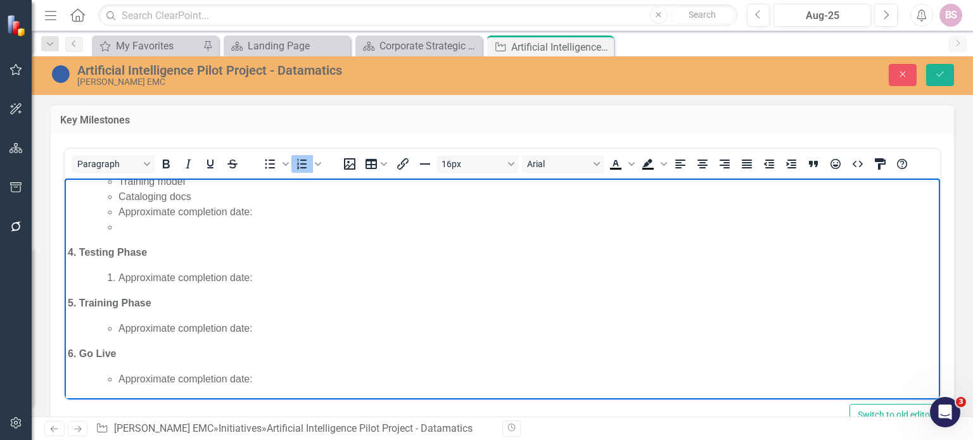
click at [262, 270] on li "Approximate completion date:" at bounding box center [527, 277] width 818 height 15
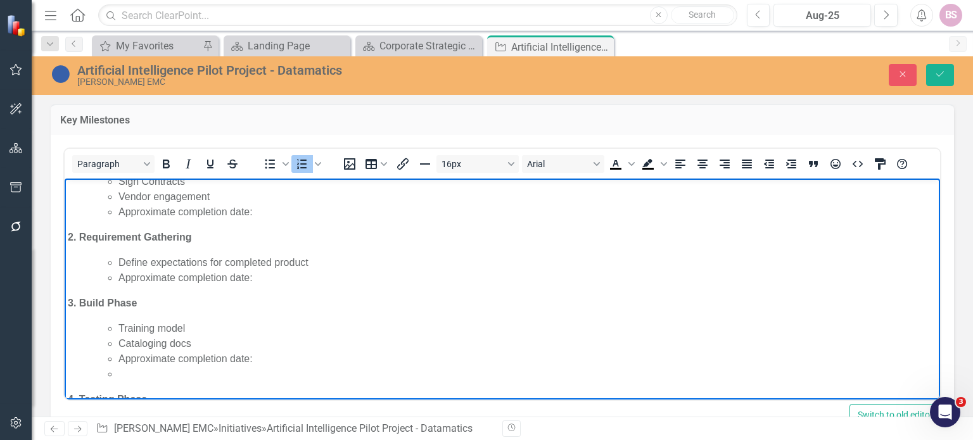
scroll to position [0, 0]
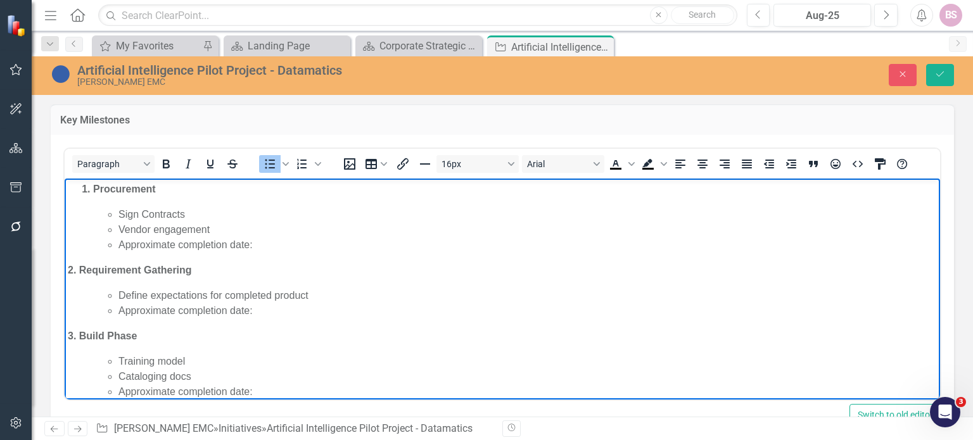
click at [305, 245] on li "Approximate completion date:" at bounding box center [527, 245] width 818 height 15
click at [333, 310] on li "Approximate completion date:" at bounding box center [527, 310] width 818 height 15
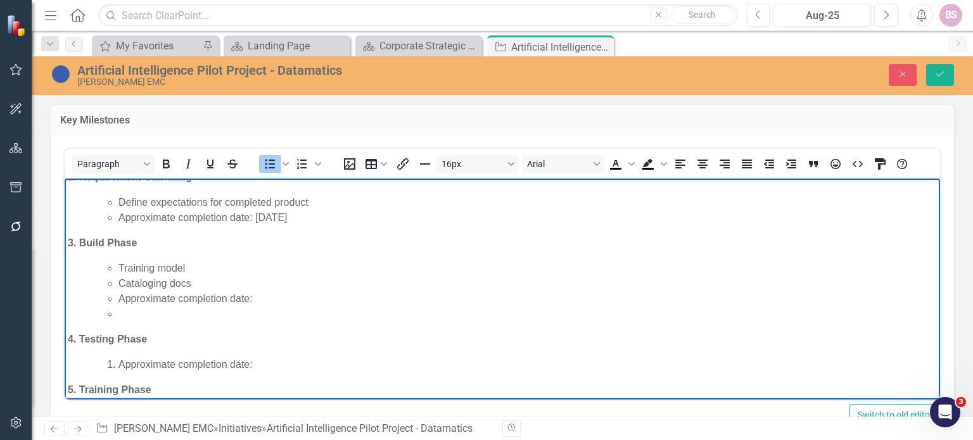
scroll to position [98, 0]
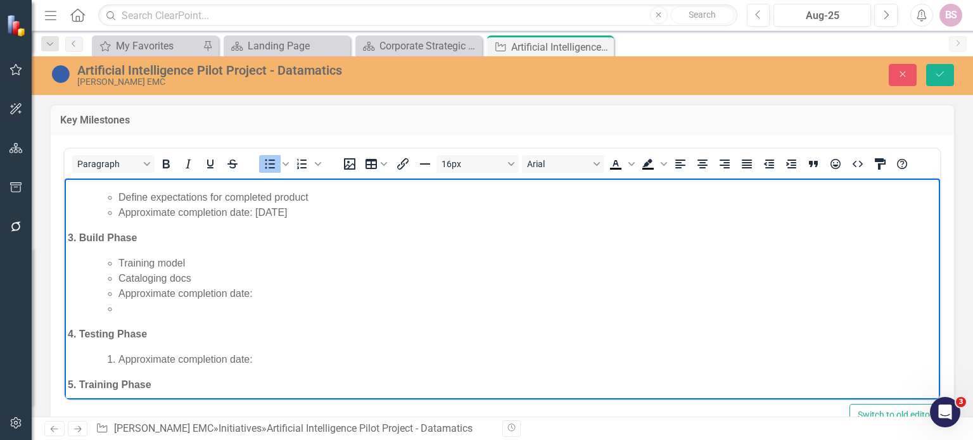
click at [290, 288] on li "Approximate completion date:" at bounding box center [527, 293] width 818 height 15
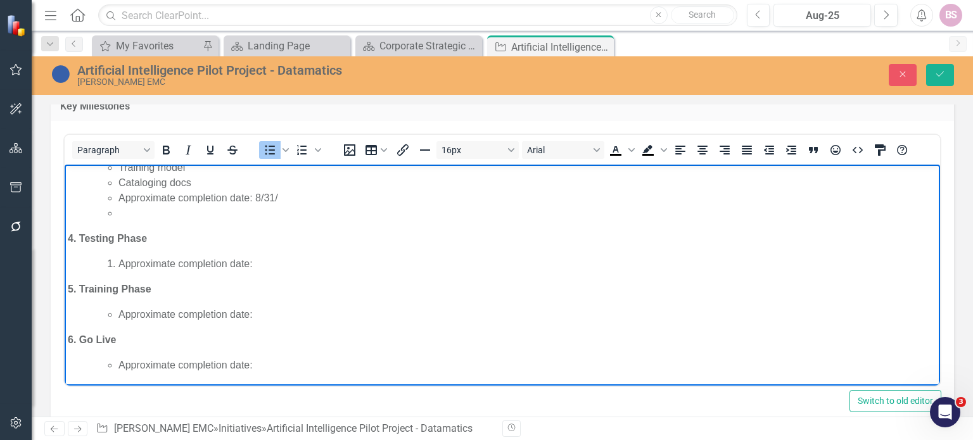
scroll to position [2036, 0]
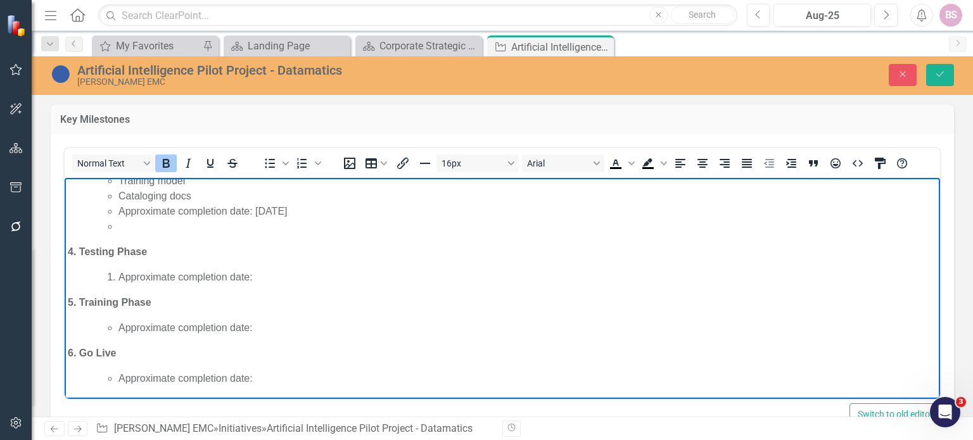
click at [269, 286] on body "Procurement Sign Contracts Vendor engagement Approximate completion date: 12/31…" at bounding box center [502, 199] width 875 height 402
click at [267, 270] on li "Approximate completion date:" at bounding box center [527, 277] width 818 height 15
click at [313, 328] on li "Approximate completion date:" at bounding box center [527, 328] width 818 height 15
click at [304, 380] on li "Approximate completion date:" at bounding box center [527, 378] width 818 height 15
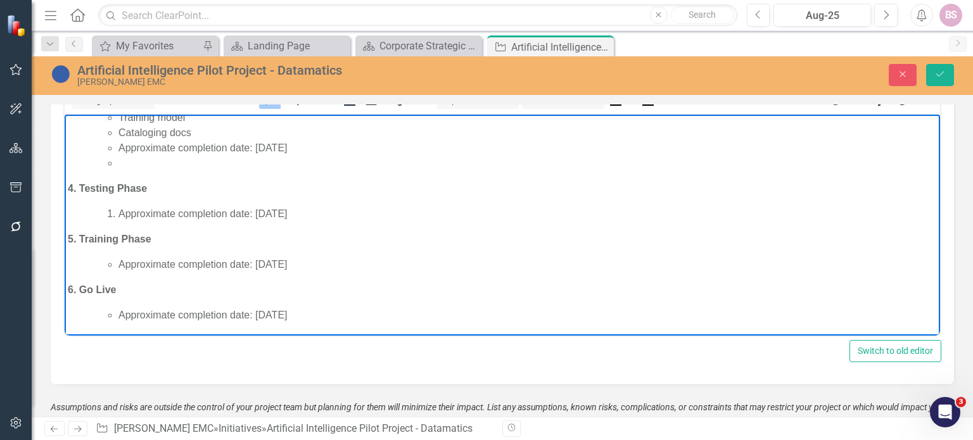
scroll to position [2100, 0]
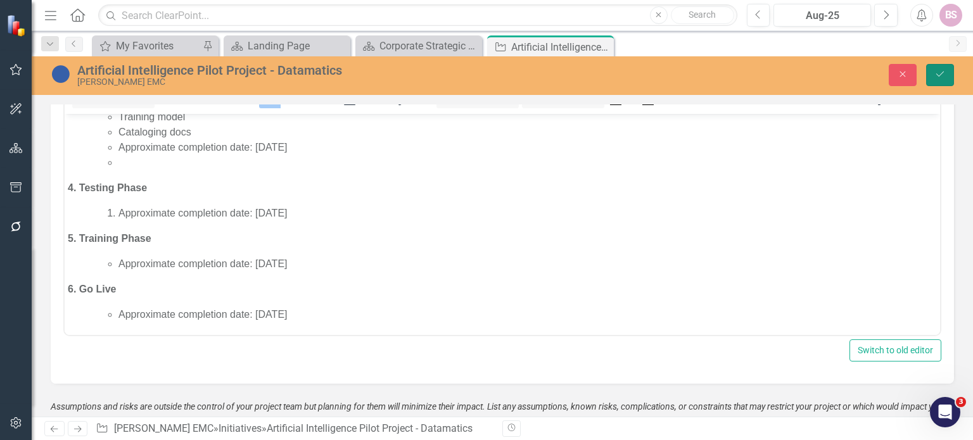
click at [938, 79] on button "Save" at bounding box center [940, 75] width 28 height 22
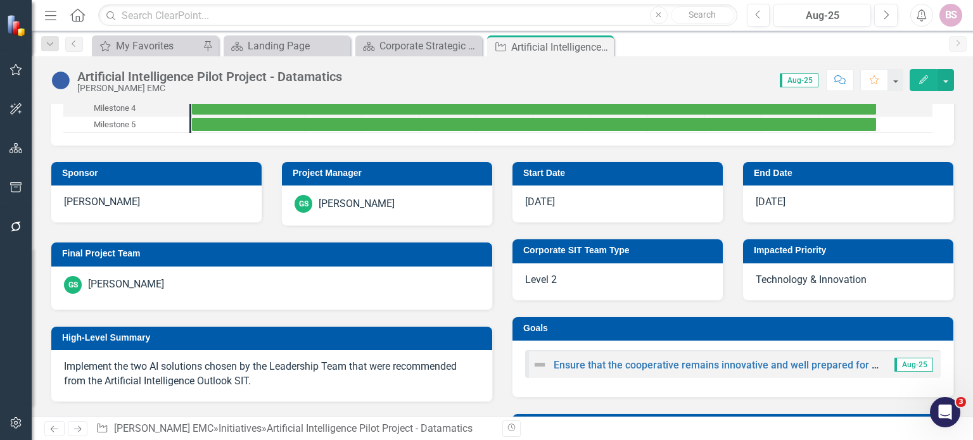
scroll to position [238, 0]
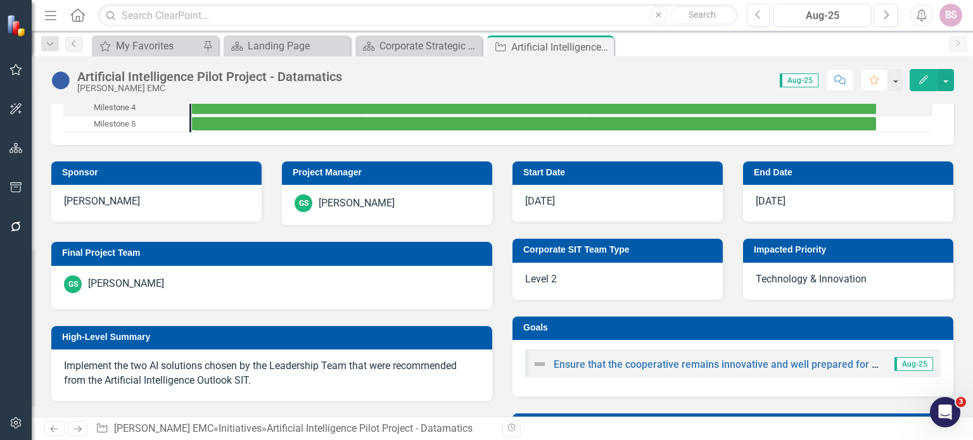
click at [310, 79] on div "Artificial Intelligence Pilot Project - Datamatics" at bounding box center [209, 77] width 265 height 14
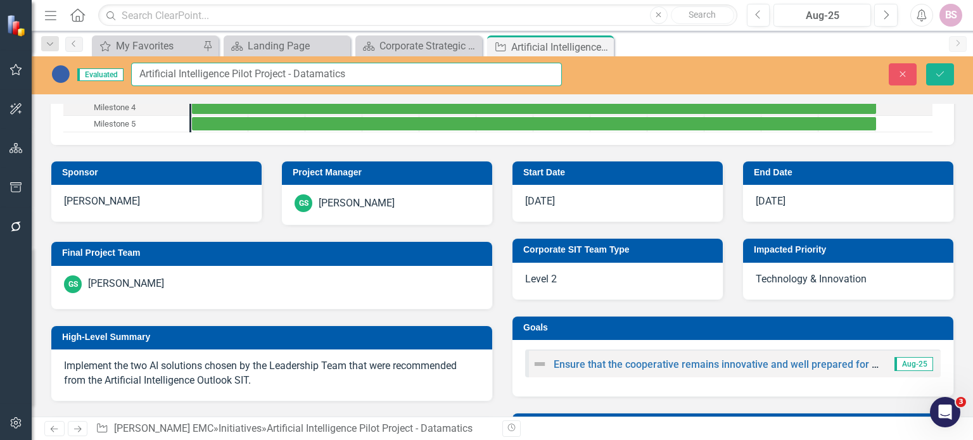
drag, startPoint x: 358, startPoint y: 75, endPoint x: 296, endPoint y: 69, distance: 61.8
click at [296, 69] on input "Artificial Intelligence Pilot Project - Datamatics" at bounding box center [346, 74] width 431 height 23
type input "Artificial Intelligence Pilot Project"
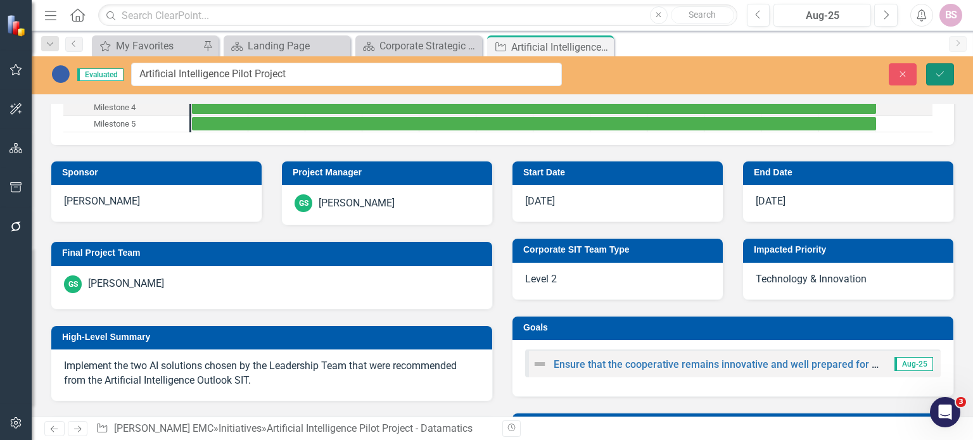
click at [941, 73] on icon "Save" at bounding box center [939, 74] width 11 height 9
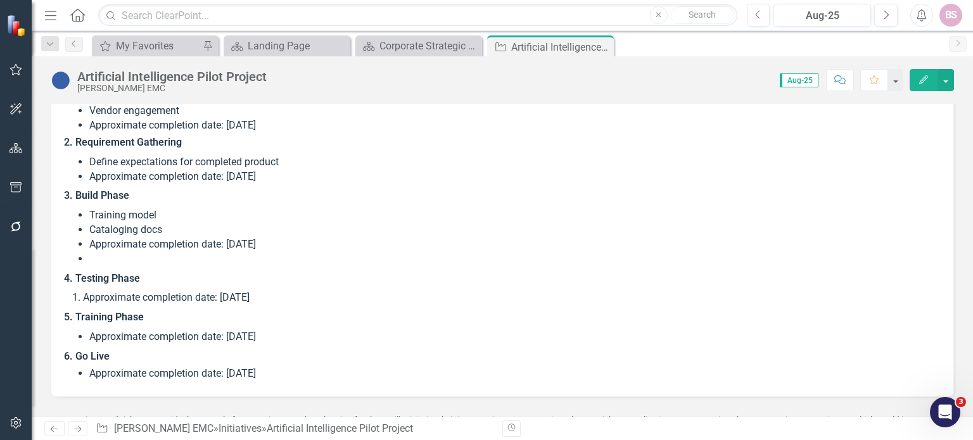
scroll to position [2060, 0]
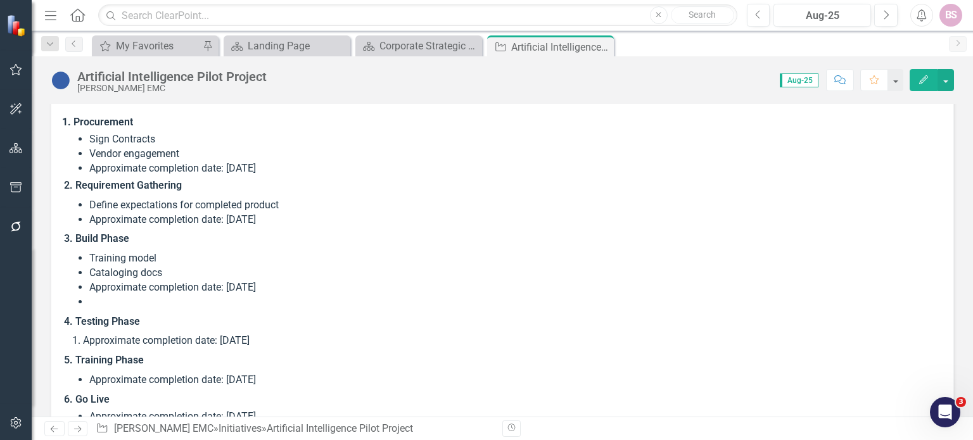
click at [272, 174] on span "Procurement Sign Contracts Vendor engagement Approximate completion date: 12/31…" at bounding box center [502, 270] width 877 height 311
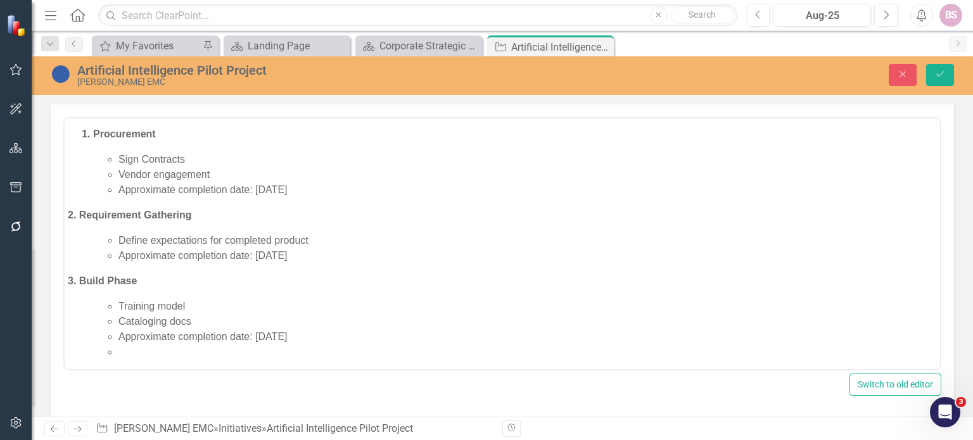
scroll to position [0, 0]
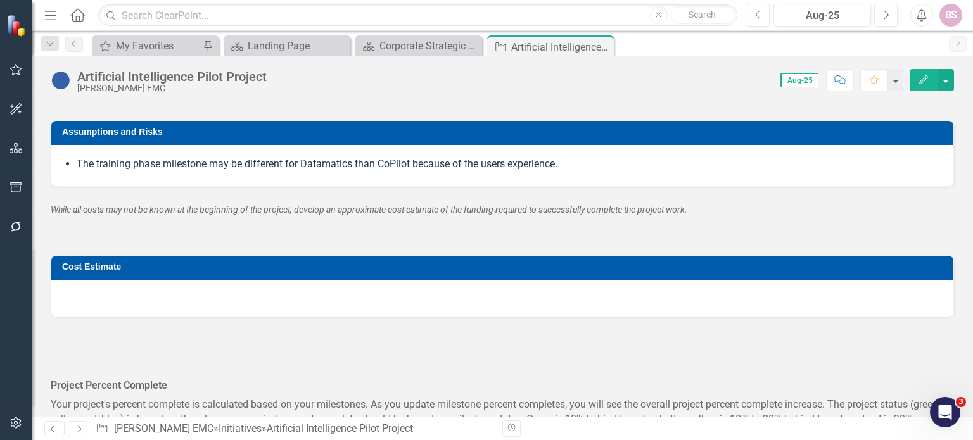
scroll to position [2659, 0]
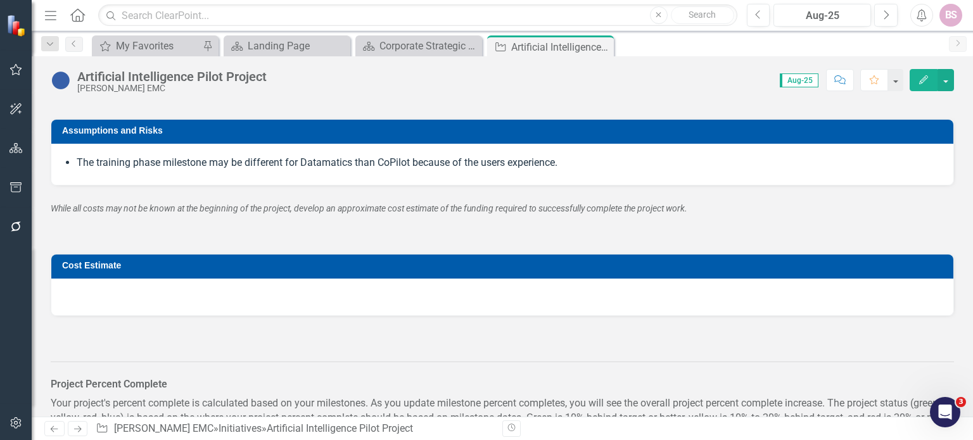
click at [295, 302] on div at bounding box center [502, 297] width 902 height 37
click at [220, 170] on div "The training phase milestone may be different for Datamatics than CoPilot becau…" at bounding box center [502, 165] width 902 height 42
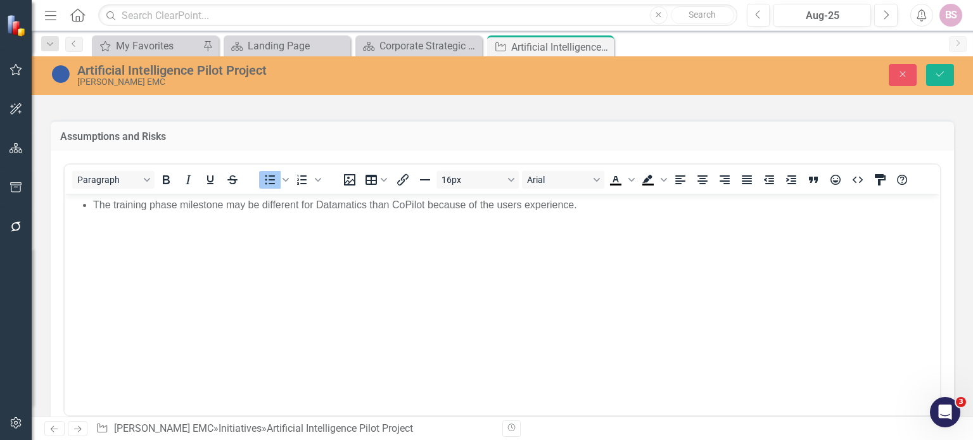
scroll to position [0, 0]
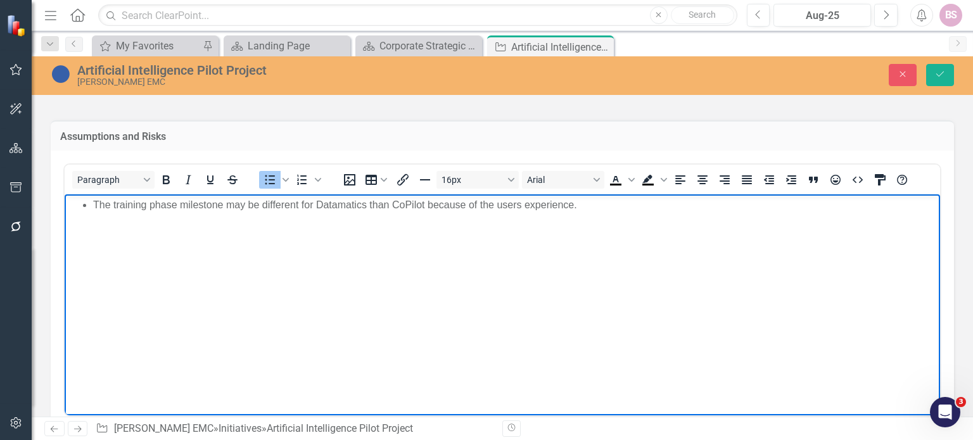
click at [766, 236] on body "The training phase milestone may be different for Datamatics than CoPilot becau…" at bounding box center [502, 289] width 875 height 190
drag, startPoint x: 94, startPoint y: 205, endPoint x: 177, endPoint y: 202, distance: 83.0
click at [177, 202] on li "The training phase milestone may be different for Datamatics than CoPilot becau…" at bounding box center [515, 205] width 844 height 15
click at [155, 204] on li "The milestone may be different for Datamatics than CoPilot because of the users…" at bounding box center [515, 205] width 844 height 15
drag, startPoint x: 95, startPoint y: 204, endPoint x: 163, endPoint y: 207, distance: 67.8
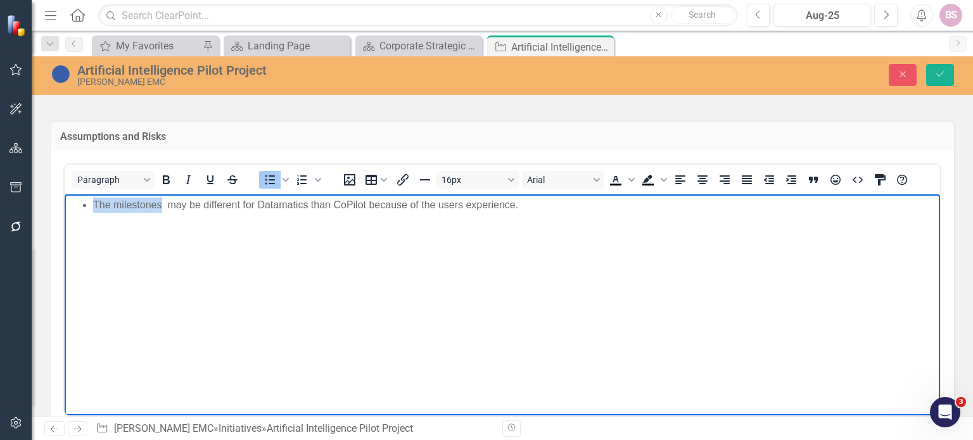
click at [163, 207] on li "The milestones may be different for Datamatics than CoPilot because of the user…" at bounding box center [515, 205] width 844 height 15
drag, startPoint x: 232, startPoint y: 203, endPoint x: 248, endPoint y: 204, distance: 15.3
click at [248, 204] on li "The schedule may be different for Datamatics than CoPilot because of the users …" at bounding box center [515, 205] width 844 height 15
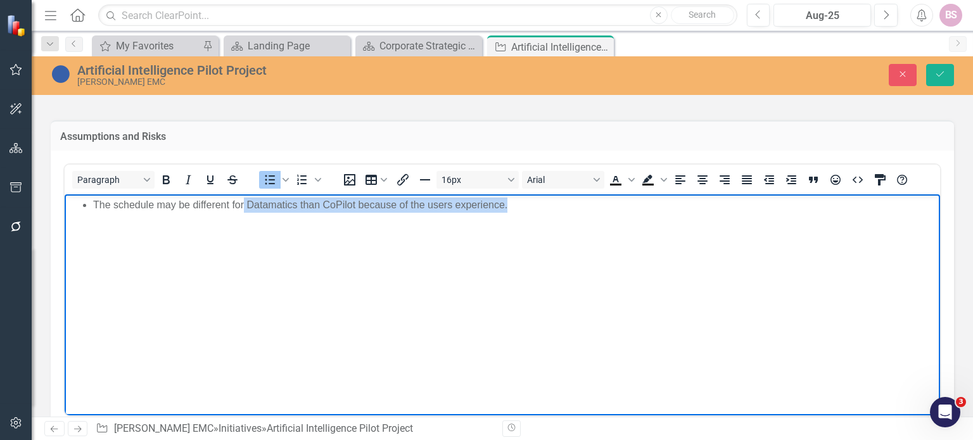
drag, startPoint x: 519, startPoint y: 203, endPoint x: 244, endPoint y: 205, distance: 274.3
click at [244, 205] on li "The schedule may be different for Datamatics than CoPilot because of the users …" at bounding box center [515, 205] width 844 height 15
drag, startPoint x: 156, startPoint y: 205, endPoint x: 257, endPoint y: 212, distance: 101.6
click at [257, 212] on li "The schedule may be different" at bounding box center [515, 205] width 844 height 15
click at [345, 206] on li "The schedule will be different for both projects because each distinct project …" at bounding box center [515, 205] width 844 height 15
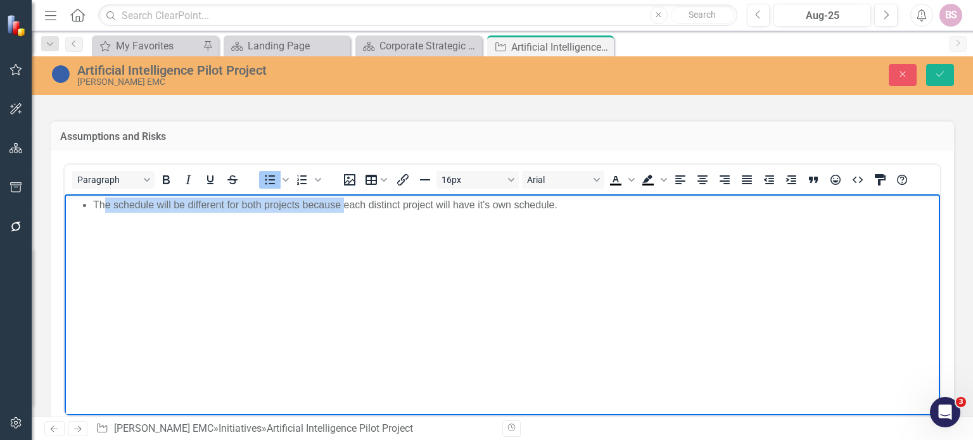
click at [103, 201] on li "The schedule will be different for both projects because each distinct project …" at bounding box center [515, 205] width 844 height 15
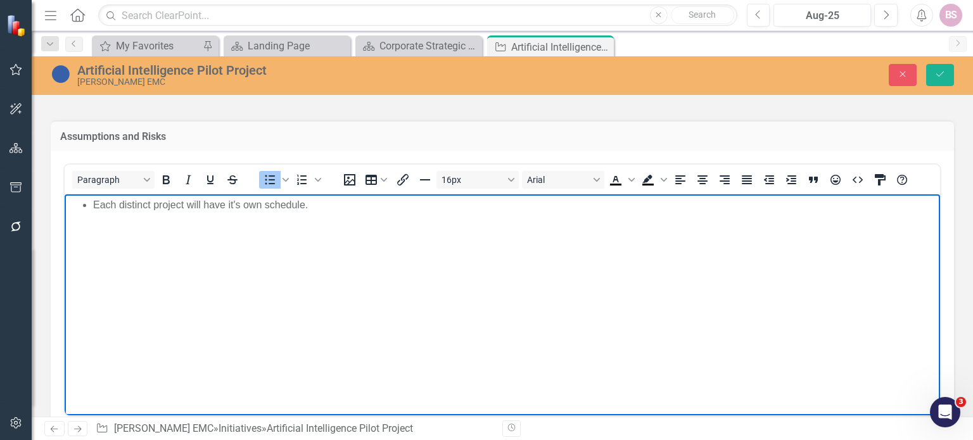
click at [359, 206] on li "Each distinct project will have it's own schedule." at bounding box center [515, 205] width 844 height 15
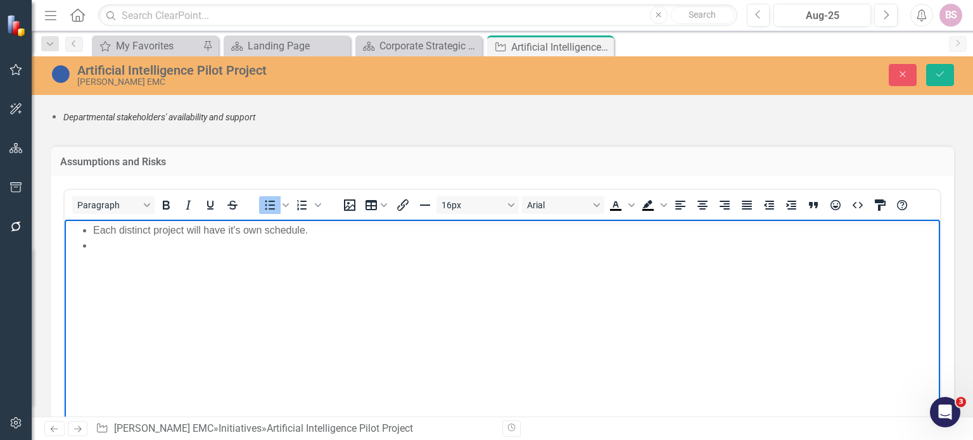
scroll to position [2626, 0]
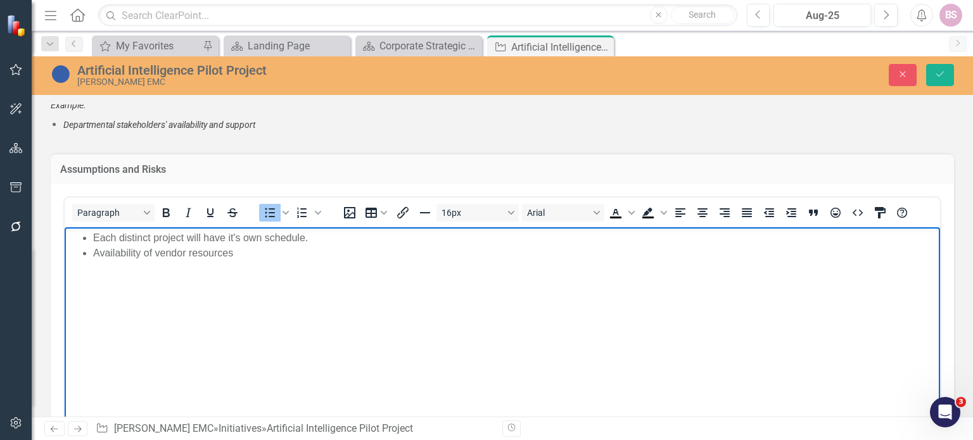
click at [94, 252] on li "Availability of vendor resources" at bounding box center [515, 253] width 844 height 15
click at [264, 262] on body "Each distinct project will have it's own schedule. Availability of vendor resou…" at bounding box center [502, 322] width 875 height 190
click at [92, 236] on ul "Each distinct project will have it's own schedule. Availability of vendor resou…" at bounding box center [502, 246] width 869 height 30
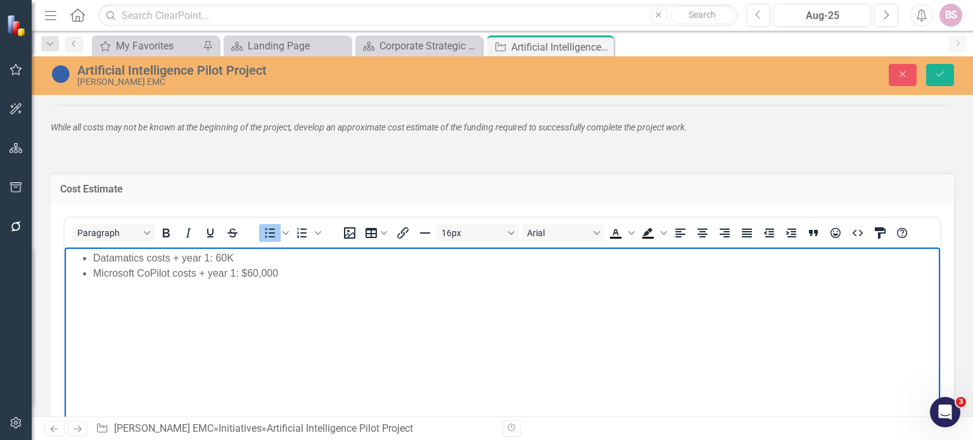
click at [239, 258] on li "Datamatics costs + year 1: 60K" at bounding box center [515, 257] width 844 height 15
click at [296, 270] on li "Microsoft CoPilot costs + year 1: $60,000" at bounding box center [515, 272] width 844 height 15
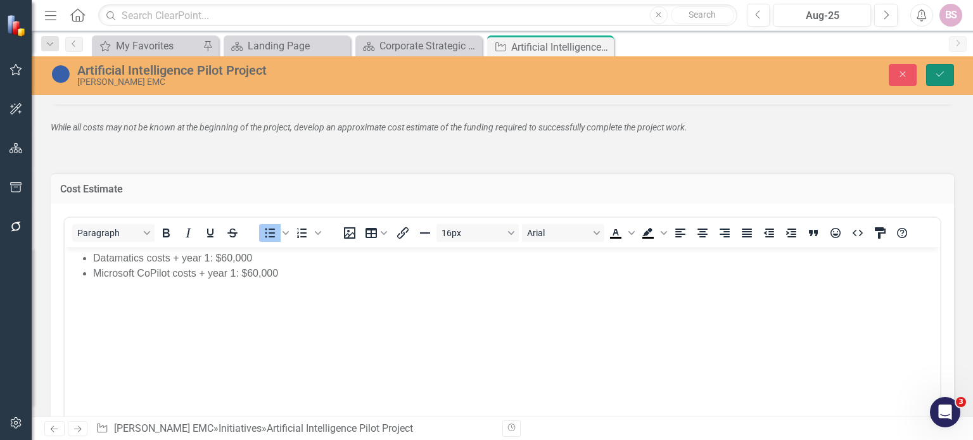
click at [932, 77] on button "Save" at bounding box center [940, 75] width 28 height 22
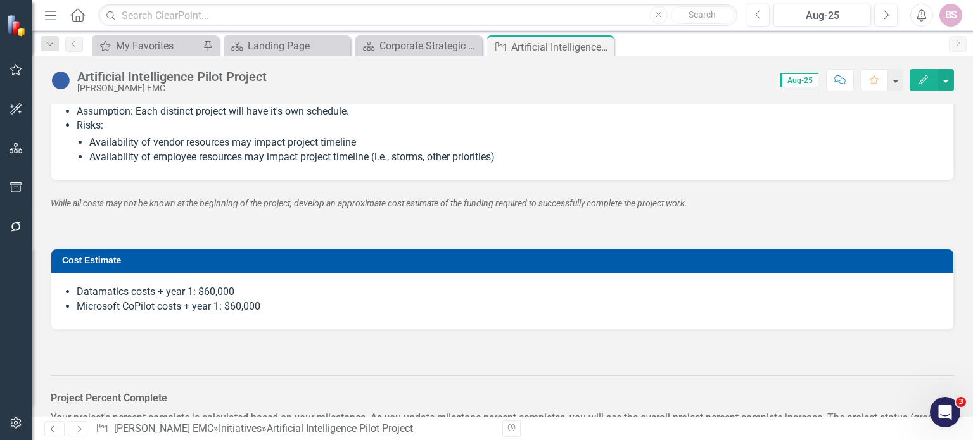
scroll to position [2711, 0]
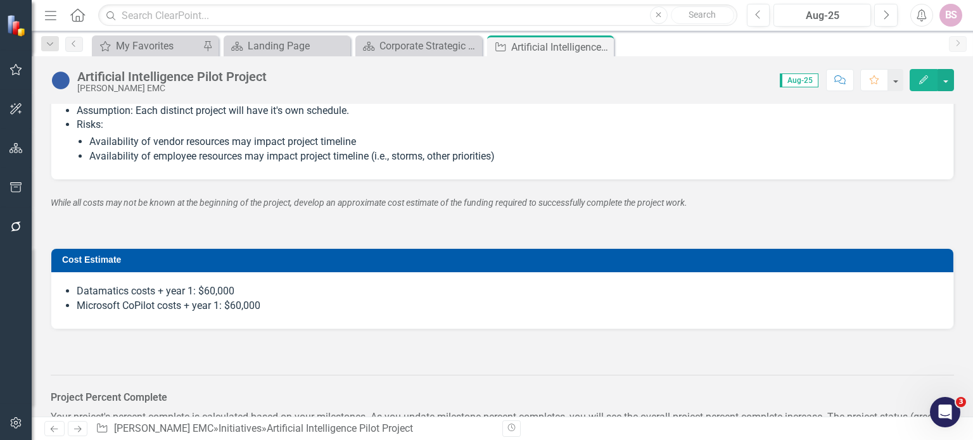
click at [276, 284] on li "Datamatics costs + year 1: $60,000" at bounding box center [509, 291] width 864 height 15
click at [239, 288] on li "Datamatics costs + year 1: $60,000" at bounding box center [509, 291] width 864 height 15
click at [206, 290] on li "Datamatics costs + year 1: $60,000" at bounding box center [509, 291] width 864 height 15
click at [215, 288] on li "Datamatics costs + year 1: $60,000" at bounding box center [509, 291] width 864 height 15
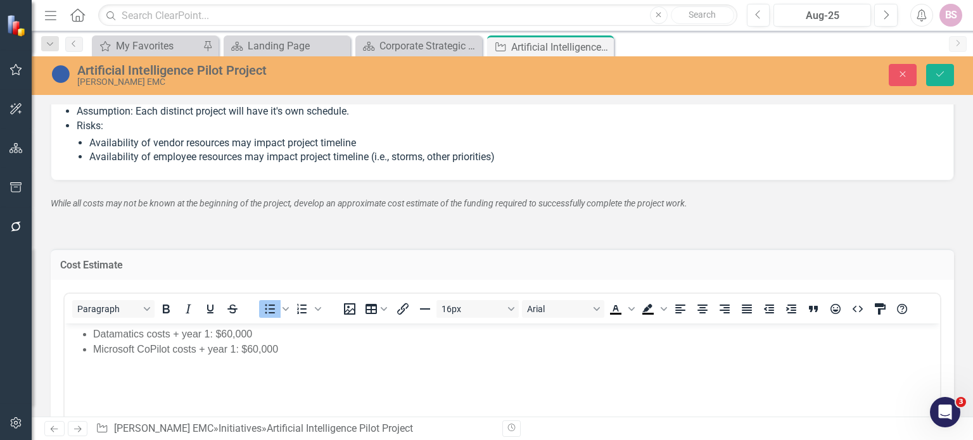
scroll to position [0, 0]
click at [232, 334] on li "Datamatics costs + year 1: $60,000" at bounding box center [515, 333] width 844 height 15
click at [944, 80] on button "Save" at bounding box center [940, 75] width 28 height 22
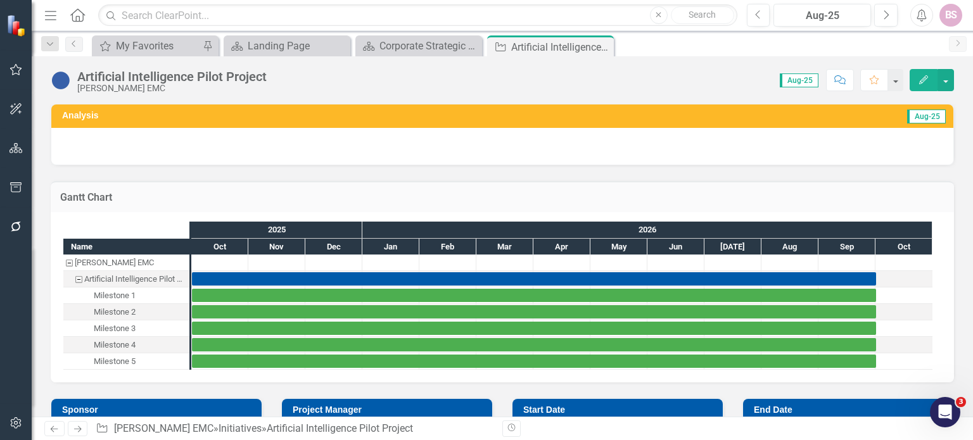
scroll to position [872, 0]
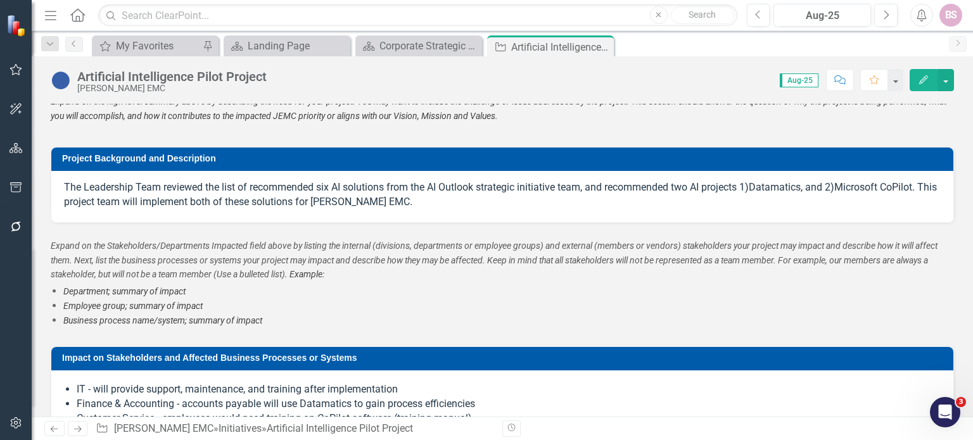
click at [523, 174] on div "The Leadership Team reviewed the list of recommended six AI solutions from the …" at bounding box center [502, 196] width 902 height 51
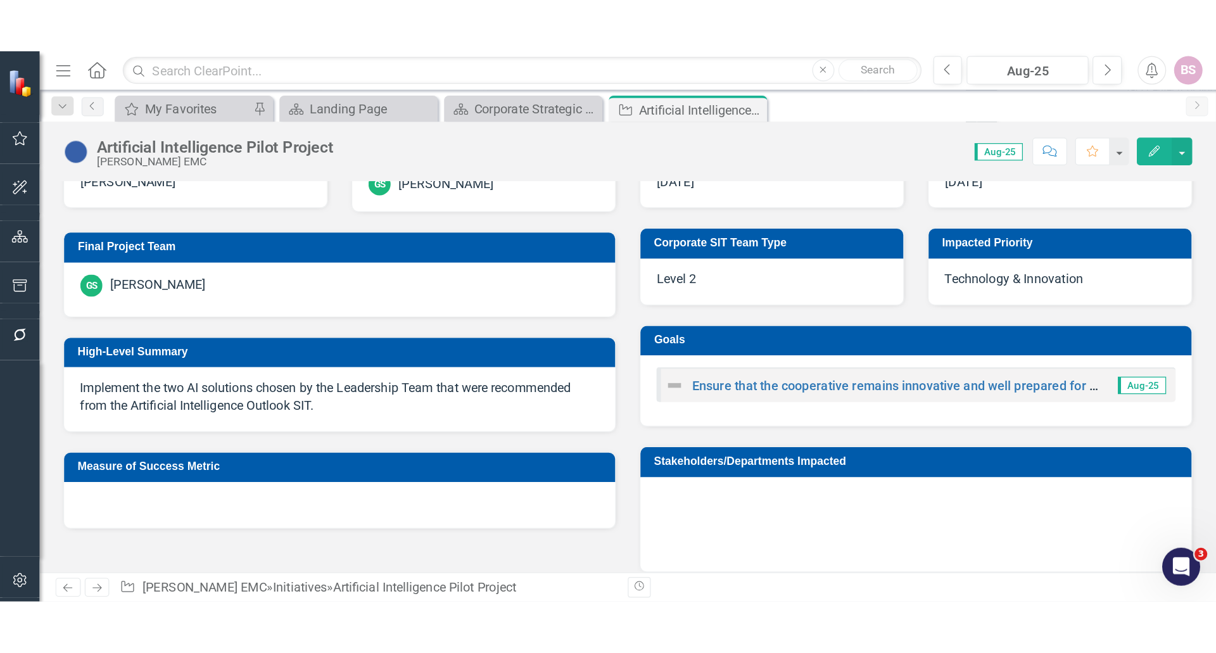
scroll to position [0, 0]
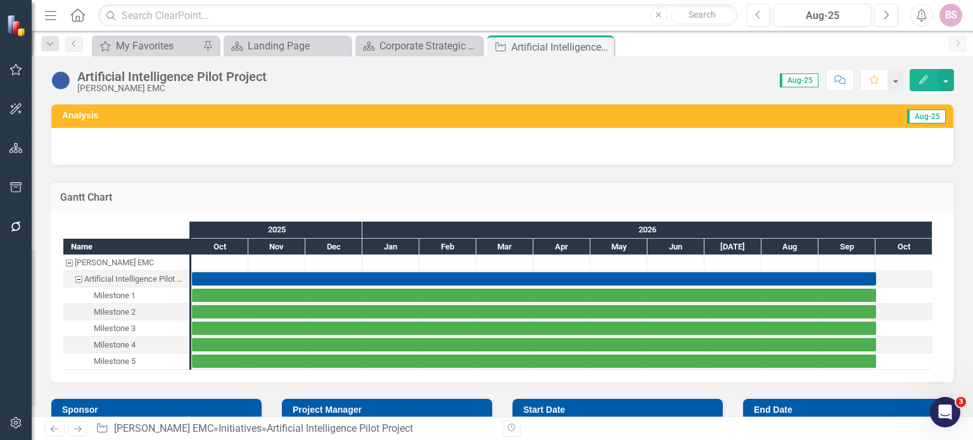
click at [265, 72] on div "Artificial Intelligence Pilot Project" at bounding box center [171, 77] width 189 height 14
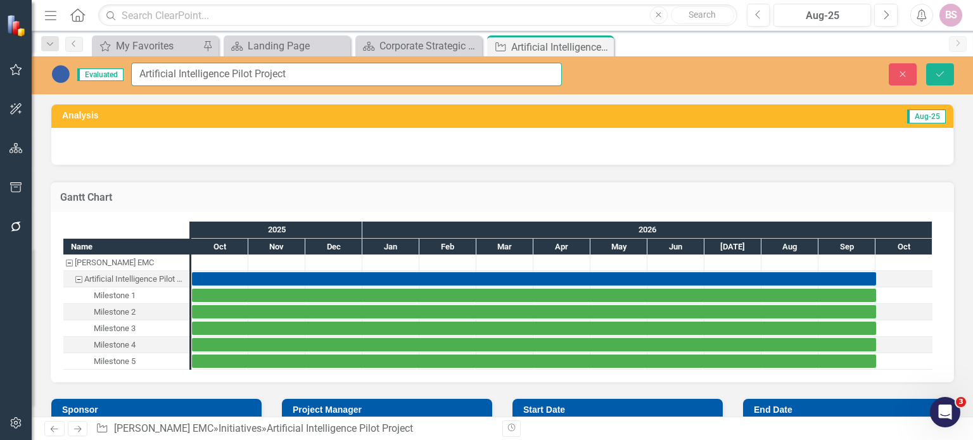
click at [289, 73] on input "Artificial Intelligence Pilot Project" at bounding box center [346, 74] width 431 height 23
click at [507, 76] on input "Artificial Intelligence Pilot Project" at bounding box center [346, 74] width 431 height 23
type input "Artificial Intelligence Pilot Projects"
click at [932, 68] on button "Save" at bounding box center [940, 74] width 28 height 22
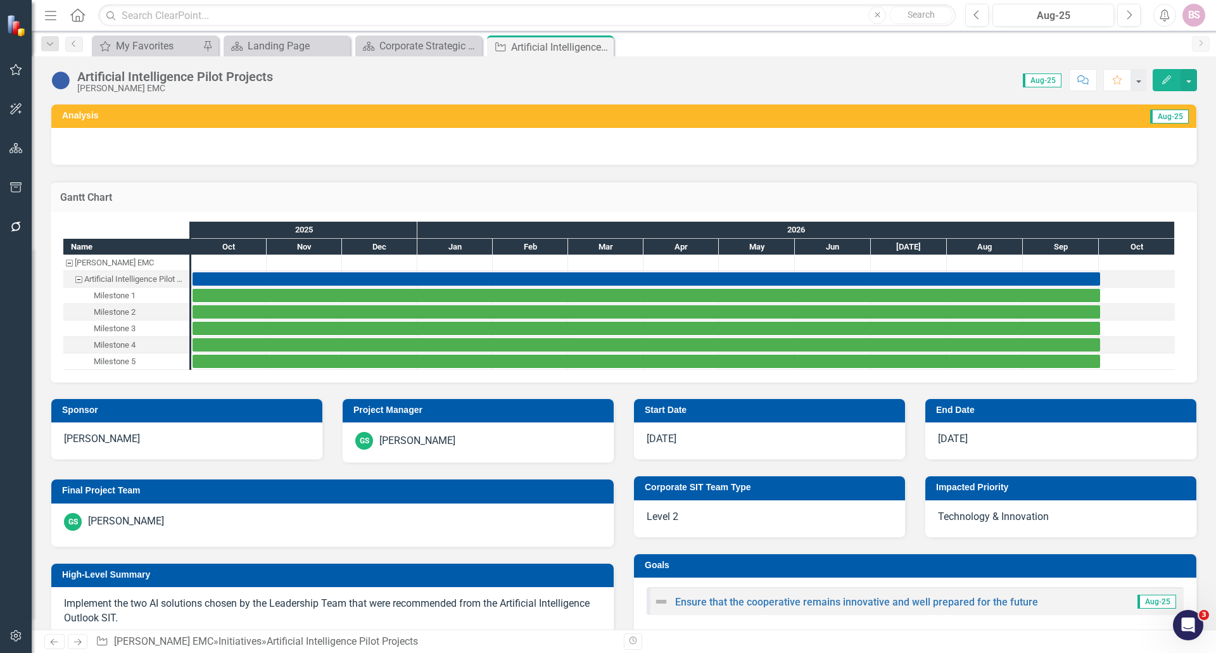
click at [314, 101] on div "Artificial Intelligence Pilot Projects [PERSON_NAME] EMC Score: 0.00 Aug-25 Com…" at bounding box center [624, 342] width 1184 height 573
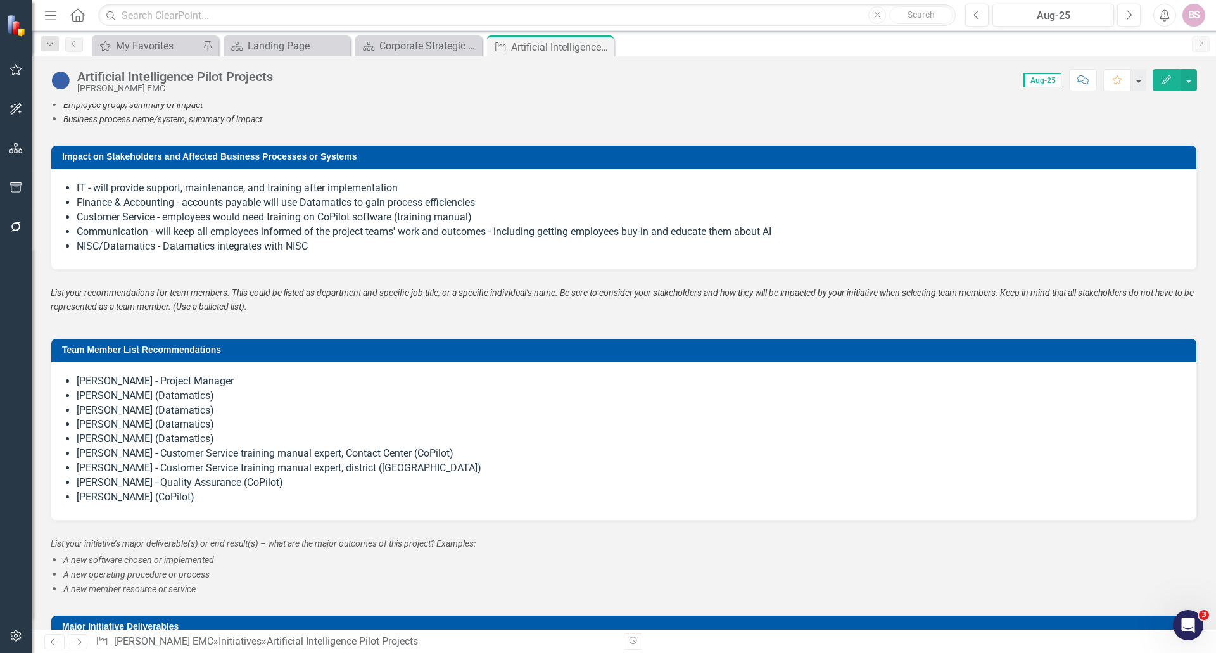
scroll to position [1077, 0]
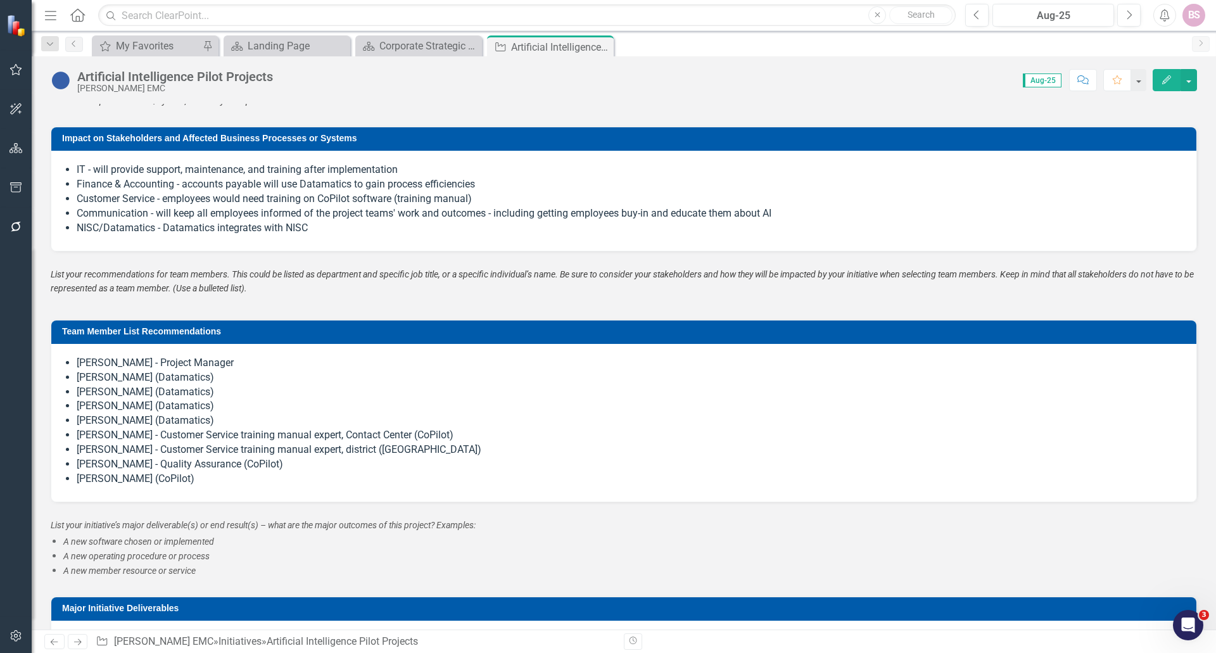
click at [236, 222] on li "NISC/Datamatics - Datamatics integrates with NISC" at bounding box center [630, 228] width 1107 height 15
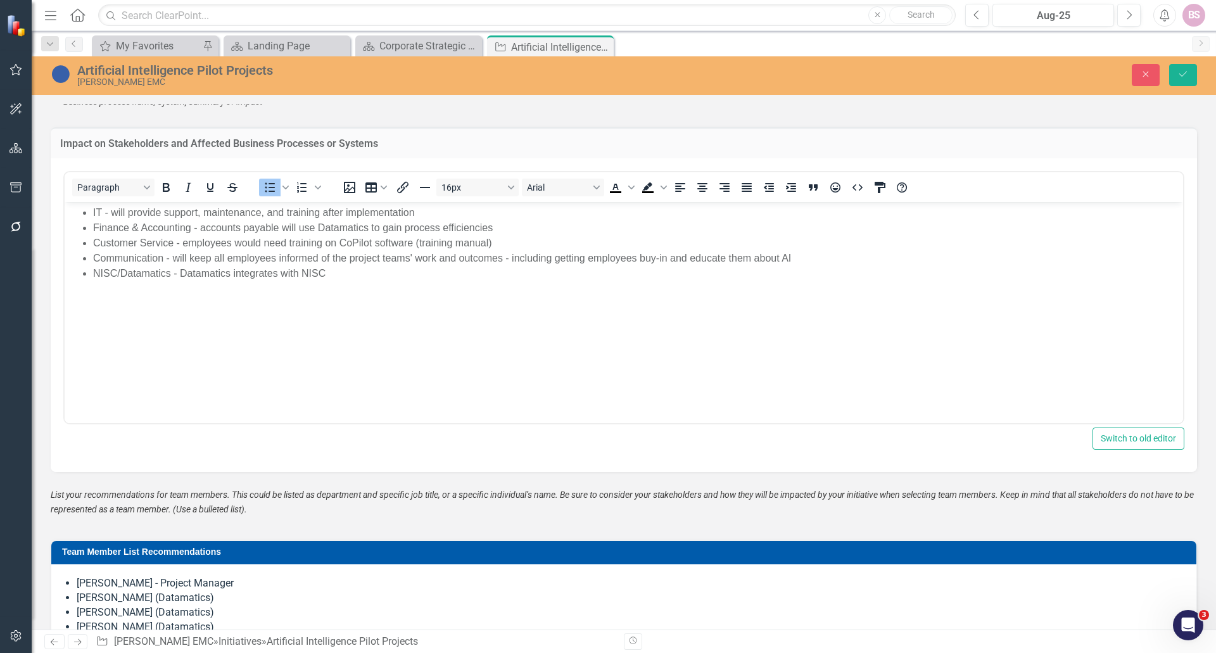
scroll to position [0, 0]
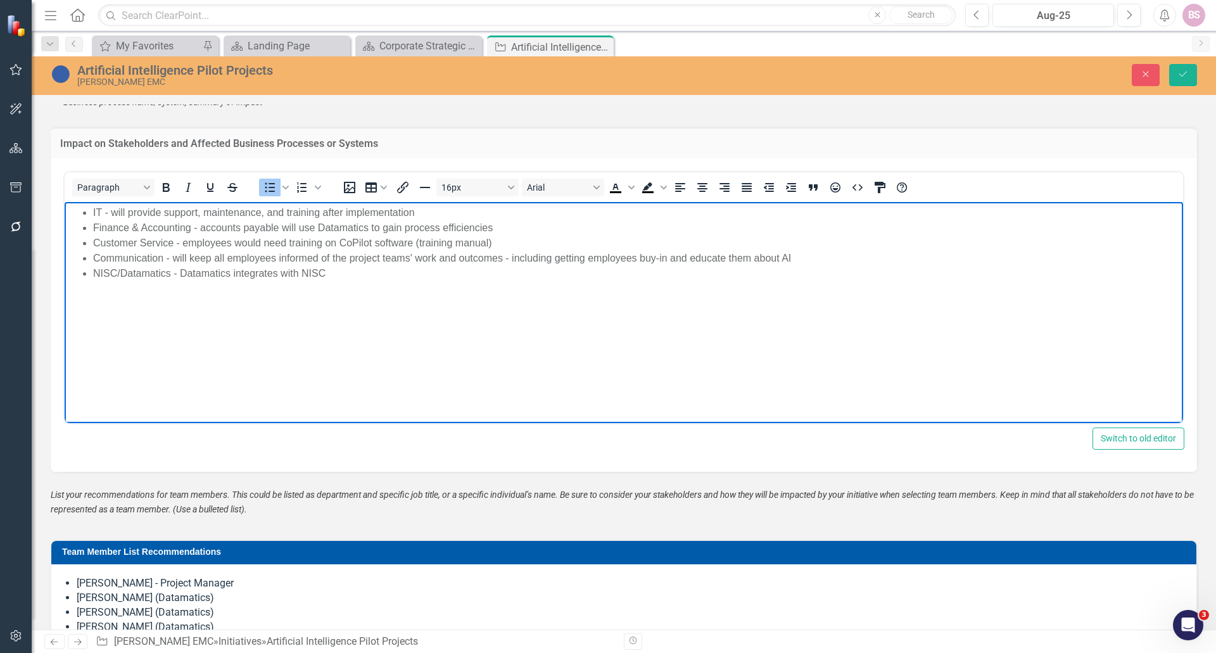
drag, startPoint x: 341, startPoint y: 272, endPoint x: 67, endPoint y: 211, distance: 281.1
click at [67, 211] on body "IT - will provide support, maintenance, and training after implementation Finan…" at bounding box center [624, 296] width 1119 height 190
copy ul "IT - will provide support, maintenance, and training after implementation Finan…"
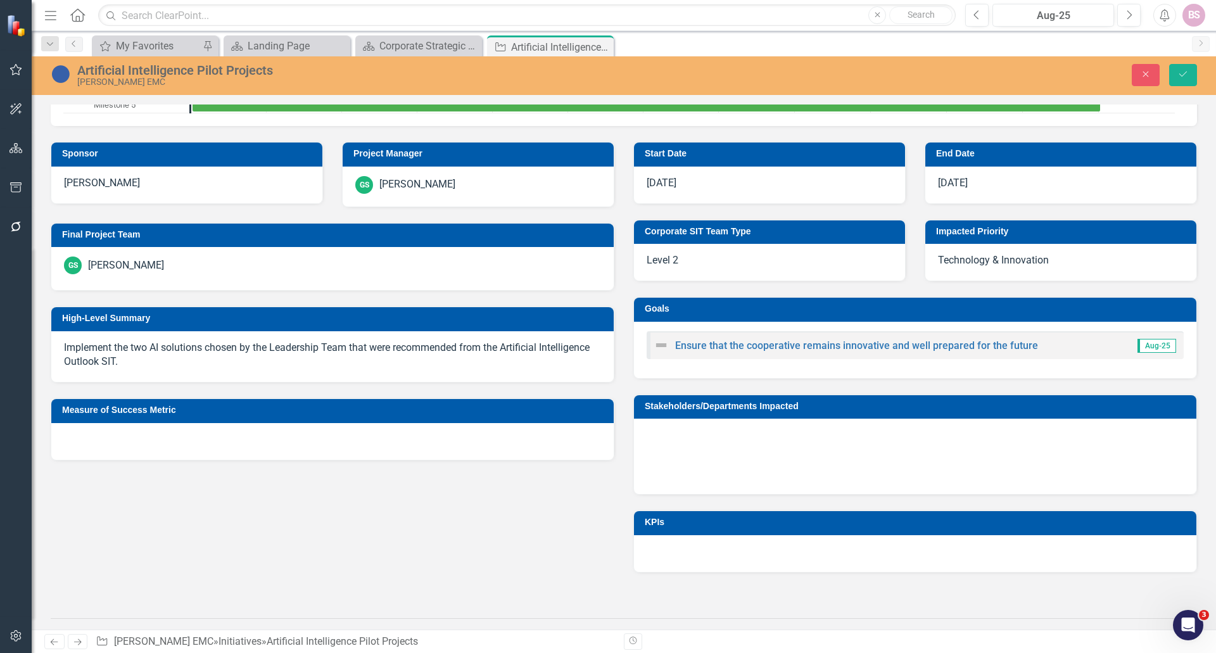
scroll to position [380, 0]
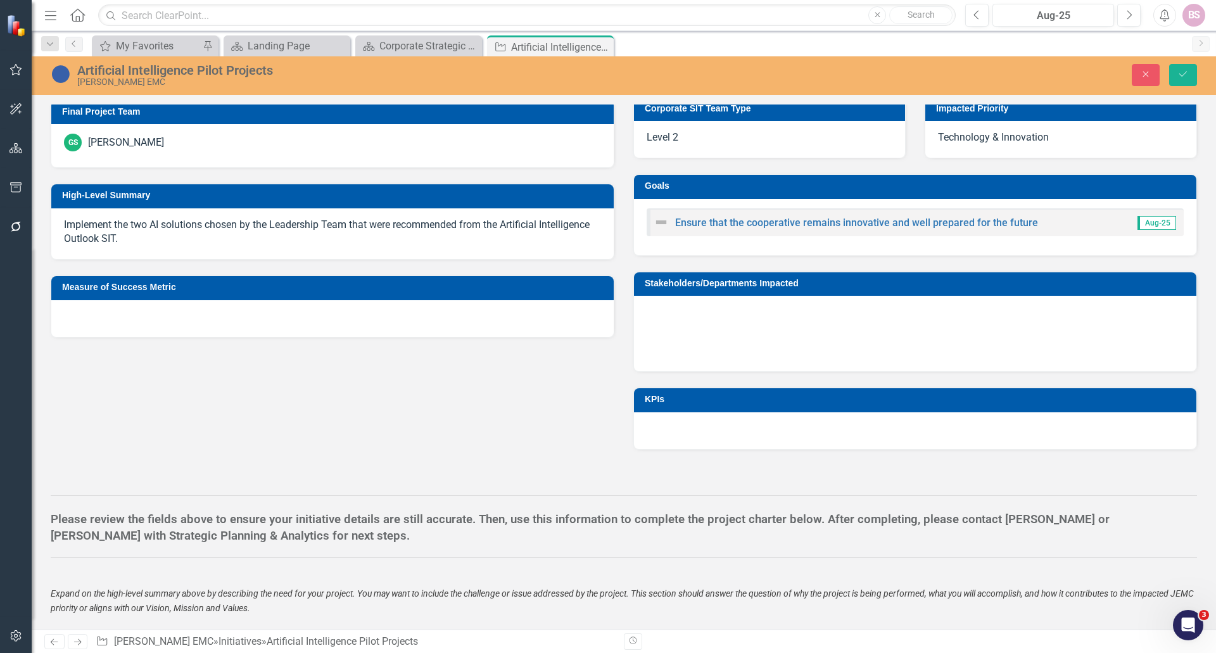
click at [830, 351] on p at bounding box center [915, 350] width 537 height 17
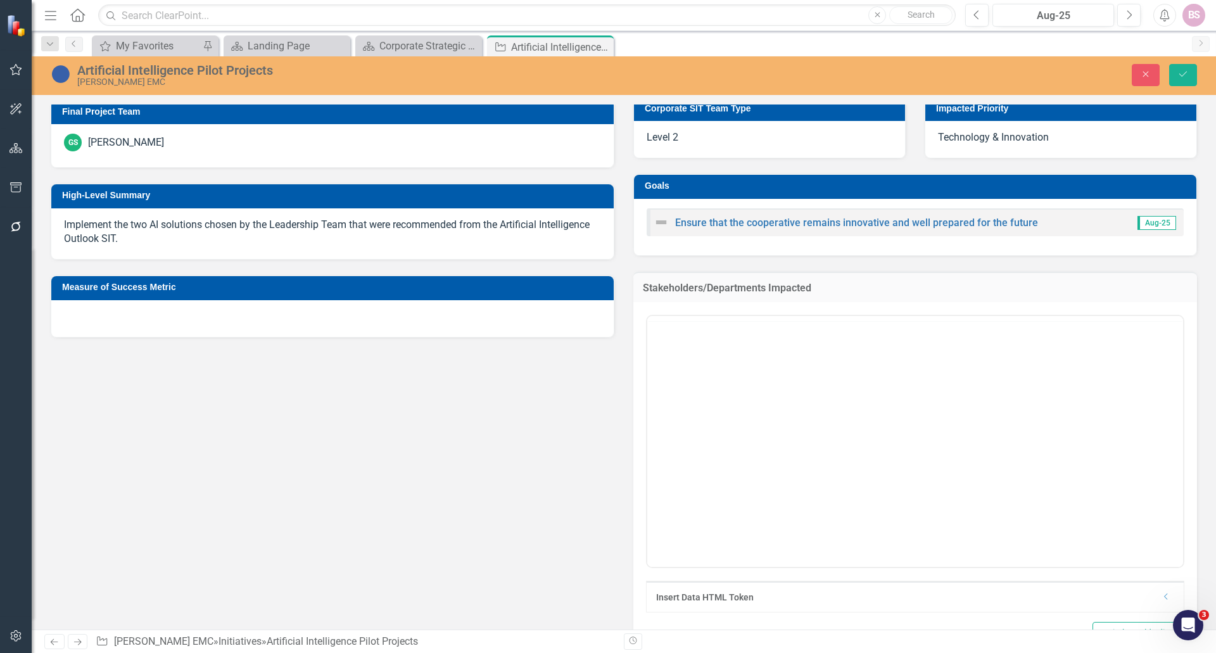
scroll to position [0, 0]
click at [824, 374] on p "Rich Text Area. Press ALT-0 for help." at bounding box center [916, 381] width 530 height 15
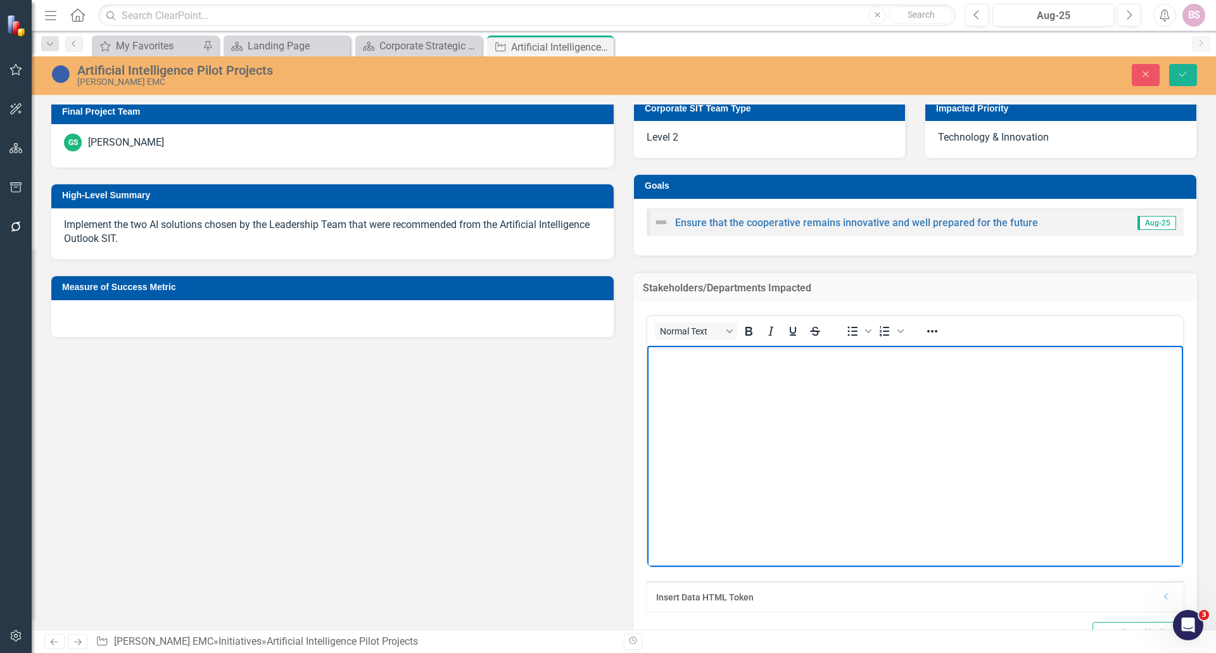
click at [751, 364] on body "Rich Text Area. Press ALT-0 for help." at bounding box center [915, 441] width 536 height 190
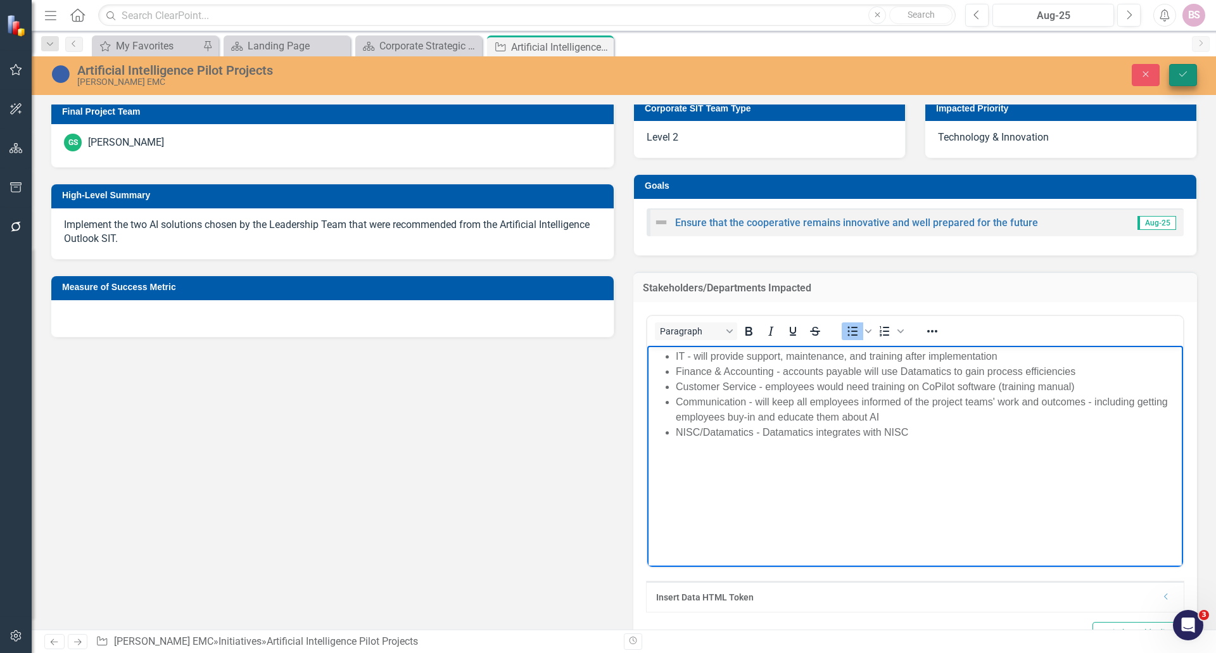
click at [1186, 79] on button "Save" at bounding box center [1183, 75] width 28 height 22
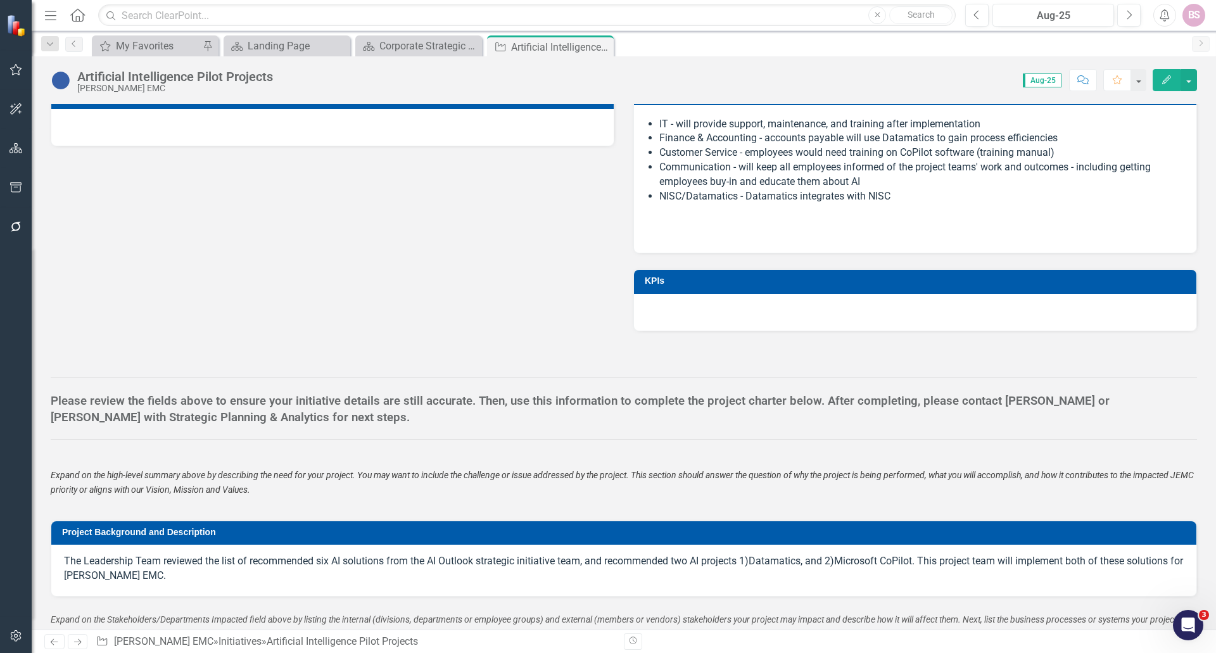
scroll to position [950, 0]
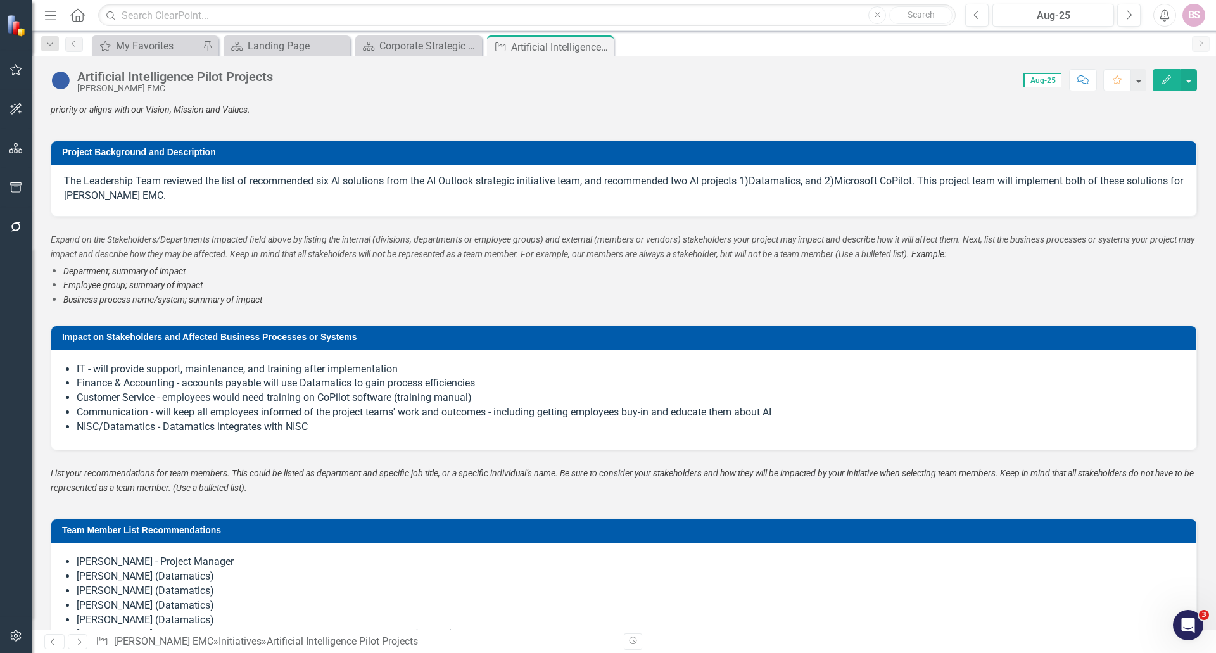
click at [744, 181] on p "The Leadership Team reviewed the list of recommended six AI solutions from the …" at bounding box center [624, 188] width 1120 height 29
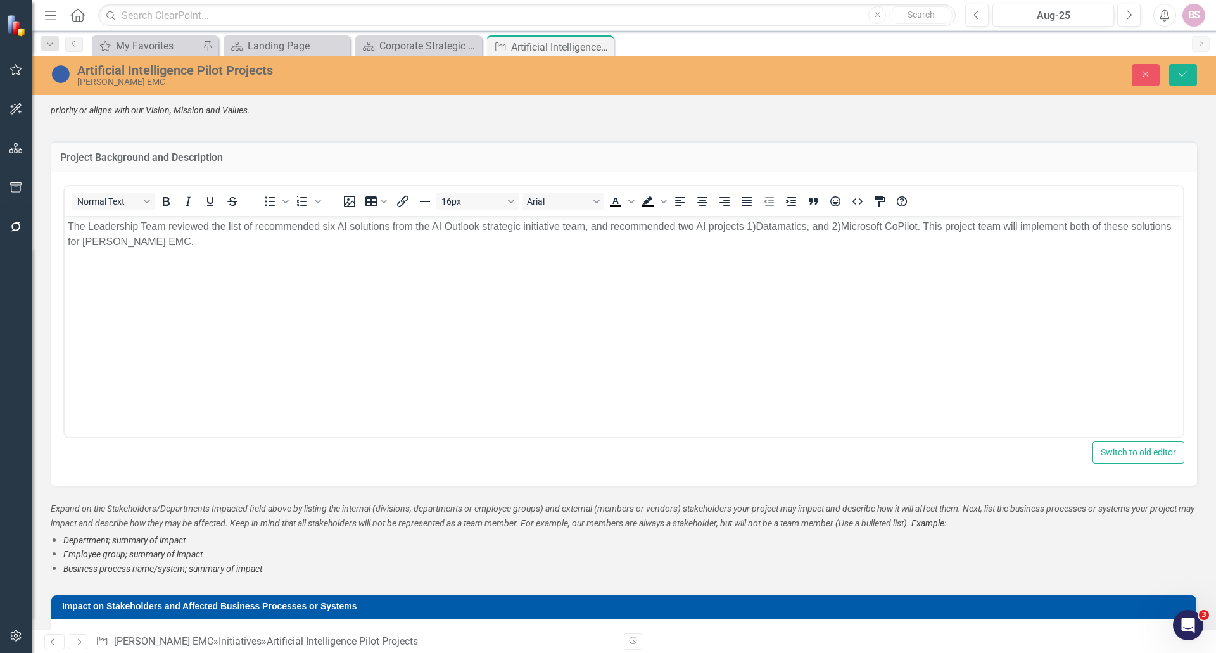
scroll to position [0, 0]
click at [742, 219] on p "The Leadership Team reviewed the list of recommended six AI solutions from the …" at bounding box center [624, 234] width 1112 height 30
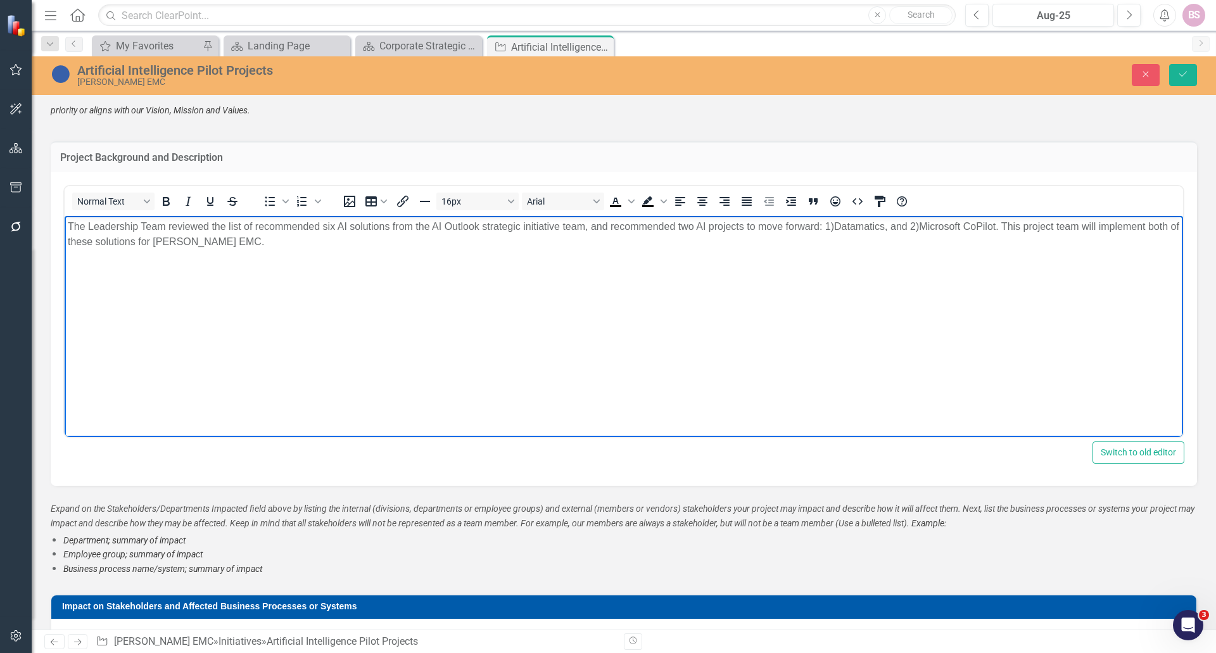
drag, startPoint x: 898, startPoint y: 229, endPoint x: 886, endPoint y: 231, distance: 12.1
click at [898, 230] on p "The Leadership Team reviewed the list of recommended six AI solutions from the …" at bounding box center [624, 234] width 1112 height 30
click at [883, 232] on p "The Leadership Team reviewed the list of recommended six AI solutions from the …" at bounding box center [624, 234] width 1112 height 30
click at [486, 227] on p "The Leadership Team reviewed the list of recommended six AI solutions from the …" at bounding box center [624, 234] width 1112 height 30
click at [525, 231] on p "The Leadership Team reviewed the list of recommended six AI solutions from the …" at bounding box center [624, 234] width 1112 height 30
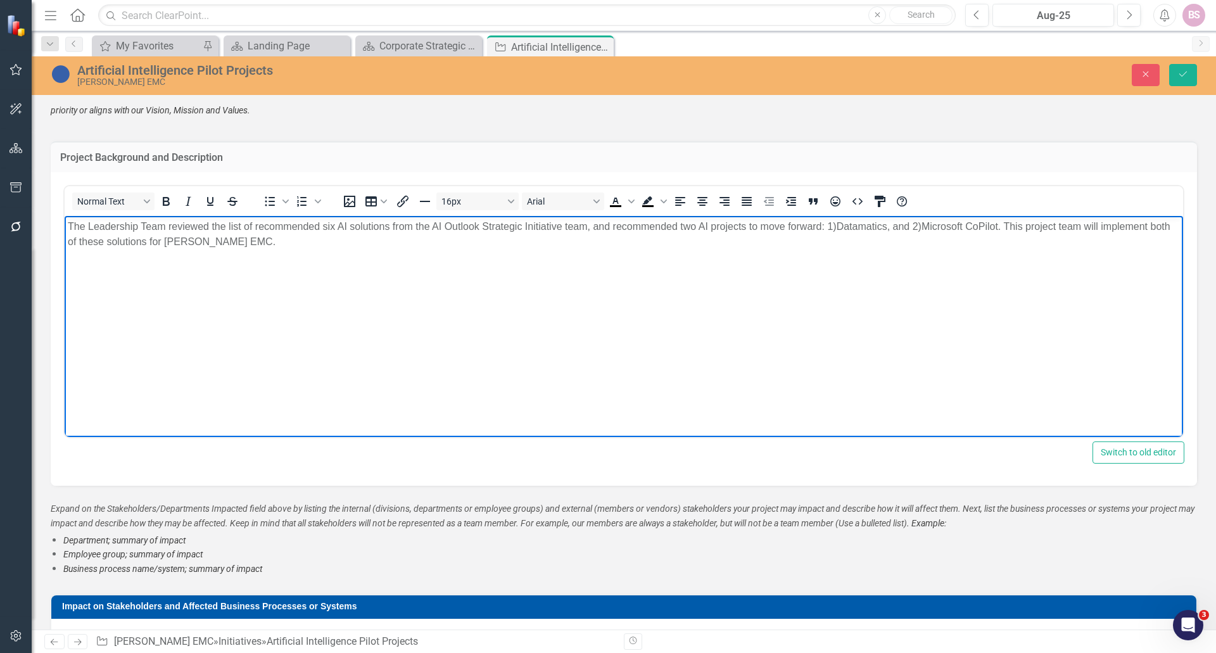
click at [569, 227] on p "The Leadership Team reviewed the list of recommended six AI solutions from the …" at bounding box center [624, 234] width 1112 height 30
click at [499, 229] on p "The Leadership Team reviewed the list of recommended six AI solutions from the …" at bounding box center [624, 234] width 1112 height 30
click at [811, 233] on p "The Leadership Team reviewed the list of recommended six AI solutions from the …" at bounding box center [624, 234] width 1112 height 30
drag, startPoint x: 993, startPoint y: 232, endPoint x: 1013, endPoint y: 231, distance: 20.3
click at [1012, 231] on p "The Leadership Team reviewed the list of recommended six AI solutions from the …" at bounding box center [624, 234] width 1112 height 30
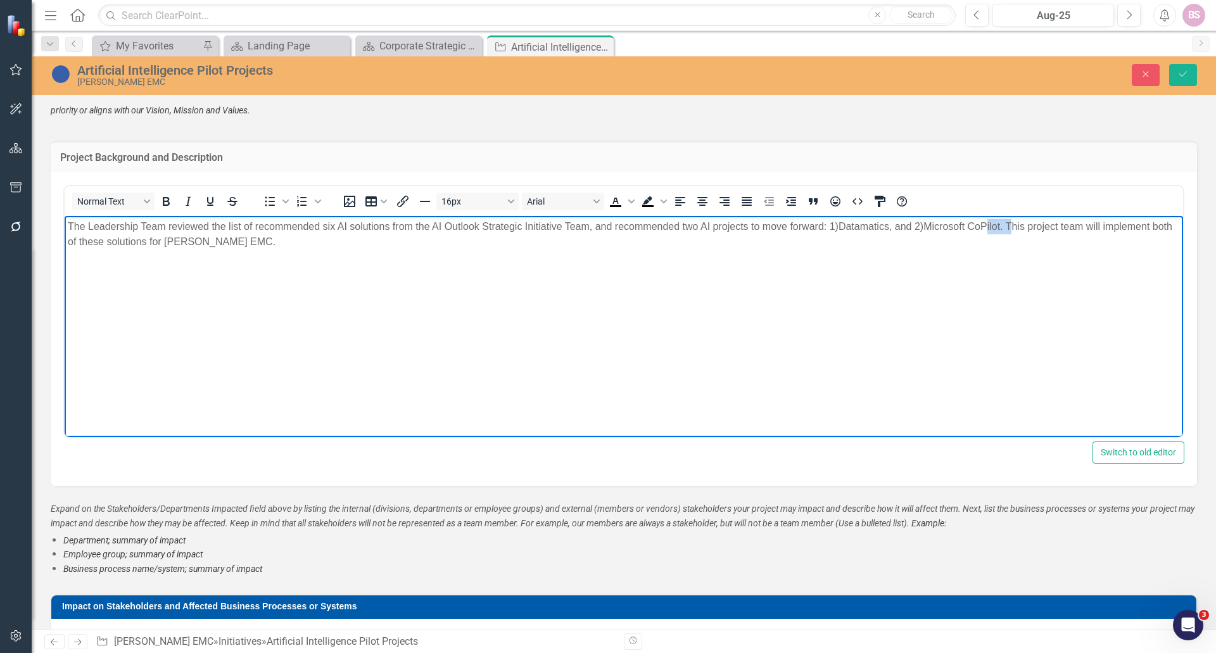
click at [1007, 229] on p "The Leadership Team reviewed the list of recommended six AI solutions from the …" at bounding box center [624, 234] width 1112 height 30
click at [1004, 230] on p "The Leadership Team reviewed the list of recommended six AI solutions from the …" at bounding box center [624, 234] width 1112 height 30
click at [998, 232] on p "The Leadership Team reviewed the list of recommended six AI solutions from the …" at bounding box center [624, 234] width 1112 height 30
click at [965, 224] on p "The Leadership Team reviewed the list of recommended six AI solutions from the …" at bounding box center [624, 234] width 1112 height 30
click at [1003, 225] on p "The Leadership Team reviewed the list of recommended six AI solutions from the …" at bounding box center [624, 234] width 1112 height 30
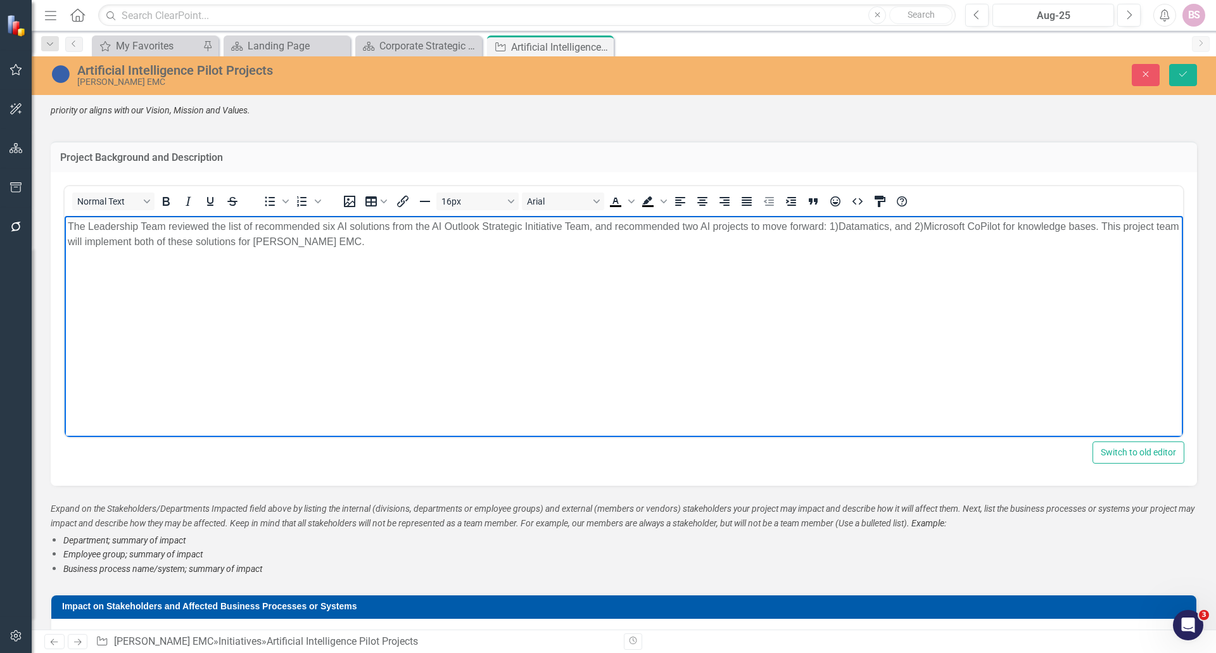
click at [891, 229] on p "The Leadership Team reviewed the list of recommended six AI solutions from the …" at bounding box center [624, 234] width 1112 height 30
drag, startPoint x: 891, startPoint y: 224, endPoint x: 901, endPoint y: 226, distance: 10.9
click at [891, 224] on p "The Leadership Team reviewed the list of recommended six AI solutions from the …" at bounding box center [624, 234] width 1112 height 30
click at [839, 225] on p "The Leadership Team reviewed the list of recommended six AI solutions from the …" at bounding box center [624, 234] width 1112 height 30
click at [1074, 225] on p "The Leadership Team reviewed the list of recommended six AI solutions from the …" at bounding box center [624, 234] width 1112 height 30
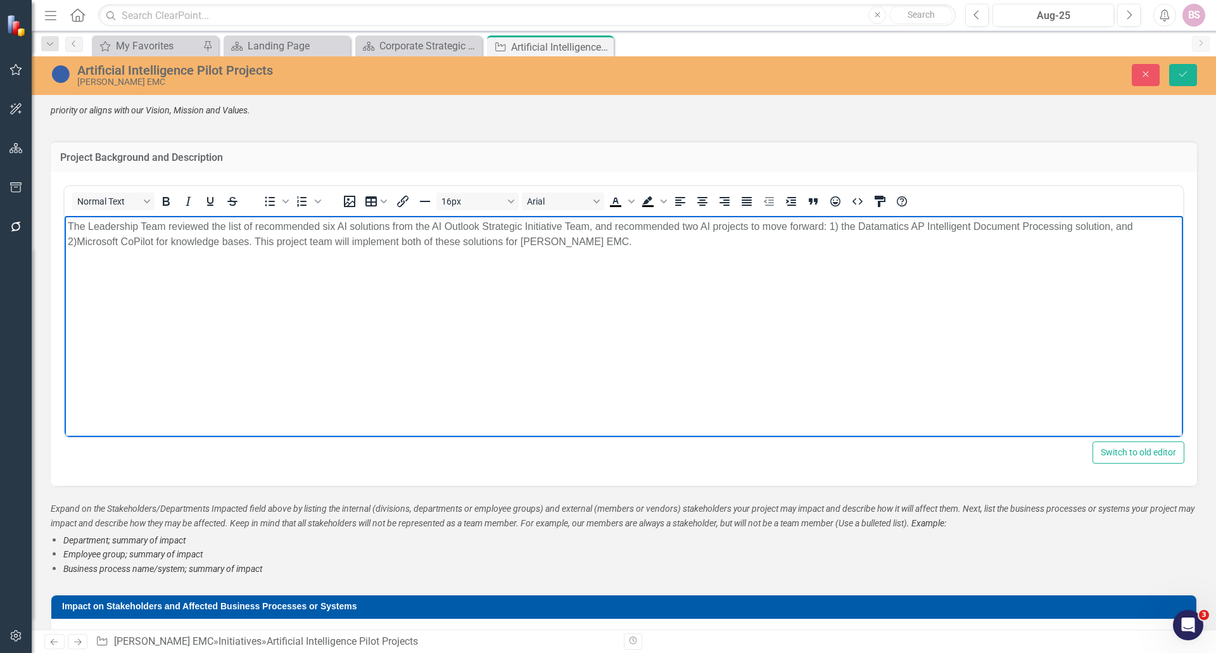
click at [76, 239] on p "The Leadership Team reviewed the list of recommended six AI solutions from the …" at bounding box center [624, 234] width 1112 height 30
click at [362, 243] on p "The Leadership Team reviewed the list of recommended six AI solutions from the …" at bounding box center [624, 234] width 1112 height 30
click at [866, 222] on p "The Leadership Team reviewed the list of recommended six AI solutions from the …" at bounding box center [624, 234] width 1112 height 30
click at [848, 231] on p "The Leadership Team reviewed the list of recommended six AI solutions from the …" at bounding box center [624, 234] width 1112 height 30
drag, startPoint x: 856, startPoint y: 228, endPoint x: 841, endPoint y: 226, distance: 15.3
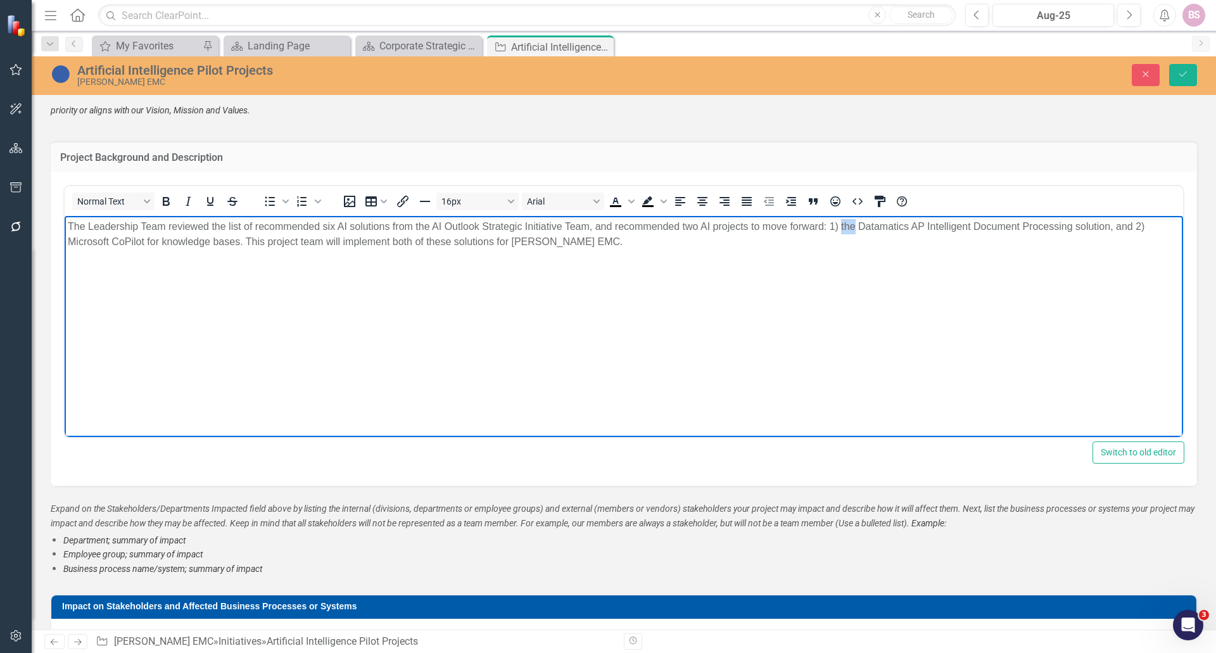
click at [841, 226] on p "The Leadership Team reviewed the list of recommended six AI solutions from the …" at bounding box center [624, 234] width 1112 height 30
click at [1181, 82] on button "Save" at bounding box center [1183, 75] width 28 height 22
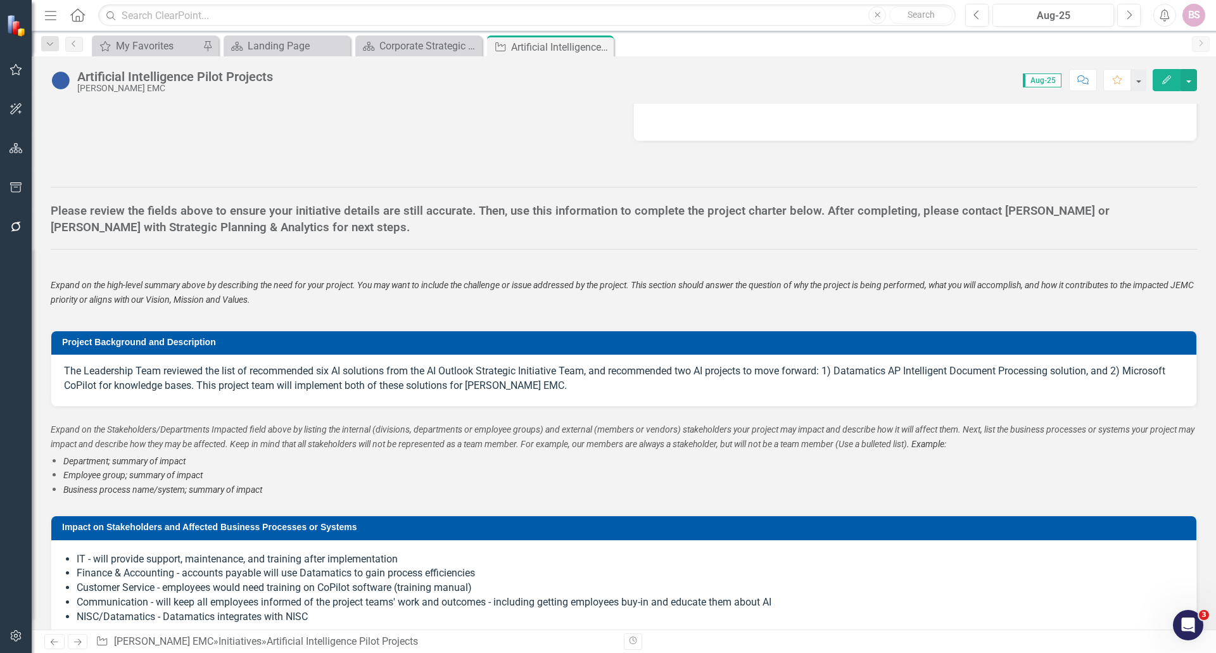
scroll to position [823, 0]
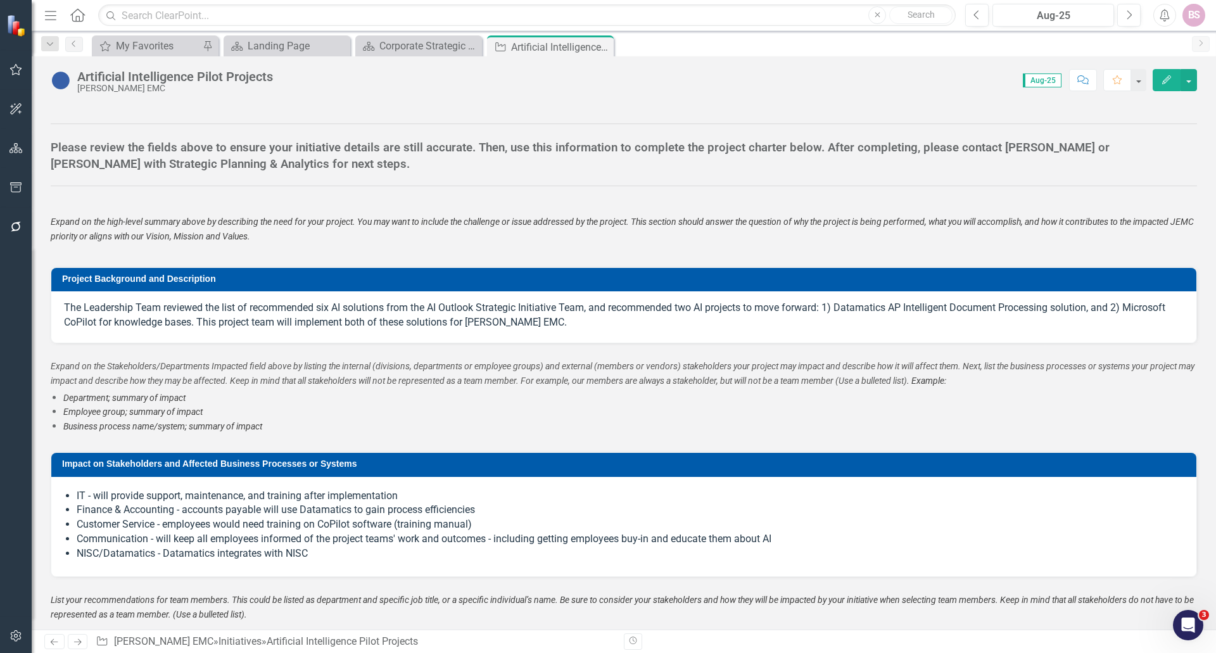
click at [174, 541] on li "Communication - will keep all employees informed of the project teams' work and…" at bounding box center [630, 539] width 1107 height 15
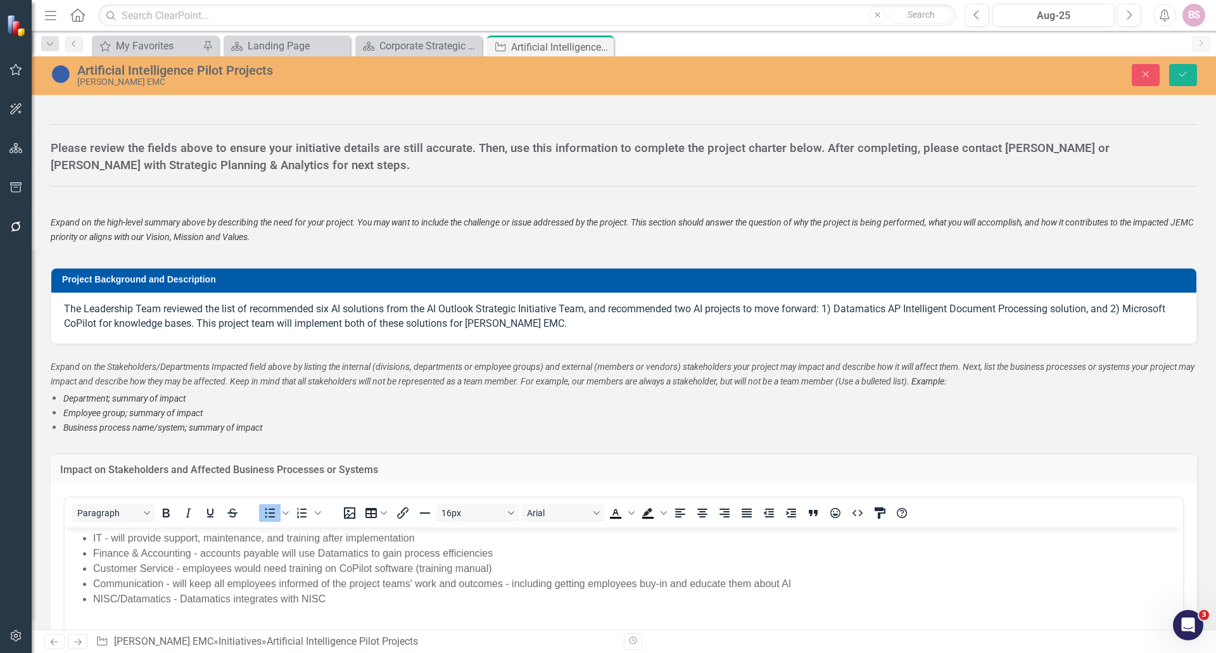
scroll to position [0, 0]
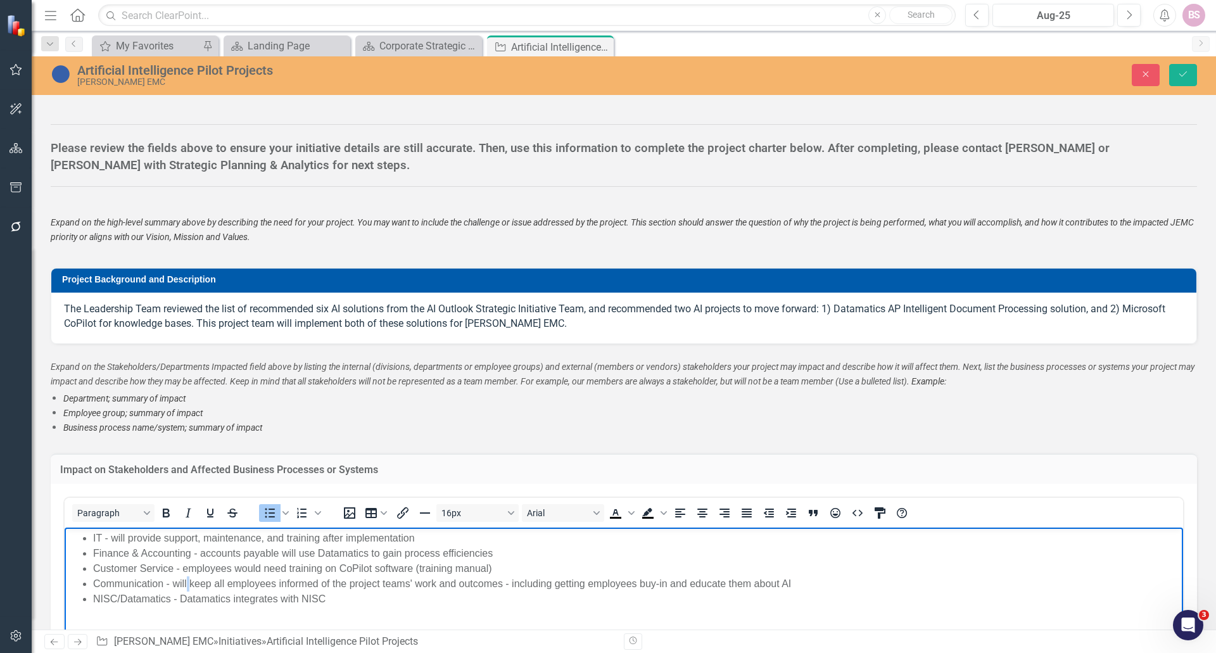
click at [185, 581] on li "Communication - will keep all employees informed of the project teams' work and…" at bounding box center [636, 583] width 1087 height 15
drag, startPoint x: 172, startPoint y: 581, endPoint x: 212, endPoint y: 580, distance: 39.9
click at [212, 580] on li "Communication - will keep all employees informed of the project teams' work and…" at bounding box center [636, 583] width 1087 height 15
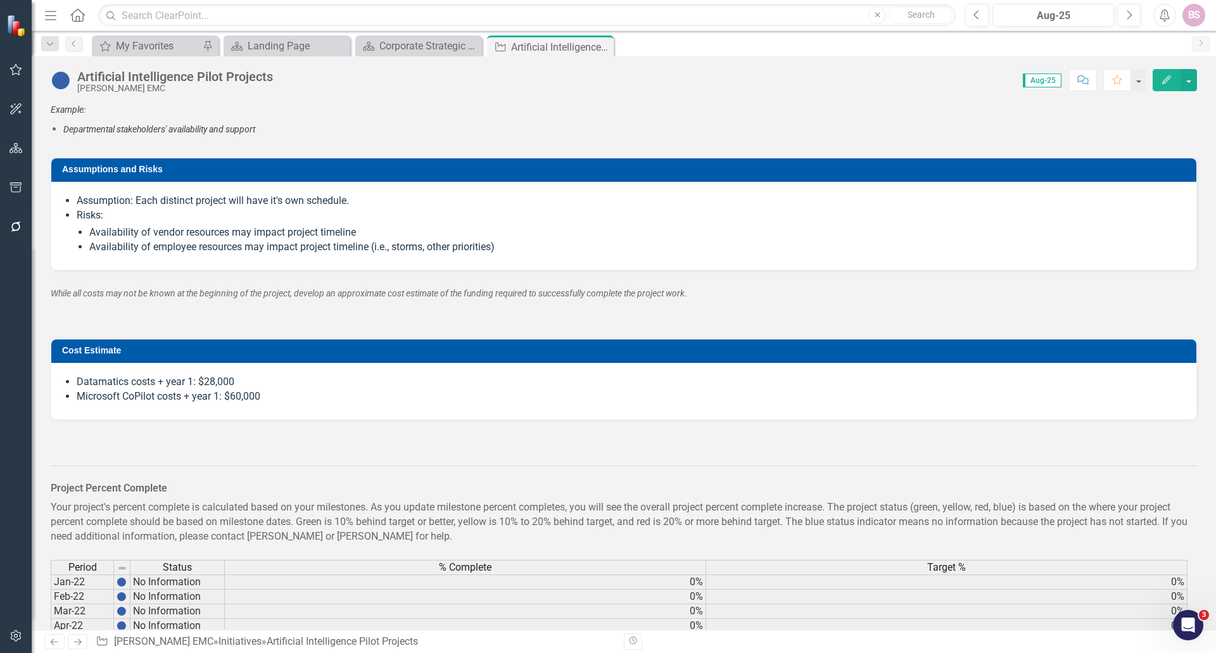
scroll to position [2534, 0]
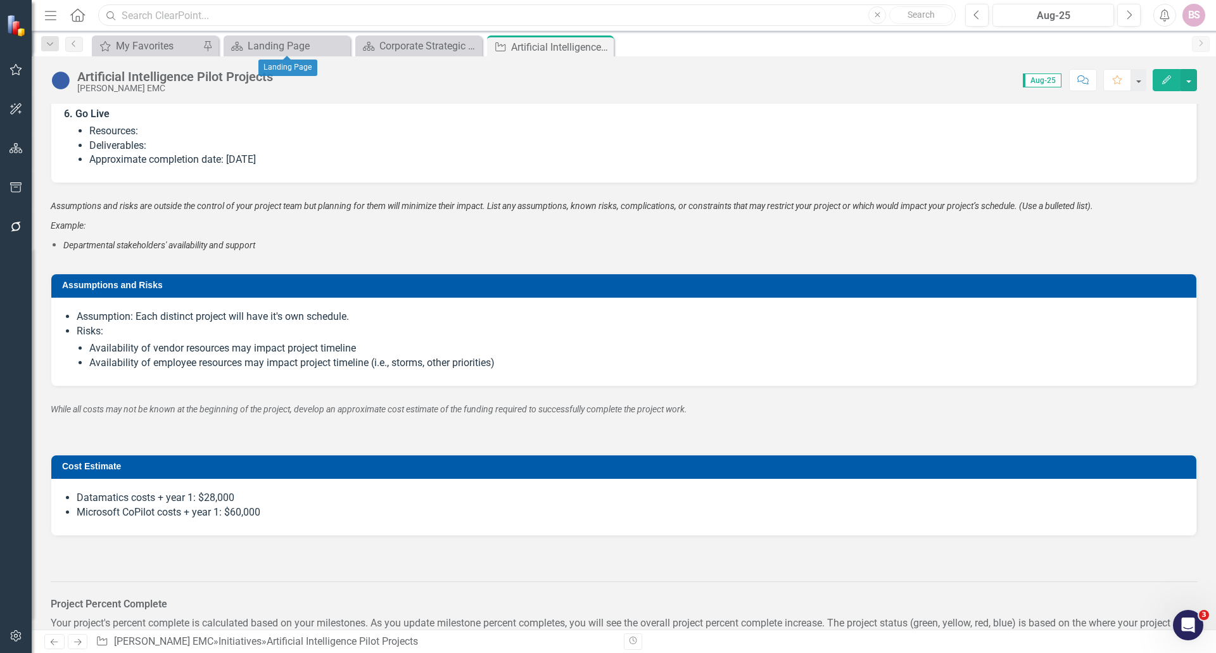
click at [257, 14] on input "text" at bounding box center [527, 15] width 858 height 22
drag, startPoint x: 146, startPoint y: 19, endPoint x: 92, endPoint y: 20, distance: 54.5
click at [92, 20] on div "Menu Home Search copy Close Search" at bounding box center [496, 15] width 911 height 24
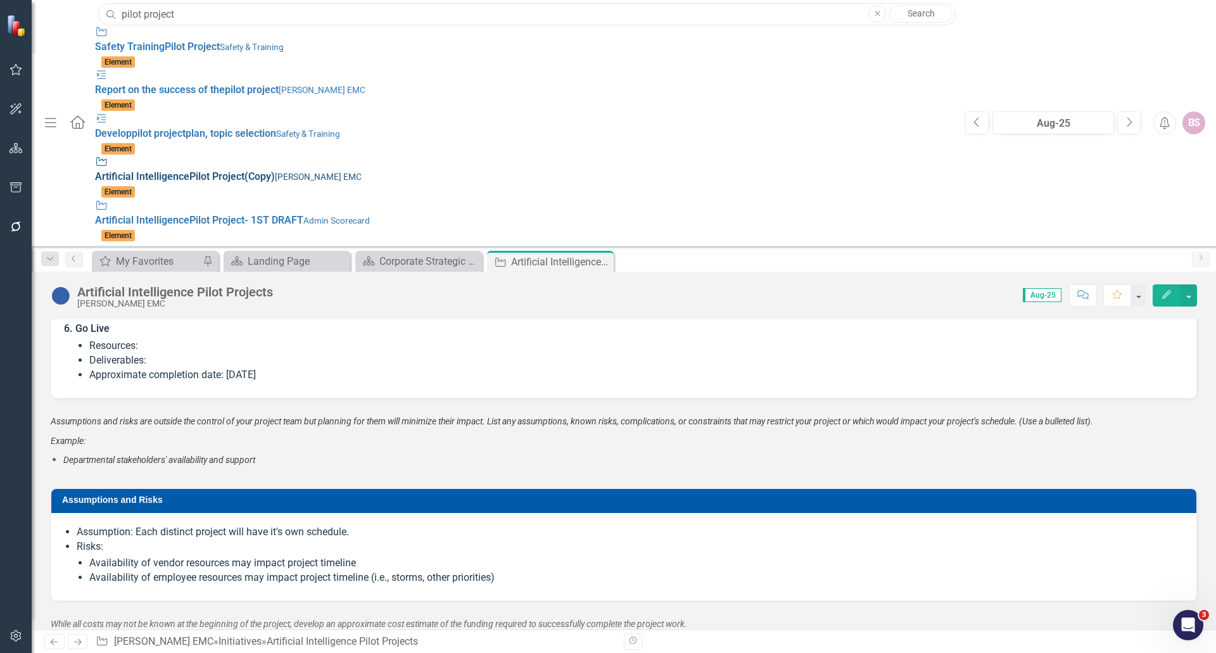
type input "pilot project"
click at [334, 155] on div "Initiative Artificial Intelligence Pilot Project (Copy) [PERSON_NAME] EMC" at bounding box center [524, 169] width 858 height 29
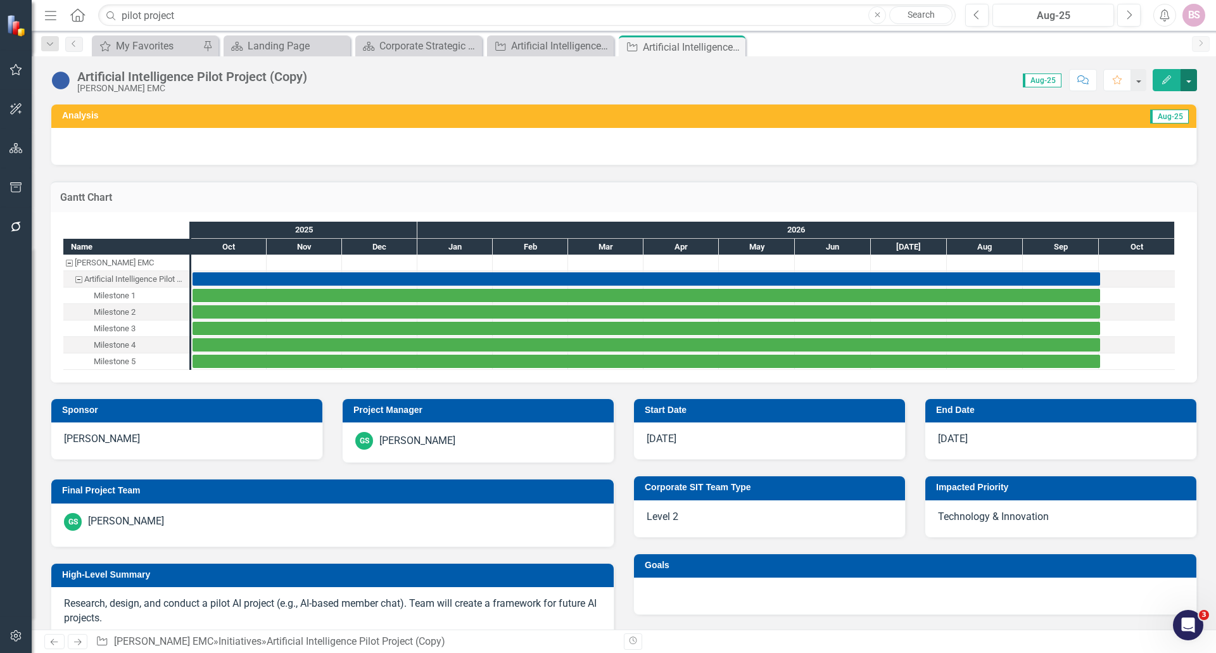
click at [1193, 81] on button "button" at bounding box center [1189, 80] width 16 height 22
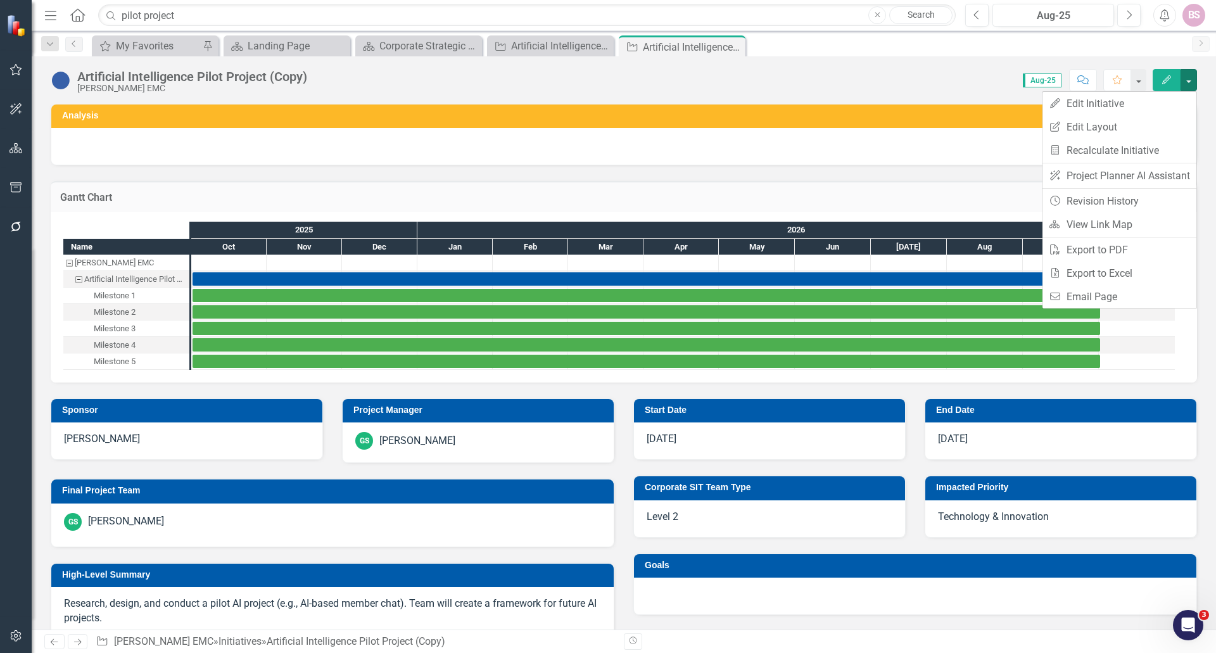
click at [52, 19] on icon "Menu" at bounding box center [50, 14] width 16 height 13
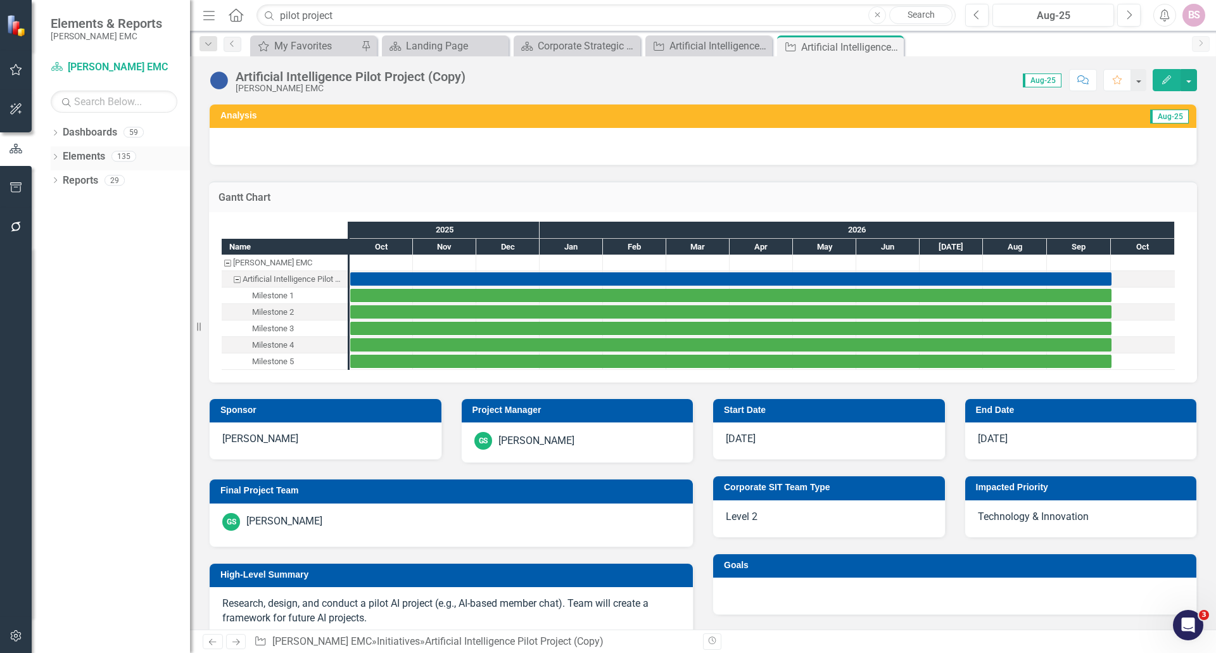
click at [87, 151] on link "Elements" at bounding box center [84, 156] width 42 height 15
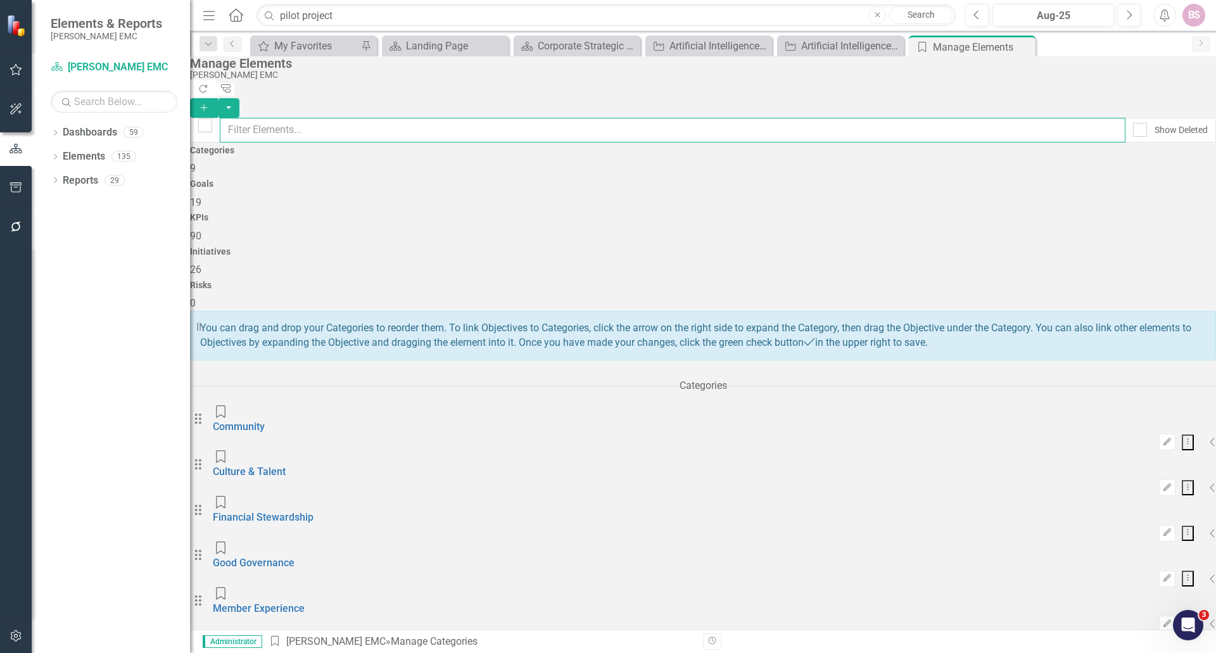
click at [439, 127] on input "text" at bounding box center [673, 130] width 906 height 25
type input "pilot project"
click at [1182, 435] on button "Dropdown Menu" at bounding box center [1188, 443] width 12 height 16
click at [841, 247] on div "Initiatives 2" at bounding box center [703, 262] width 1026 height 30
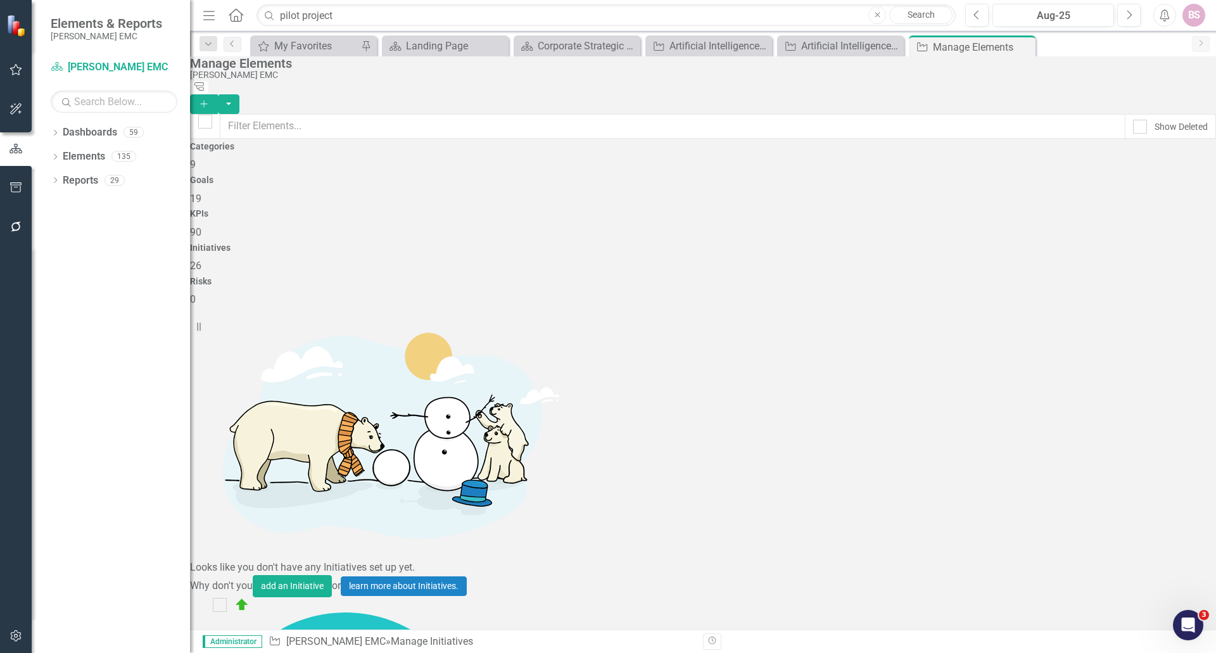
scroll to position [127, 0]
click at [1146, 569] on link "Trash Delete Initiative" at bounding box center [1130, 575] width 113 height 23
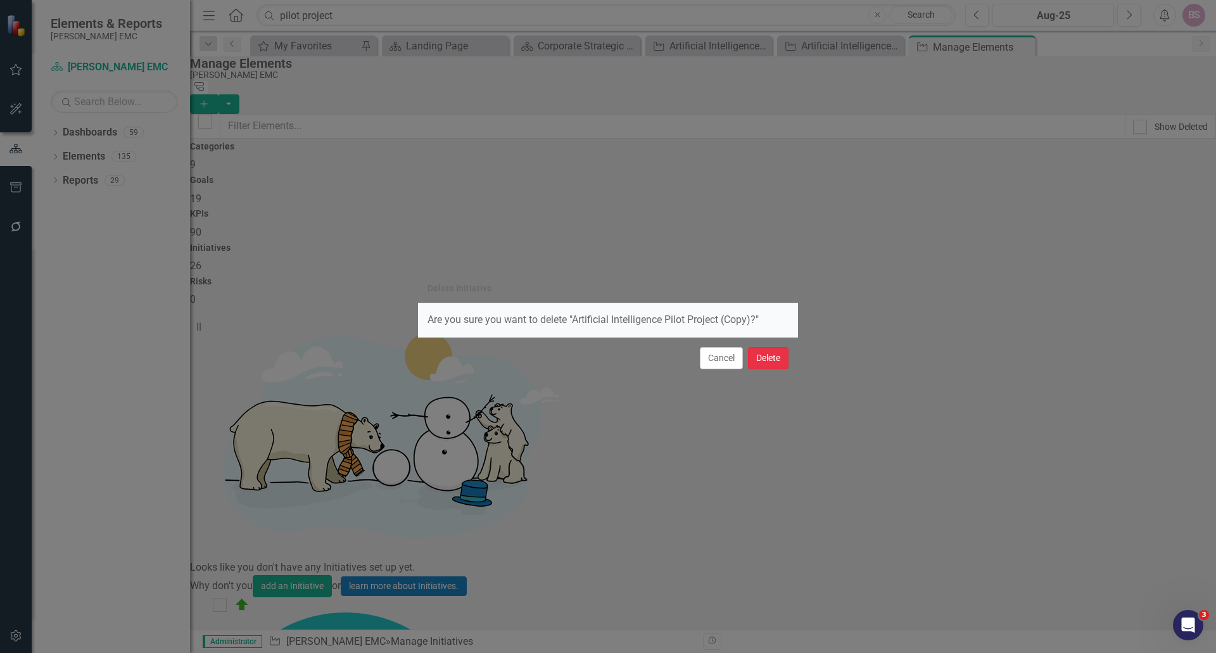
click at [775, 362] on button "Delete" at bounding box center [768, 358] width 41 height 22
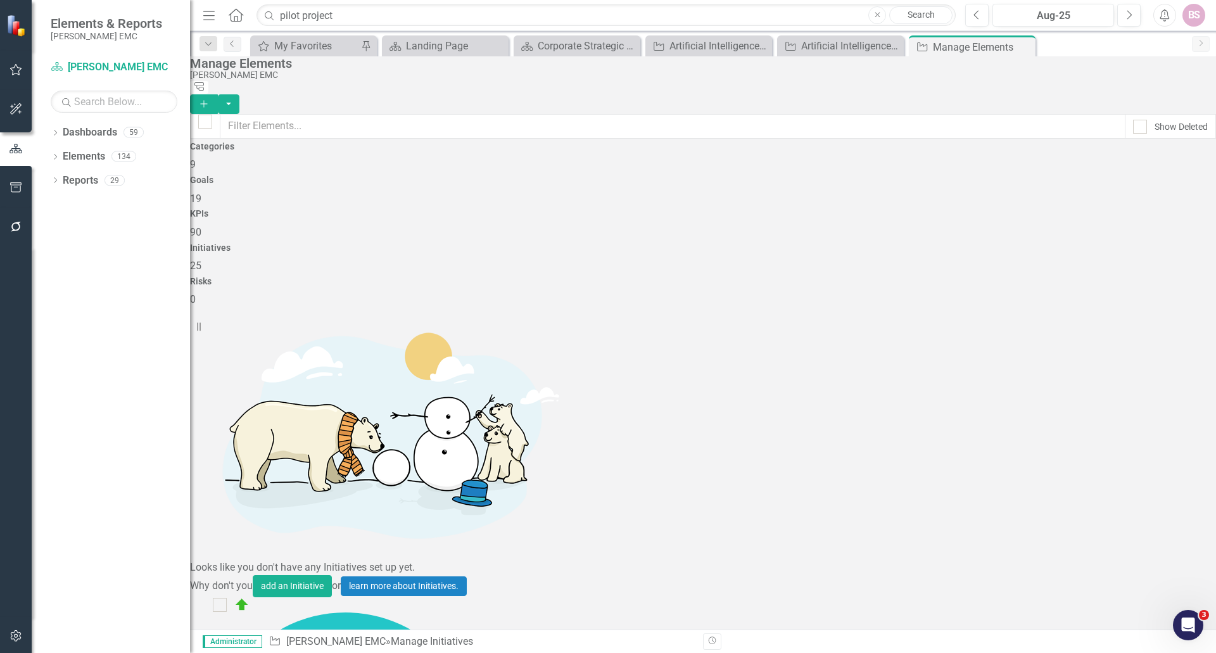
scroll to position [407, 0]
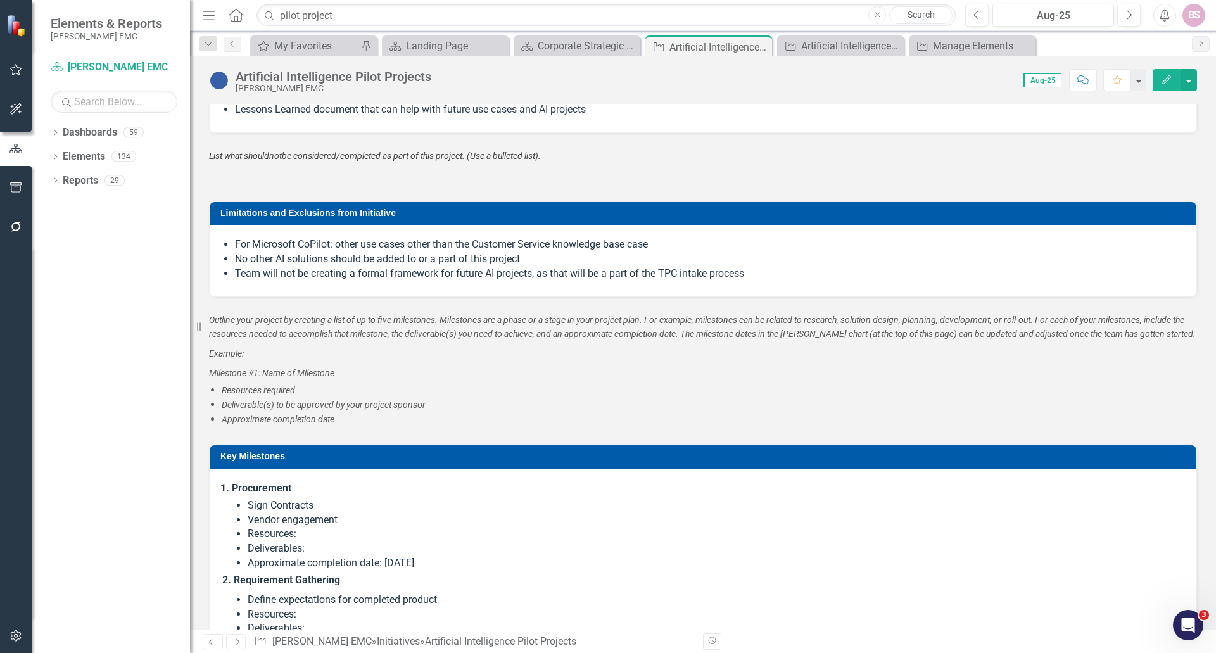
scroll to position [1647, 0]
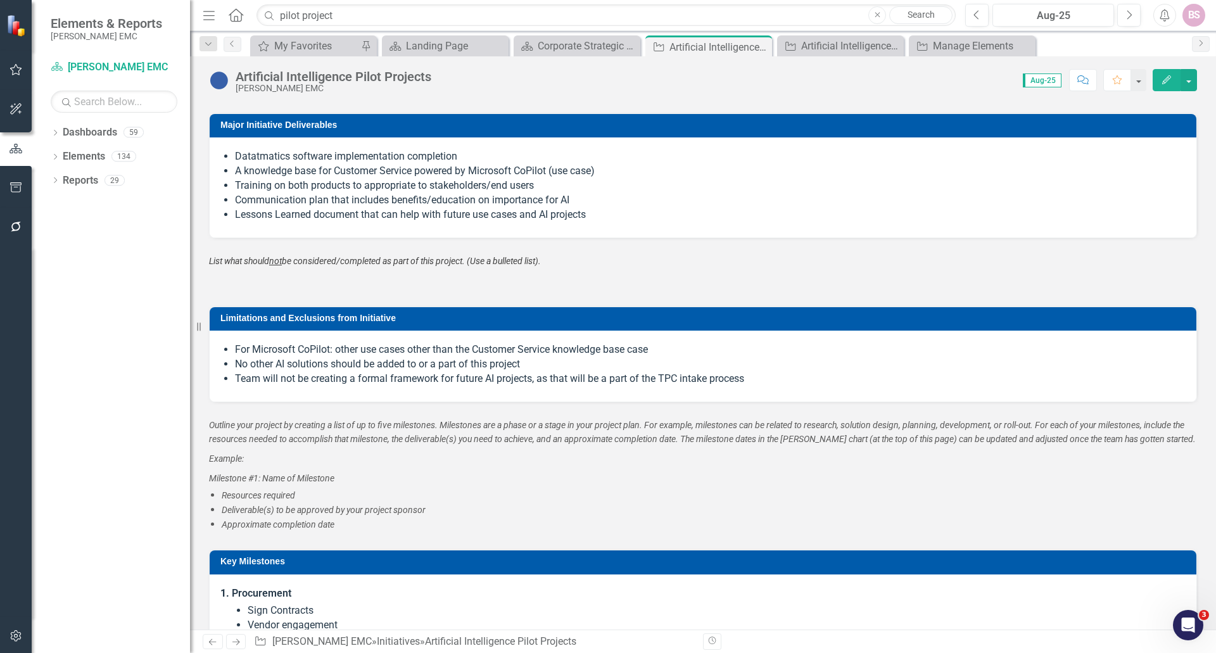
click at [279, 222] on span "Datatmatics software implementation completion A knowledge base for Customer Se…" at bounding box center [703, 186] width 962 height 75
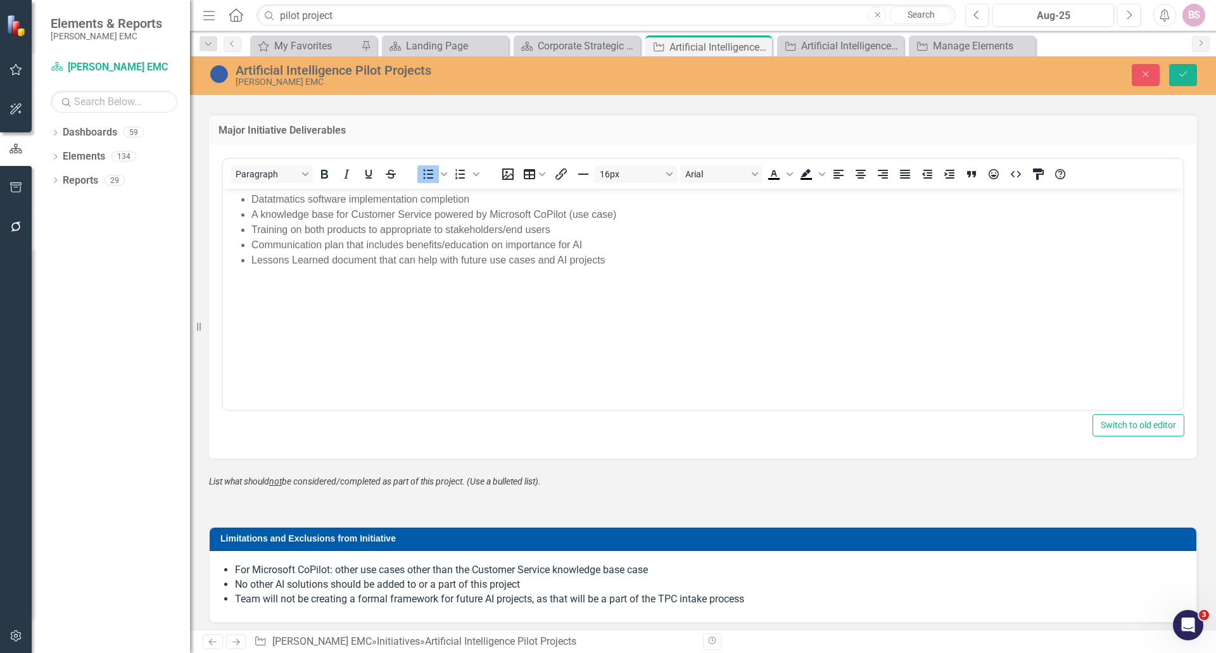
scroll to position [0, 0]
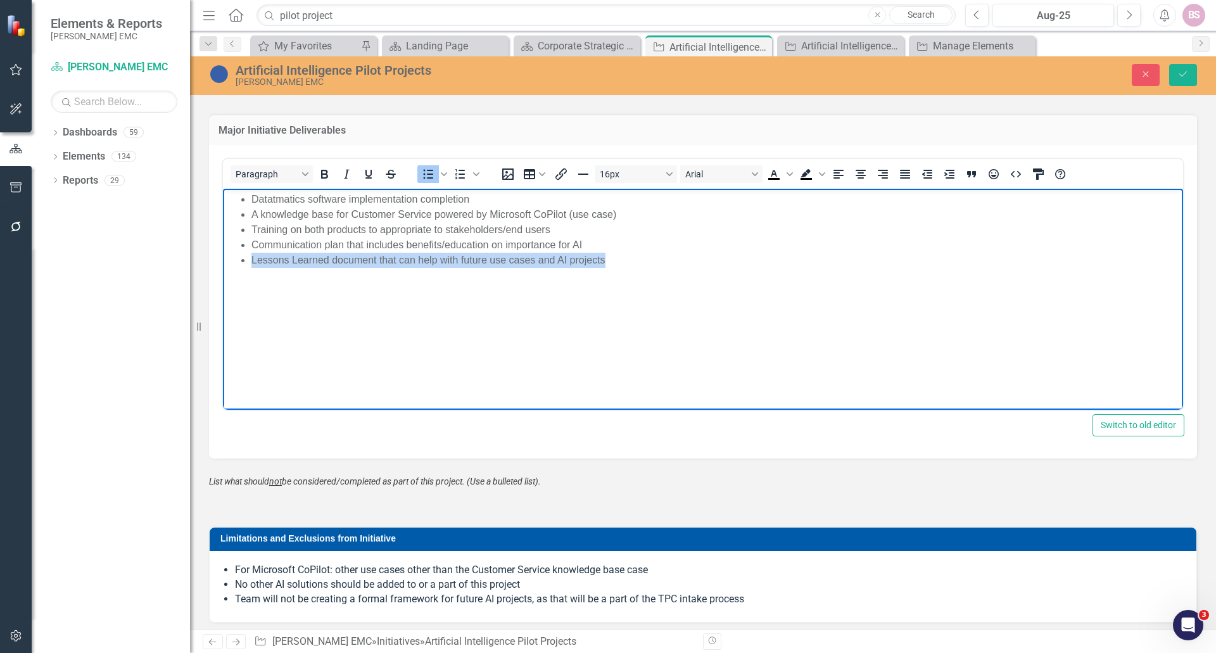
drag, startPoint x: 253, startPoint y: 260, endPoint x: 633, endPoint y: 277, distance: 379.8
click at [633, 277] on body "Datatmatics software implementation completion A knowledge base for Customer Se…" at bounding box center [703, 283] width 960 height 190
copy li "Lessons Learned document that can help with future use cases and AI projects"
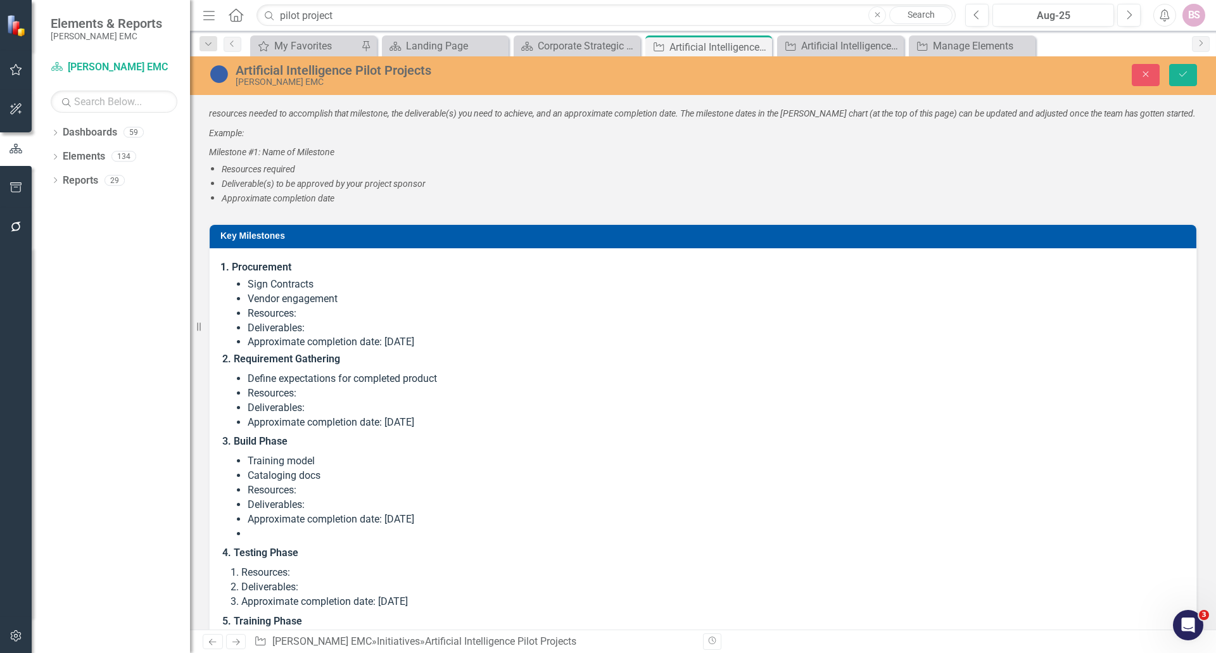
scroll to position [2344, 0]
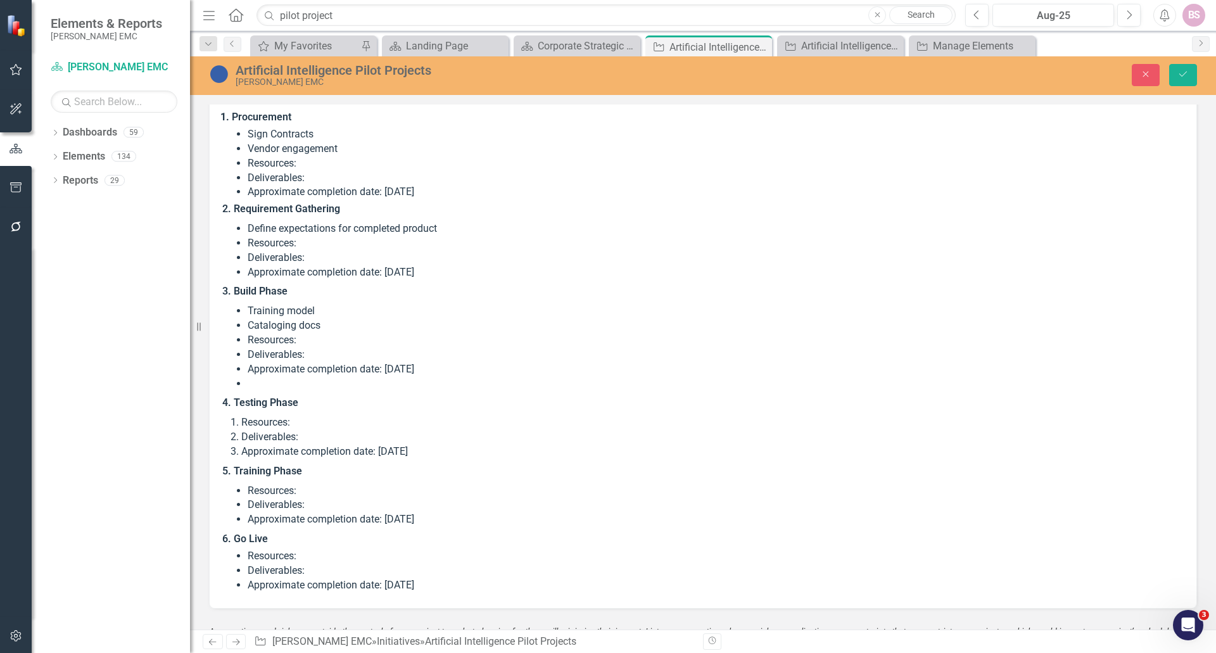
click at [348, 552] on li "Resources:" at bounding box center [716, 556] width 936 height 15
click at [341, 562] on li "Resources:" at bounding box center [716, 556] width 936 height 15
click at [329, 569] on li "Deliverables:" at bounding box center [716, 571] width 936 height 15
click at [327, 569] on li "Deliverables:" at bounding box center [716, 571] width 936 height 15
click at [314, 579] on li "Approximate completion date: [DATE]" at bounding box center [716, 585] width 936 height 15
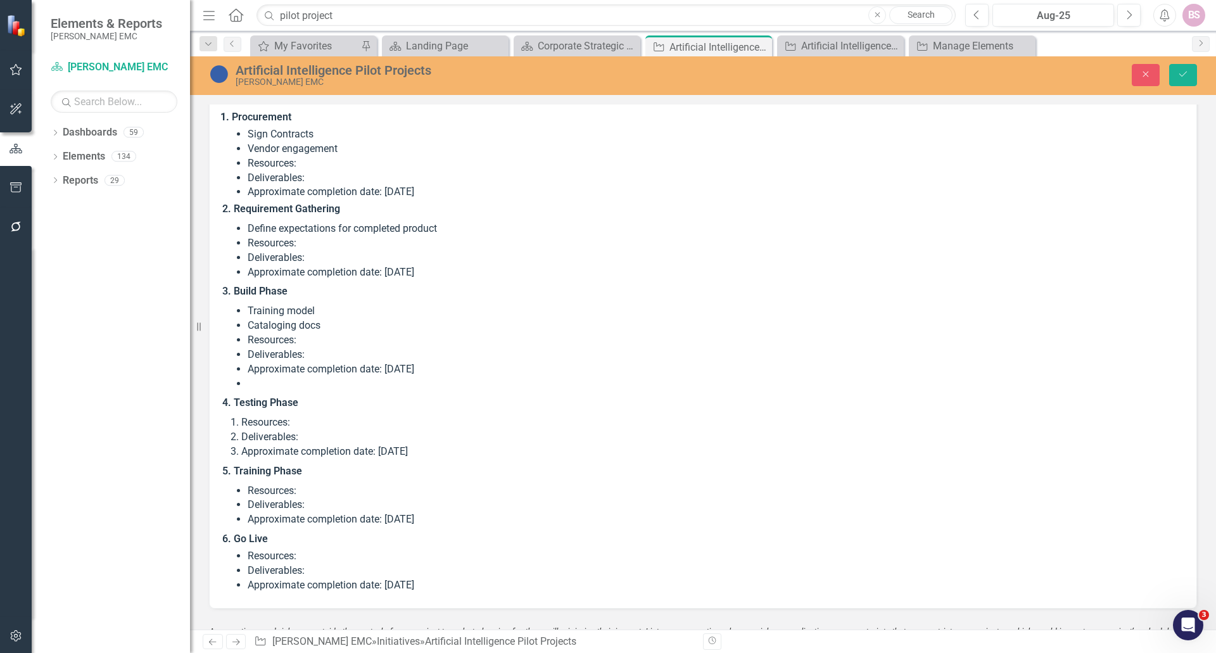
click at [314, 579] on li "Approximate completion date: [DATE]" at bounding box center [716, 585] width 936 height 15
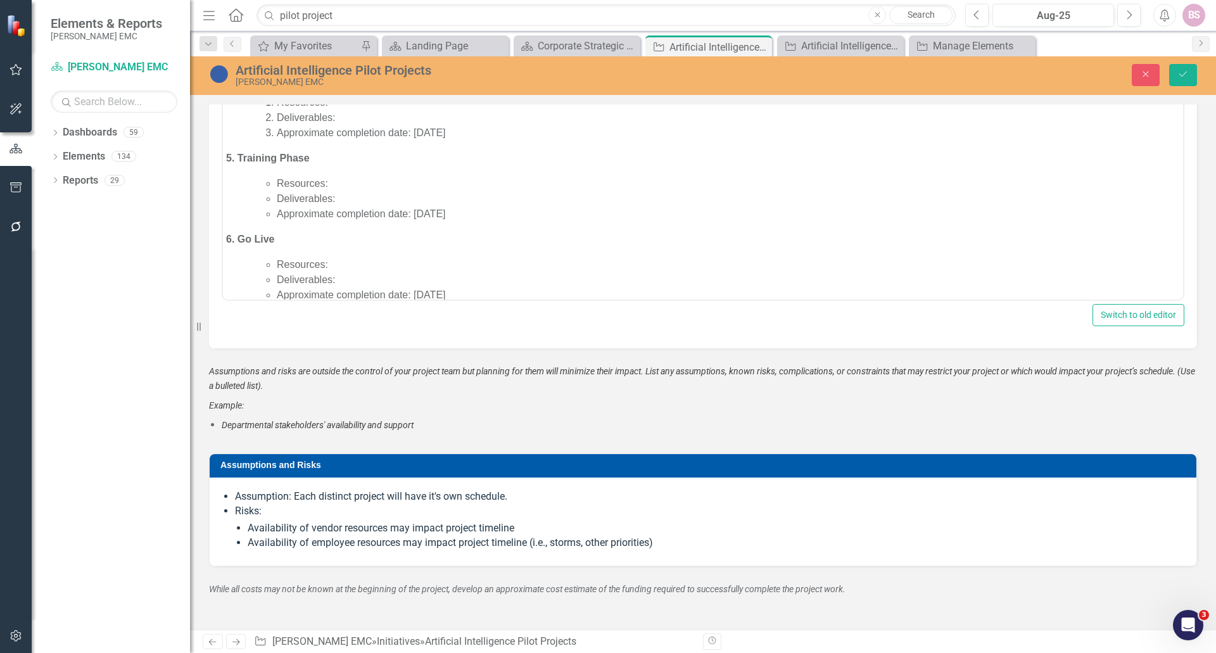
scroll to position [363, 0]
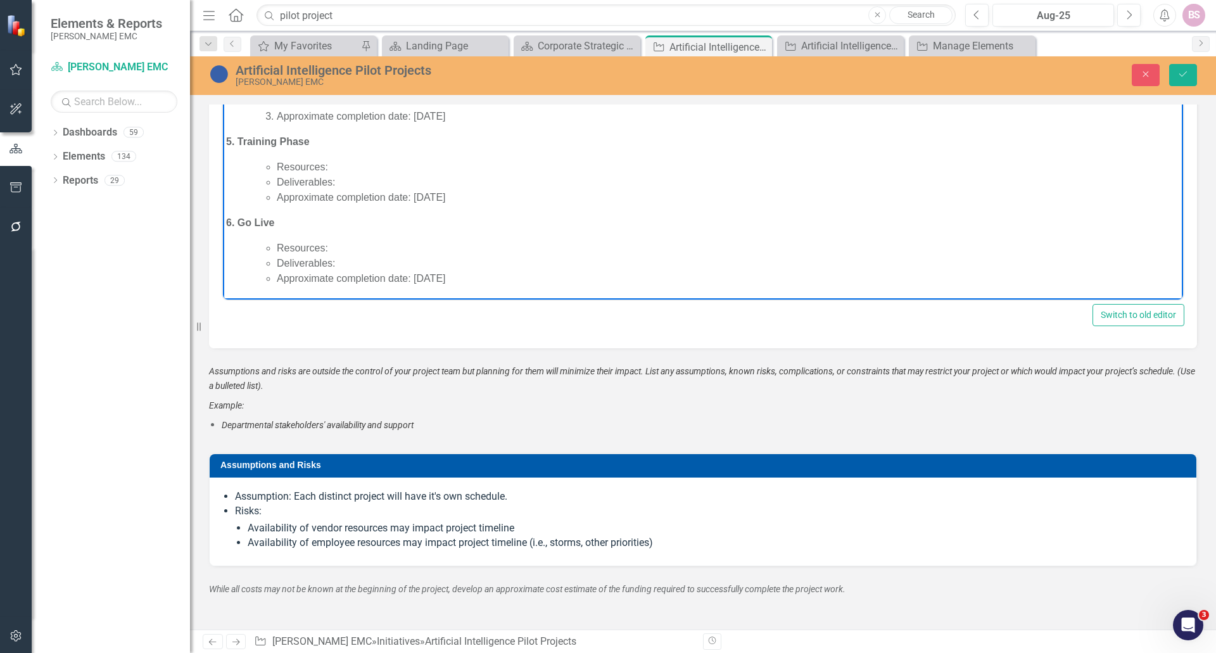
click at [347, 261] on li "Deliverables:" at bounding box center [728, 263] width 903 height 15
click at [346, 264] on li "Deliverables:" at bounding box center [728, 263] width 903 height 15
click at [357, 245] on li "Resources:" at bounding box center [728, 248] width 903 height 15
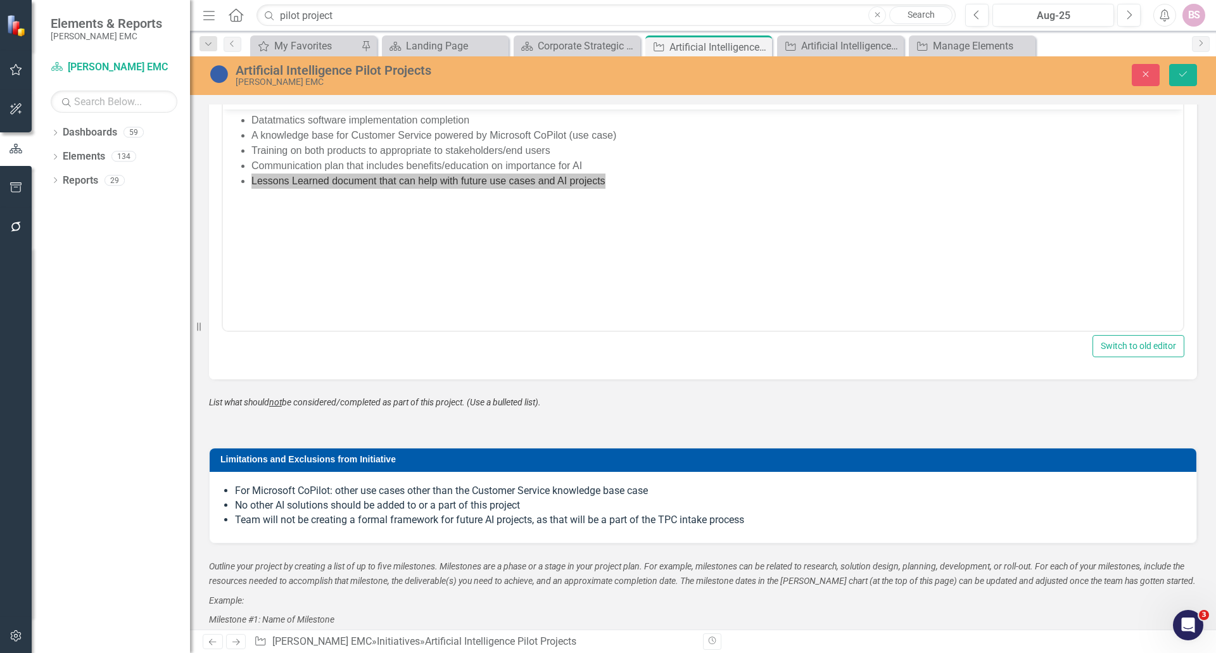
scroll to position [1590, 0]
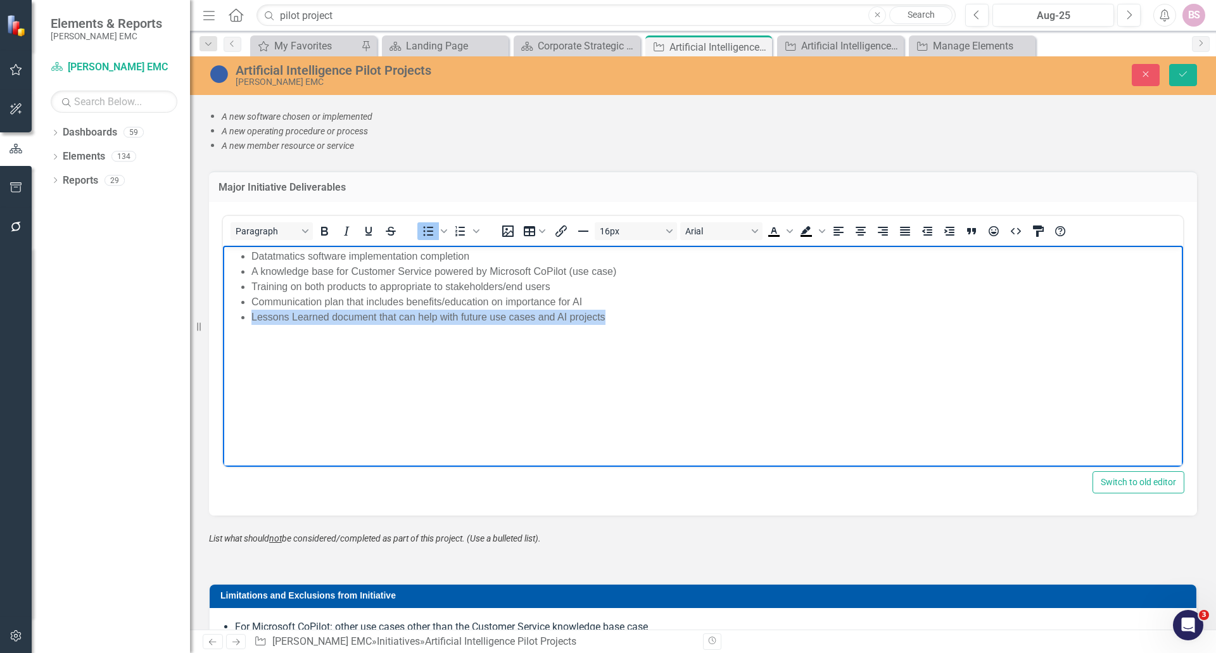
drag, startPoint x: 592, startPoint y: 297, endPoint x: 254, endPoint y: 295, distance: 337.6
click at [254, 295] on li "Communication plan that includes benefits/education on importance for AI" at bounding box center [715, 301] width 929 height 15
drag, startPoint x: 251, startPoint y: 282, endPoint x: 297, endPoint y: 288, distance: 46.0
click at [297, 288] on li "Training on both products to appropriate to stakeholders/end users" at bounding box center [715, 286] width 929 height 15
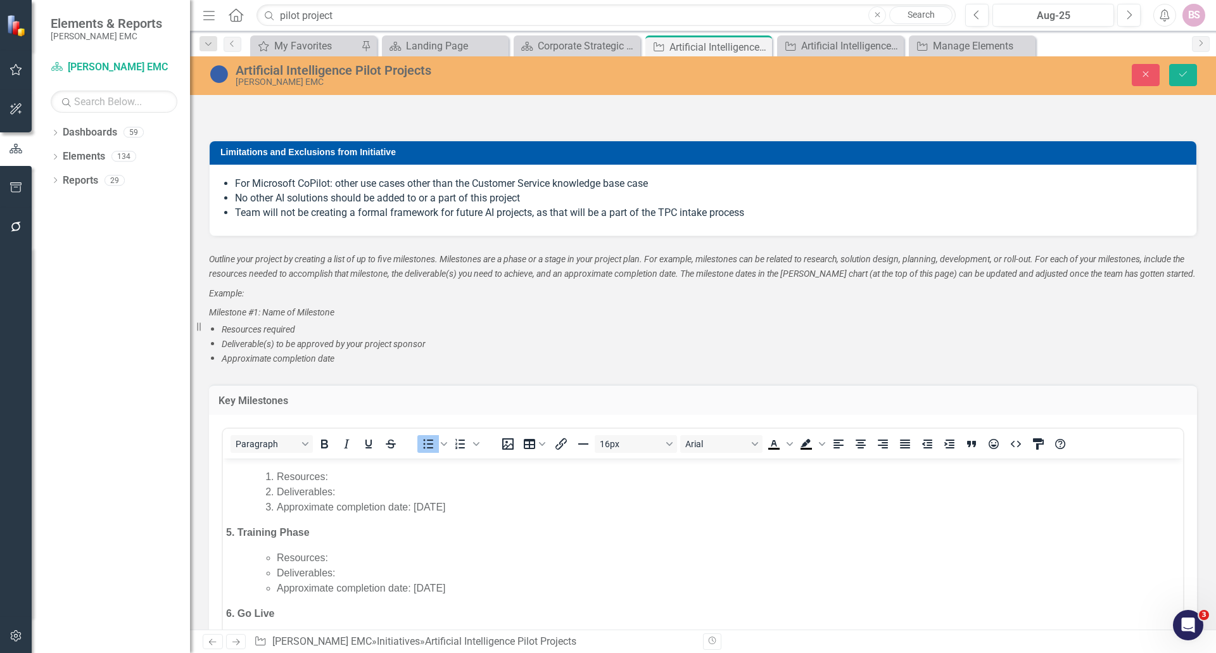
scroll to position [363, 0]
click at [362, 559] on li "Deliverables:" at bounding box center [728, 562] width 903 height 15
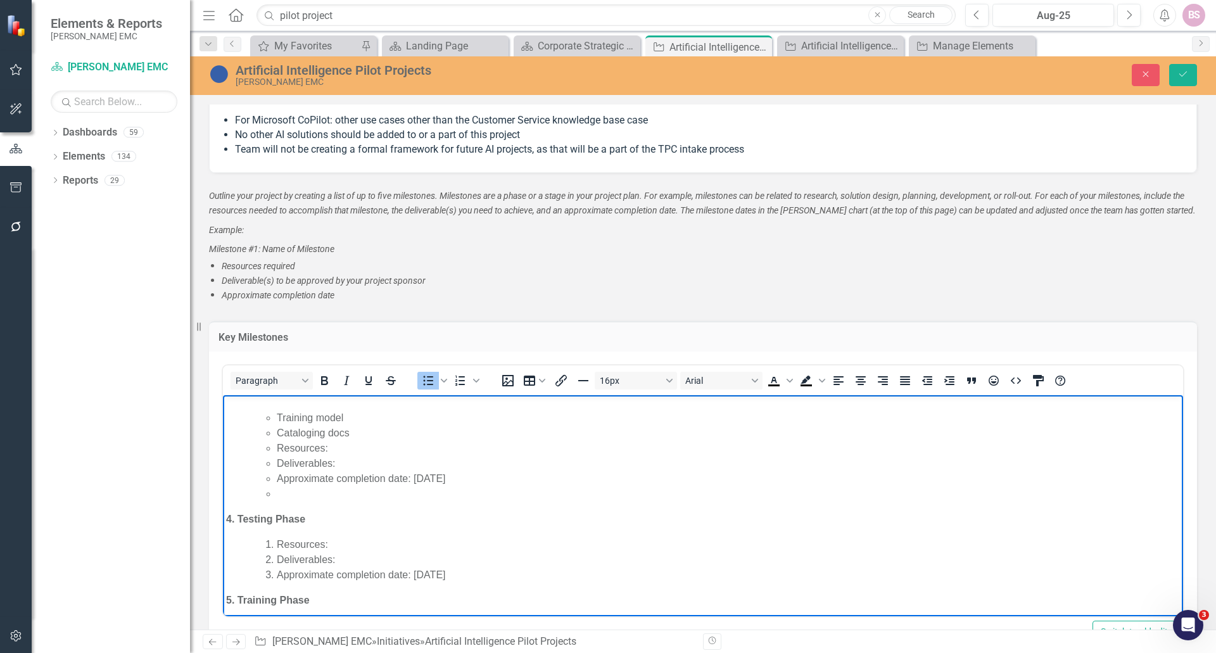
scroll to position [236, 0]
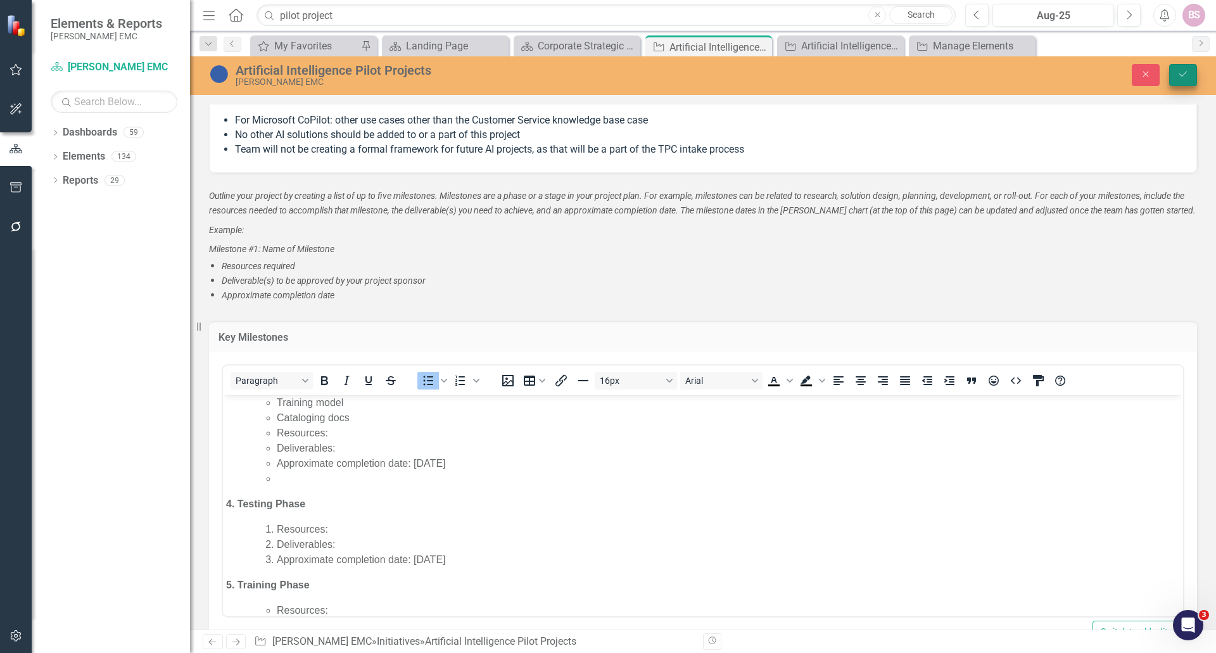
click at [1182, 82] on button "Save" at bounding box center [1183, 75] width 28 height 22
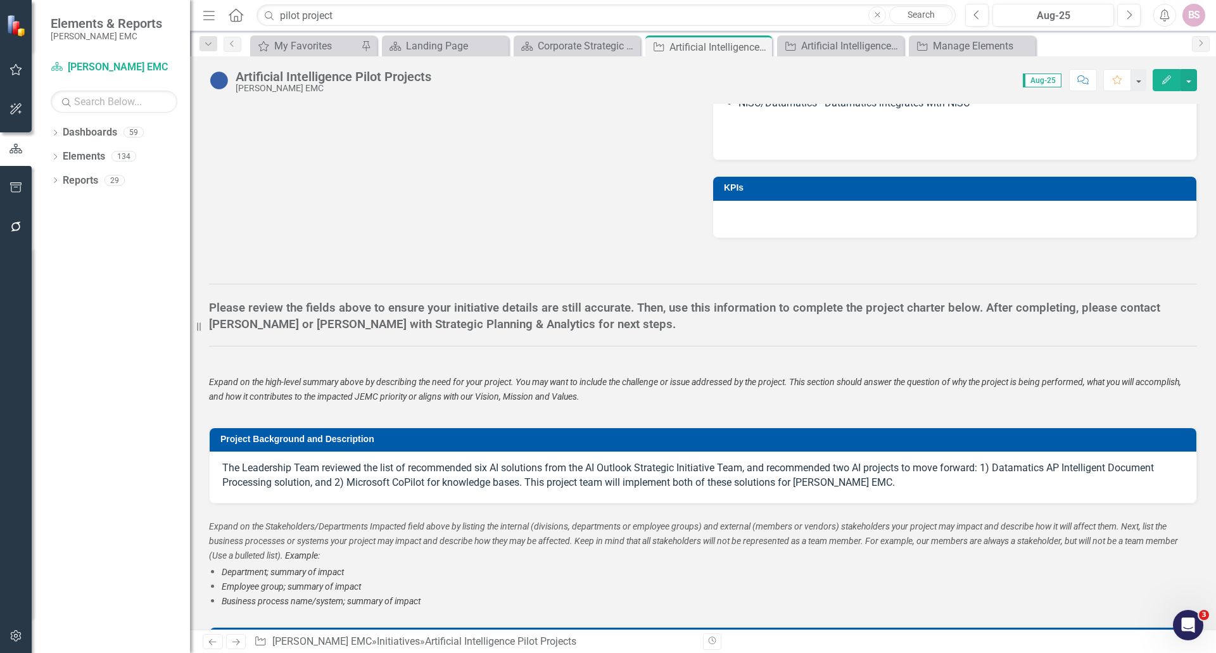
scroll to position [633, 0]
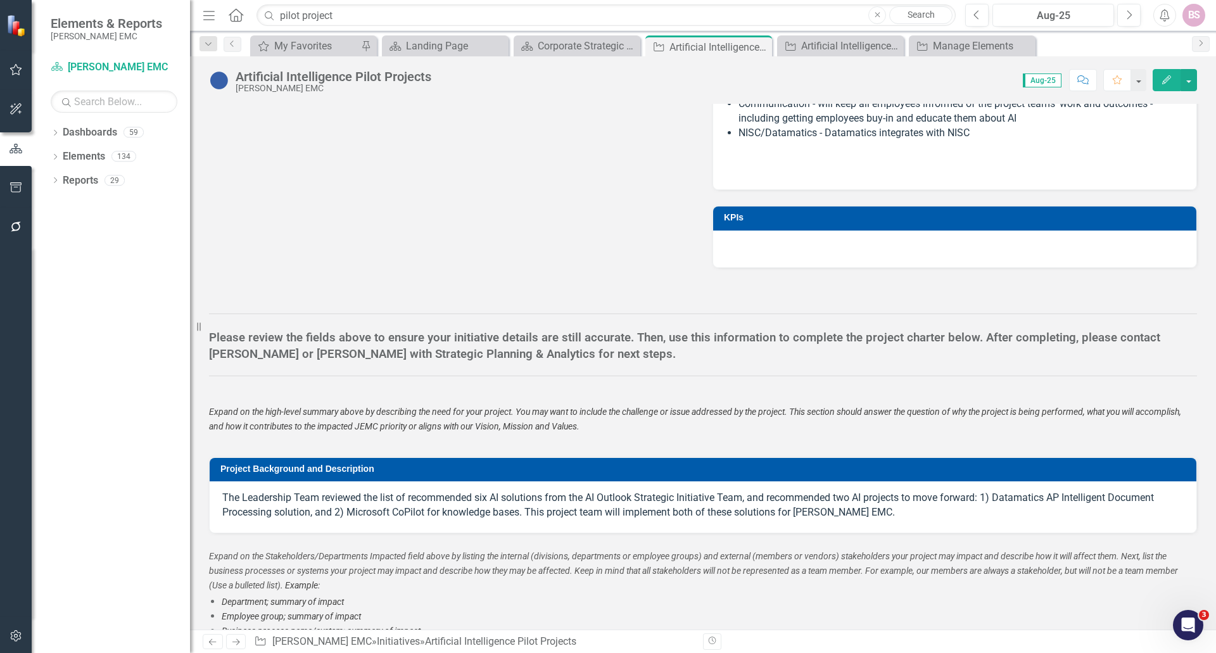
click at [978, 502] on p "The Leadership Team reviewed the list of recommended six AI solutions from the …" at bounding box center [703, 505] width 962 height 29
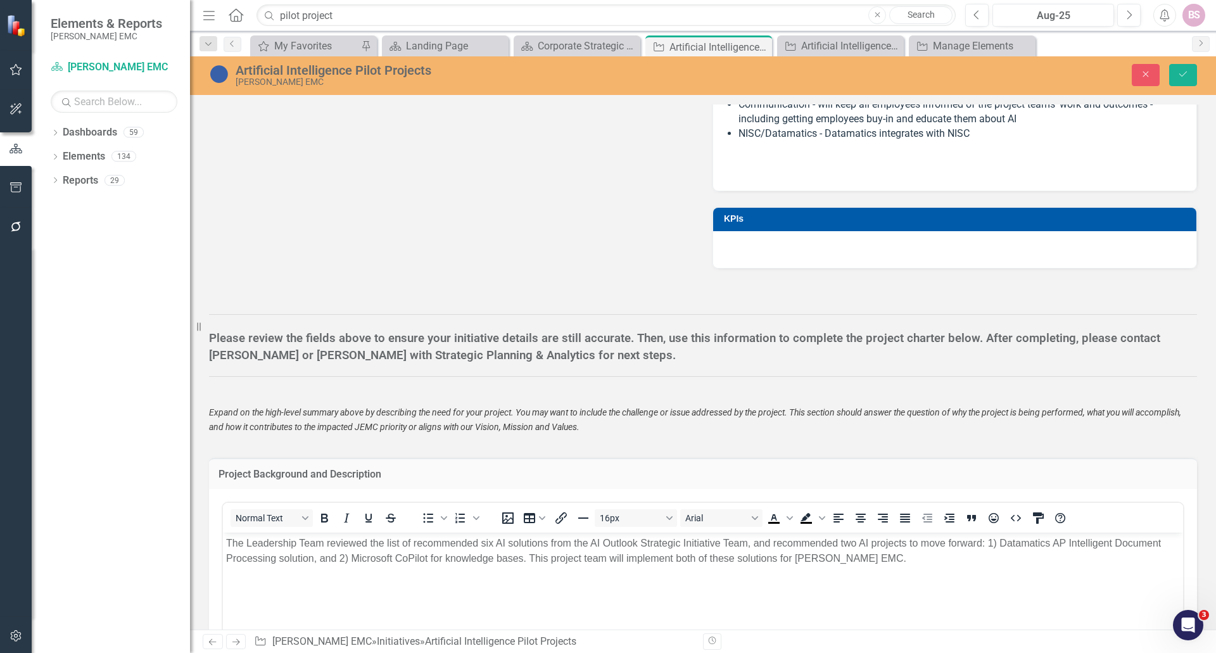
scroll to position [0, 0]
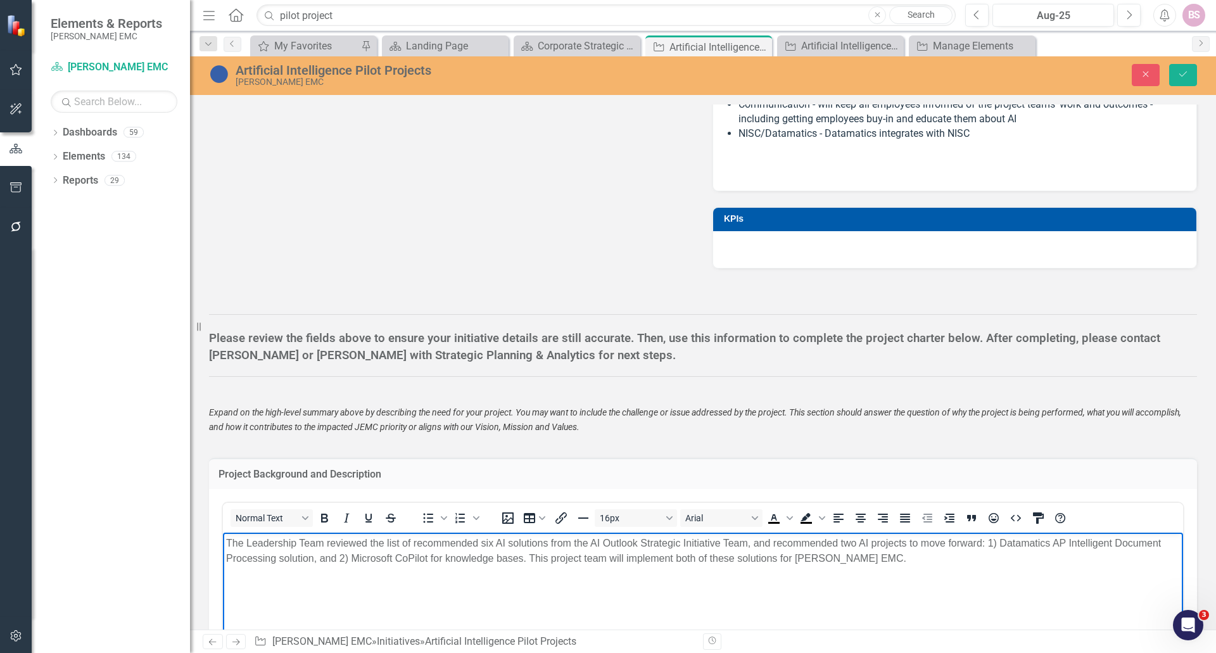
click at [981, 543] on p "The Leadership Team reviewed the list of recommended six AI solutions from the …" at bounding box center [703, 550] width 954 height 30
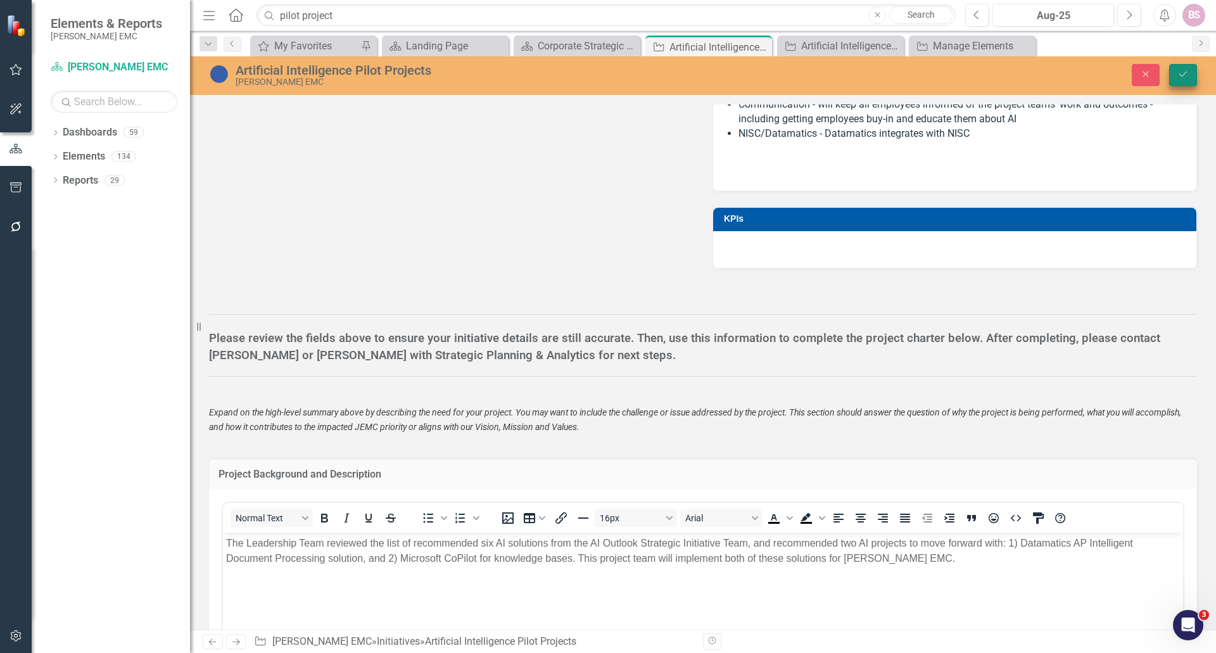
click at [1193, 77] on button "Save" at bounding box center [1183, 75] width 28 height 22
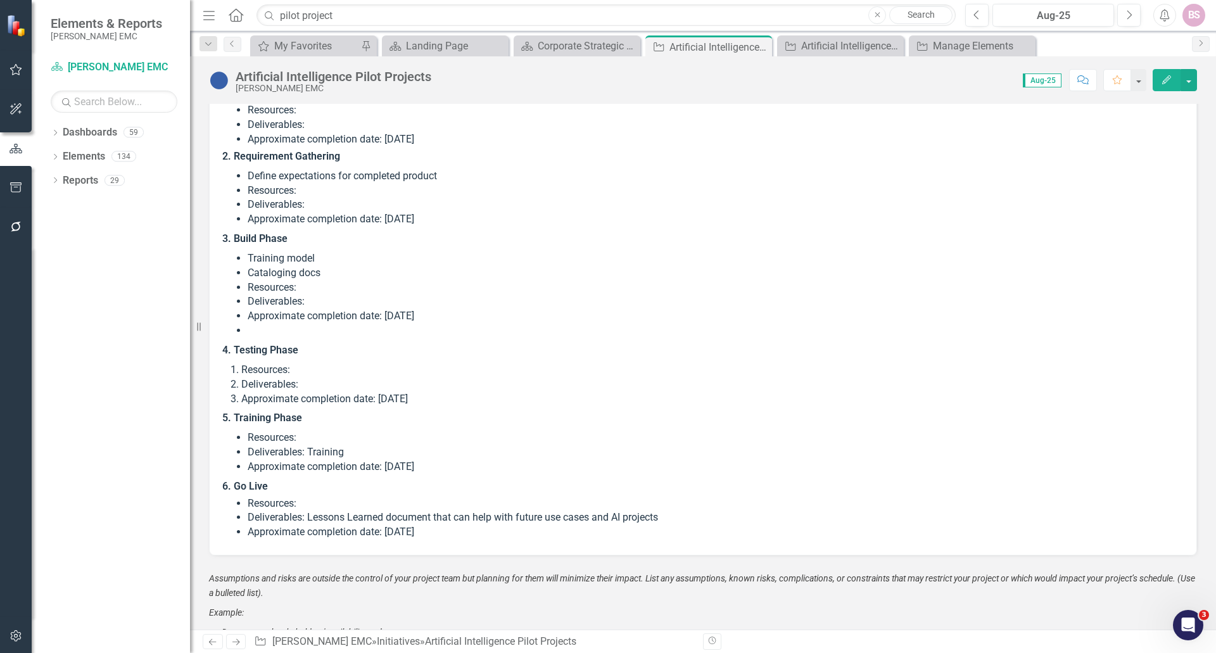
scroll to position [2154, 0]
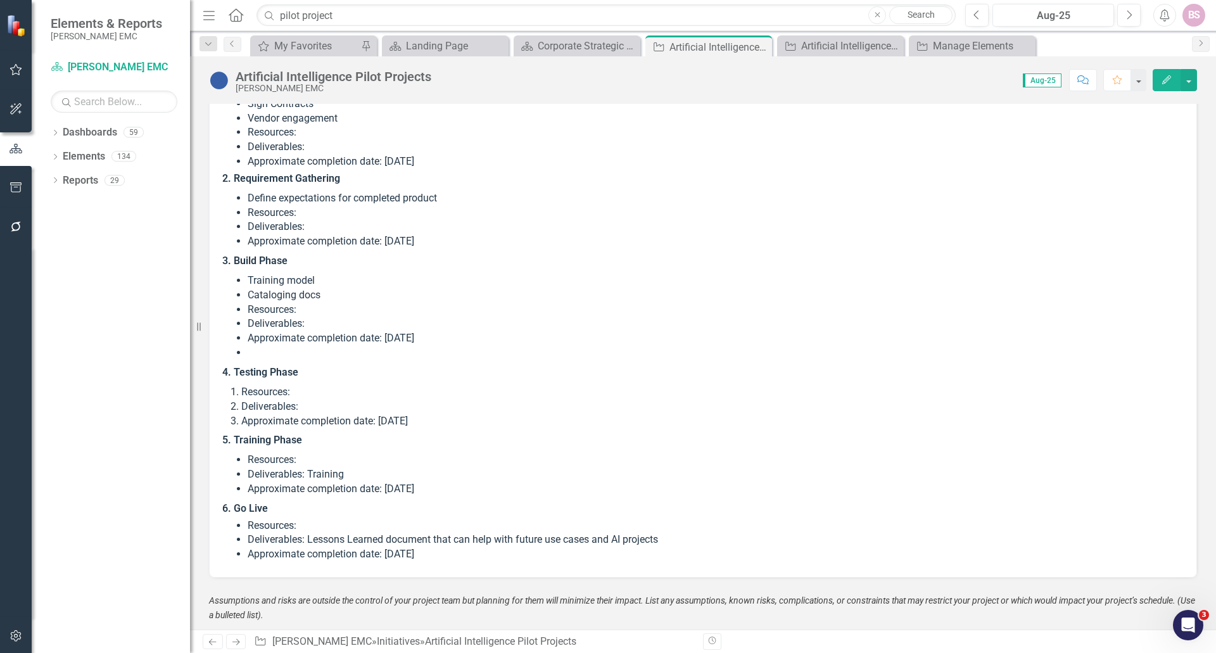
click at [277, 353] on li at bounding box center [716, 353] width 936 height 15
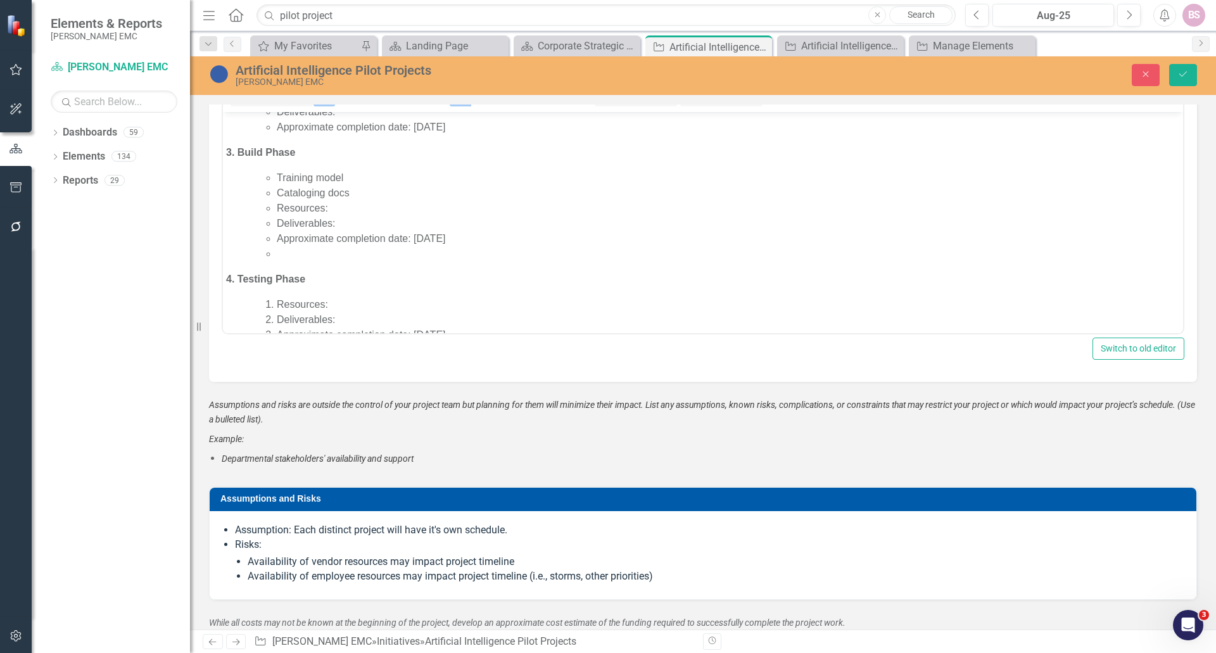
scroll to position [190, 0]
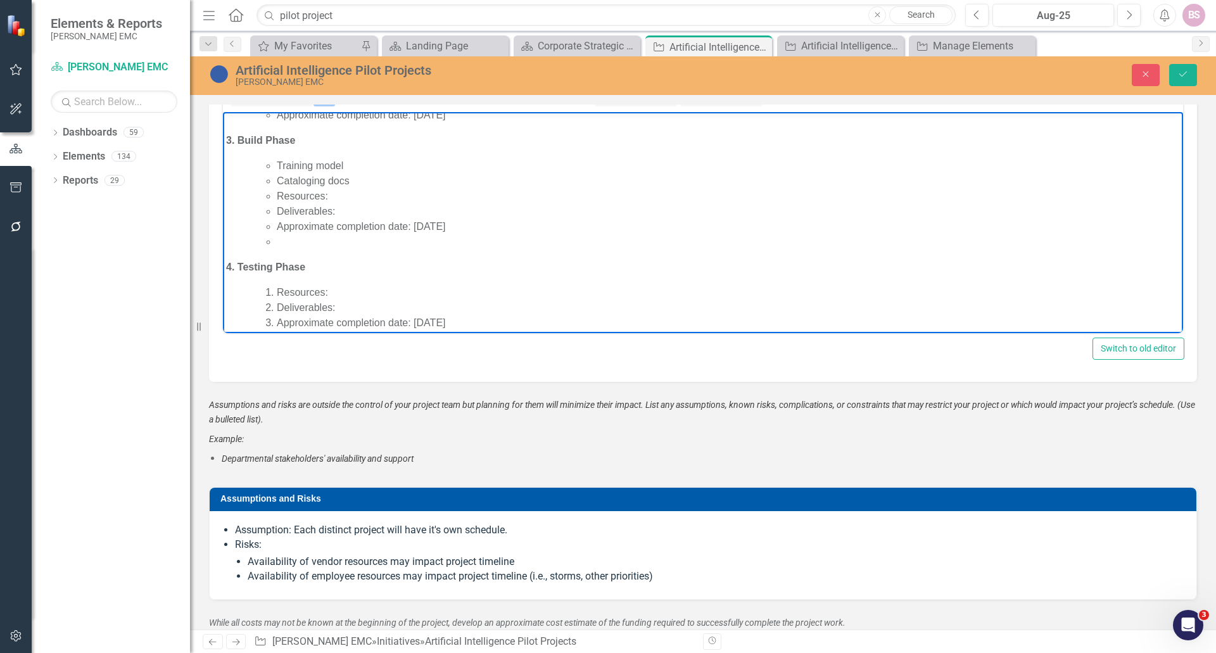
click at [316, 251] on body "Procurement Sign Contracts Vendor engagement Resources: Deliverables: Approxima…" at bounding box center [703, 214] width 960 height 584
click at [296, 241] on li "Rich Text Area. Press ALT-0 for help." at bounding box center [728, 241] width 903 height 15
click at [1178, 72] on icon "Save" at bounding box center [1183, 74] width 11 height 9
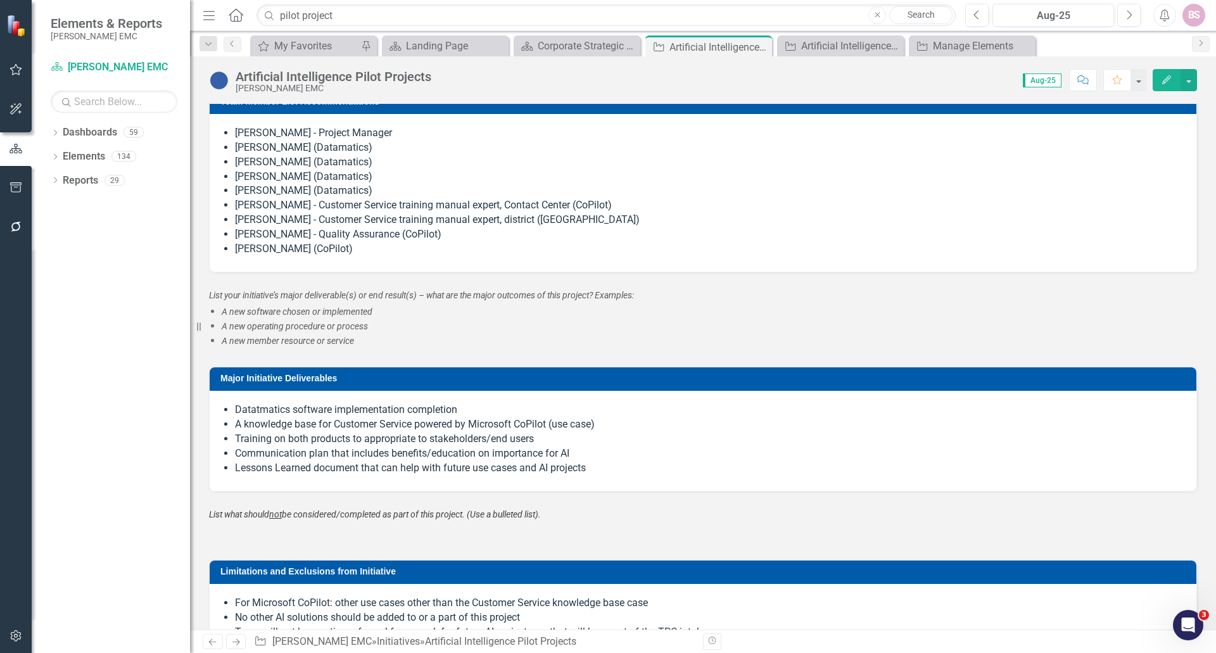
scroll to position [1710, 0]
